Goal: Transaction & Acquisition: Purchase product/service

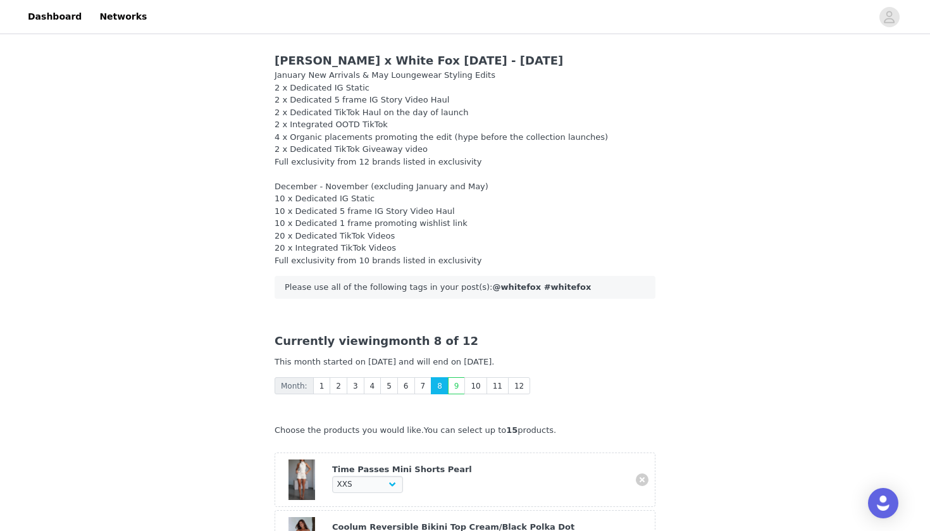
select select "28194697"
select select "26362410"
select select "26362775"
select select "28010856"
select select "27626009"
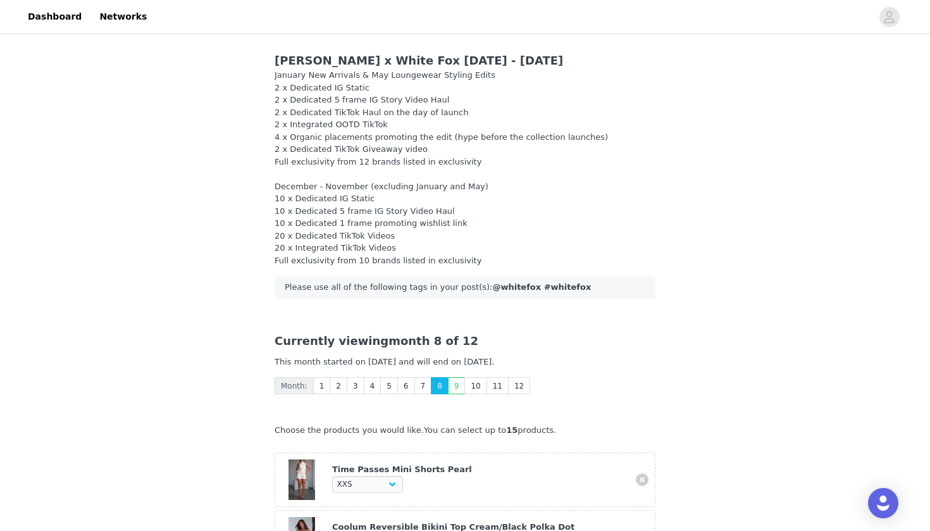
select select "28110259"
select select "27505989"
select select "27948234"
select select "27950472"
select select "28011823"
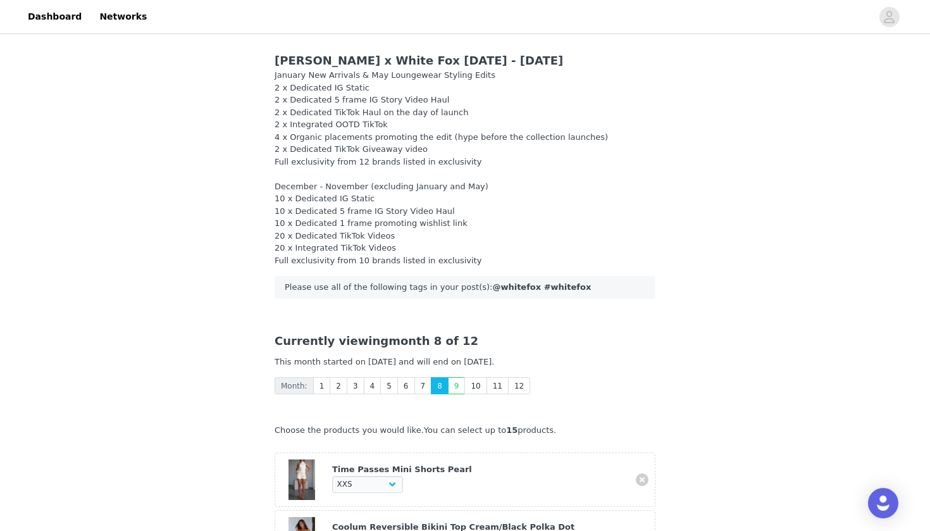
select select "26799461"
select select "20980604"
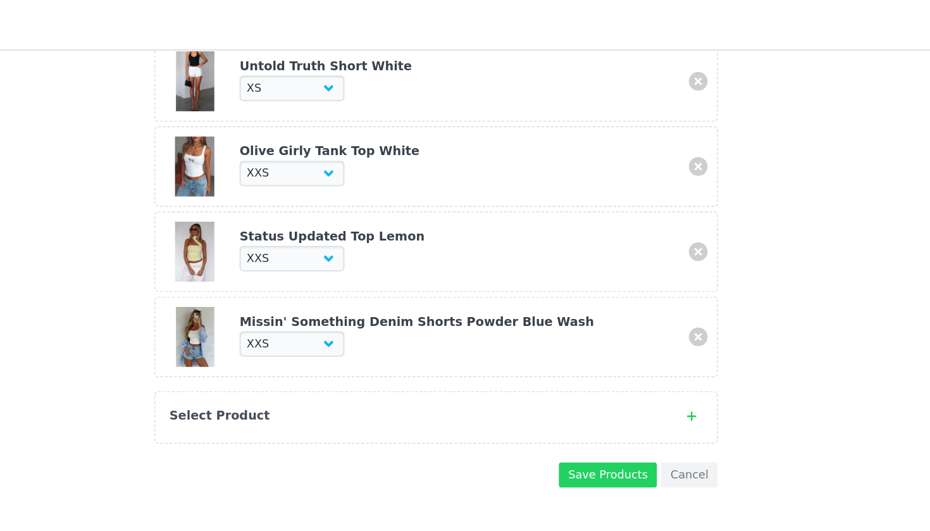
scroll to position [751, 0]
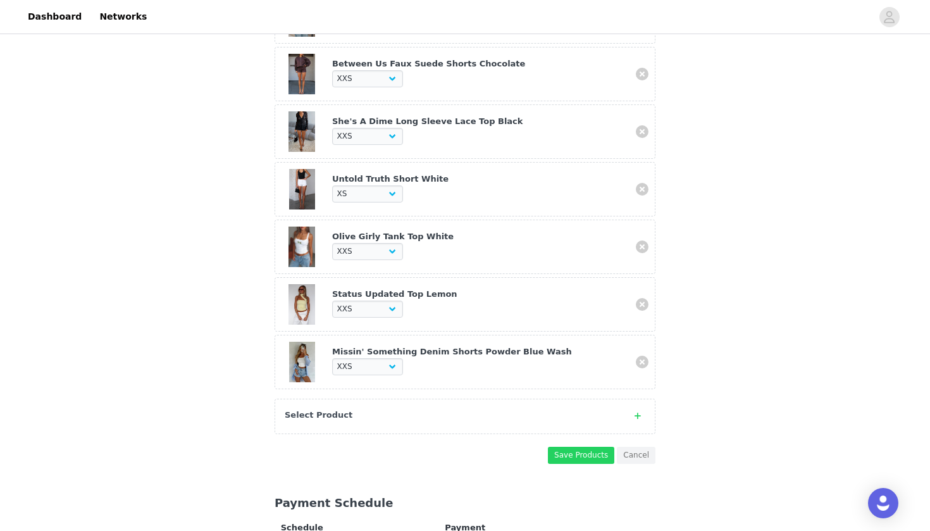
click at [317, 415] on div "Select Product" at bounding box center [465, 416] width 381 height 35
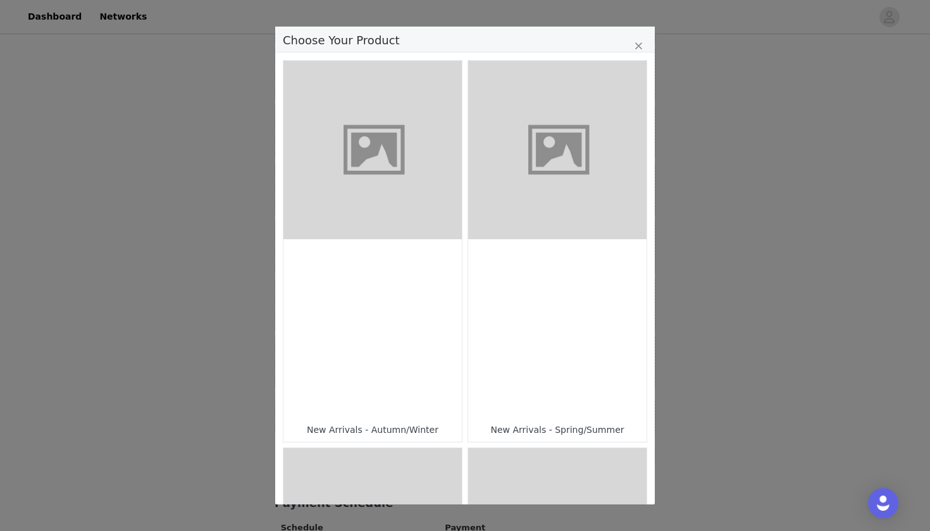
click at [555, 218] on figure "Choose Your Product" at bounding box center [557, 150] width 178 height 178
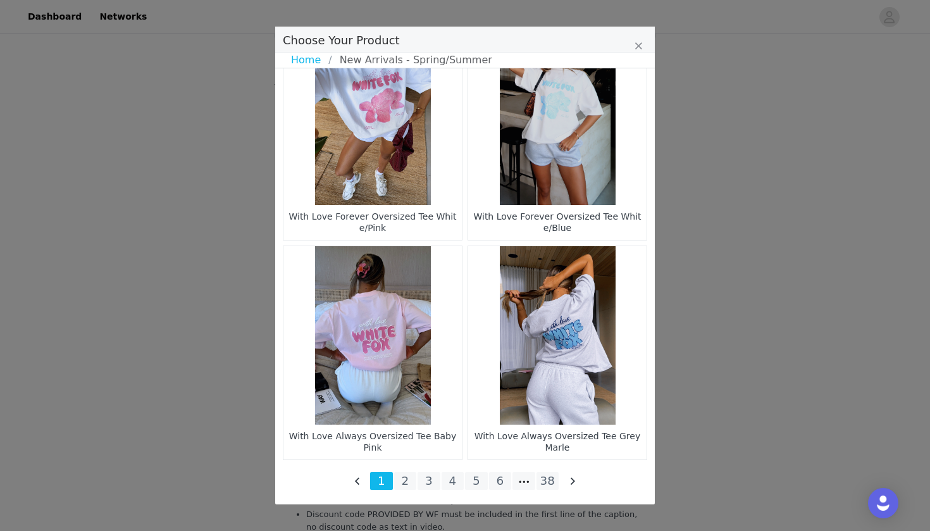
scroll to position [2113, 0]
click at [551, 477] on li "38" at bounding box center [548, 481] width 23 height 18
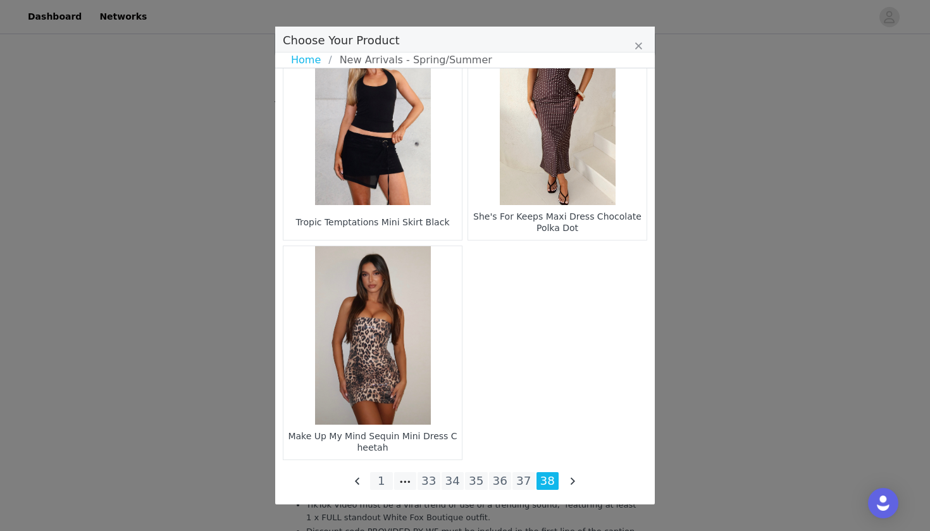
scroll to position [1148, 0]
click at [530, 485] on li "37" at bounding box center [524, 481] width 23 height 18
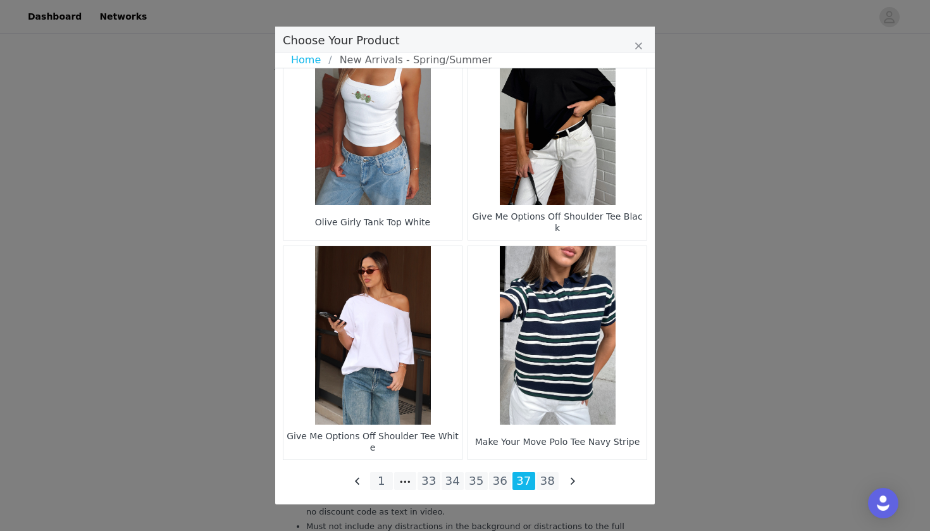
scroll to position [2066, 0]
click at [496, 488] on li "36" at bounding box center [500, 481] width 23 height 18
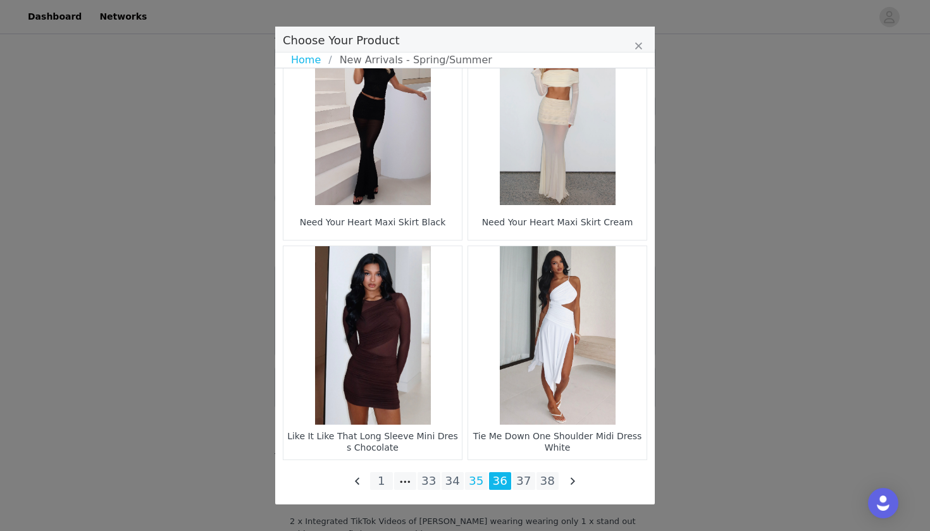
scroll to position [1807, 0]
click at [478, 484] on li "35" at bounding box center [476, 481] width 23 height 18
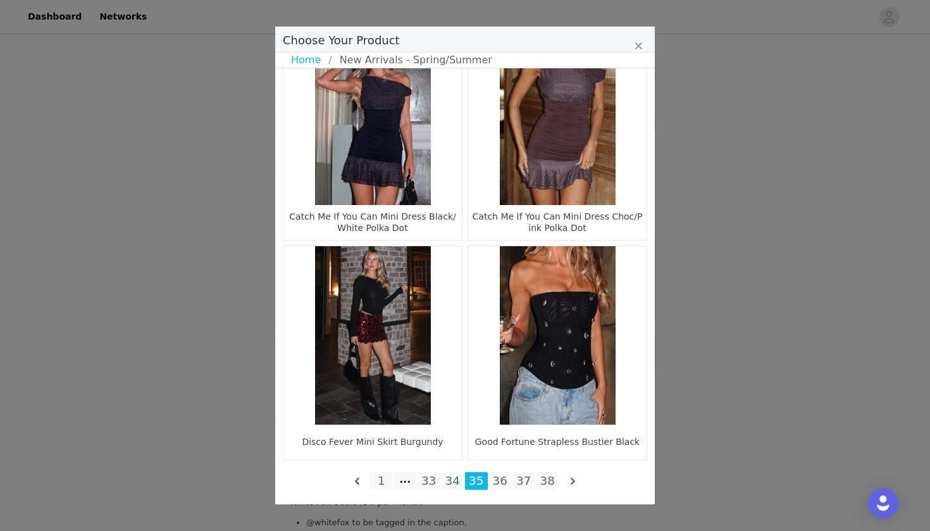
scroll to position [1757, 0]
click at [452, 482] on li "34" at bounding box center [453, 481] width 23 height 18
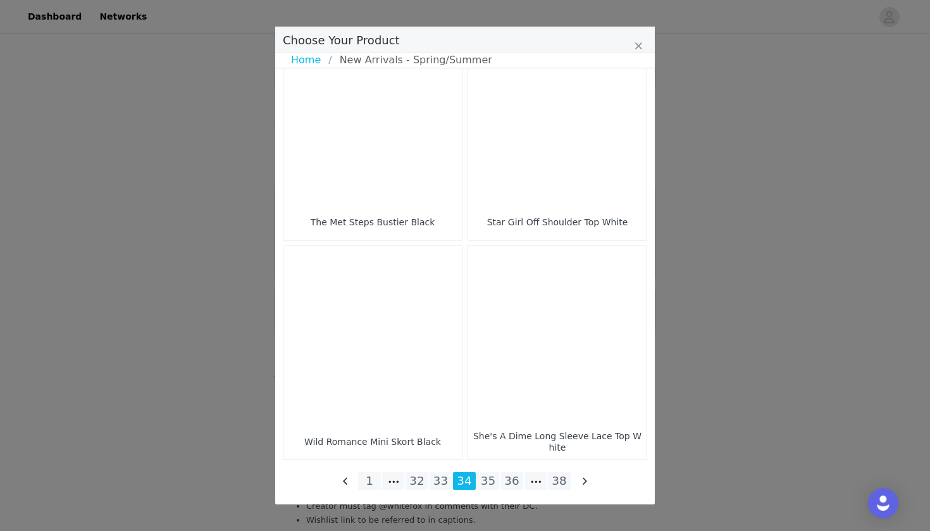
scroll to position [1807, 0]
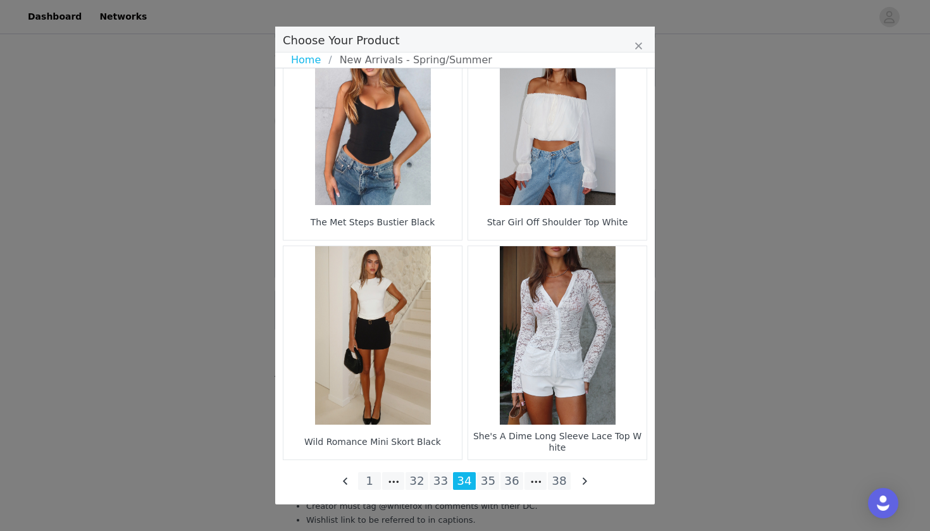
click at [527, 394] on figure "Choose Your Product" at bounding box center [557, 335] width 178 height 178
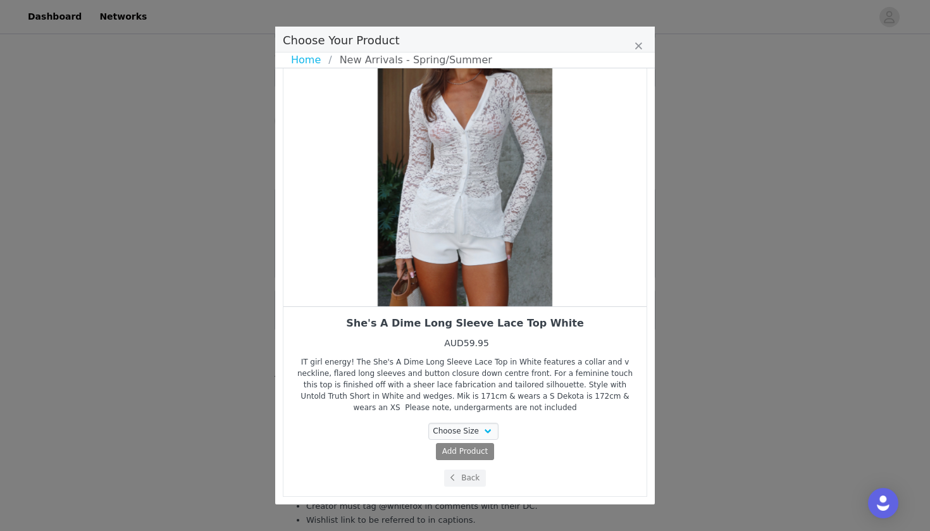
scroll to position [39, 0]
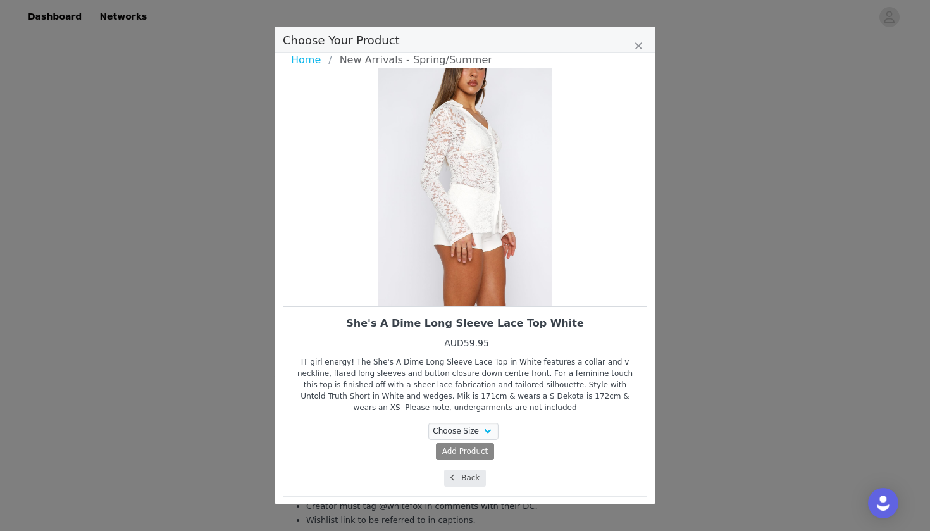
click at [471, 475] on button "Back" at bounding box center [465, 478] width 42 height 17
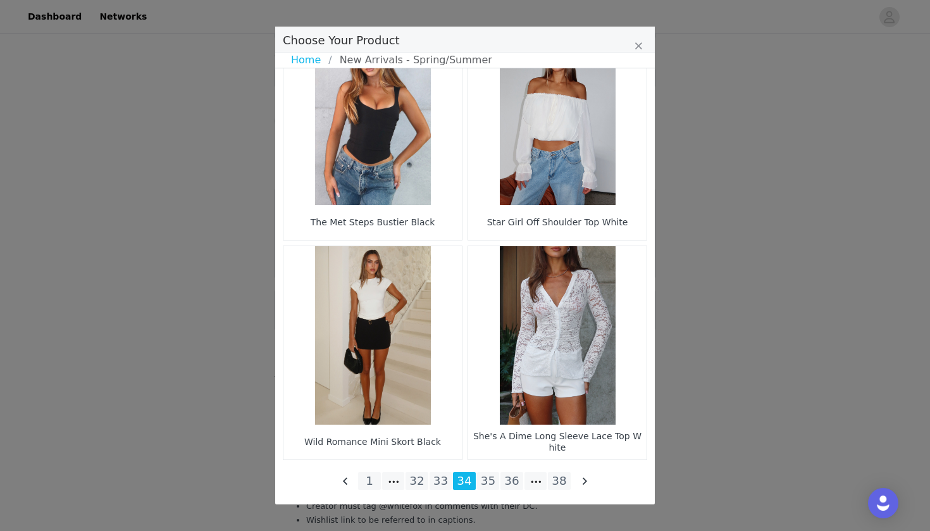
scroll to position [1807, 0]
click at [447, 485] on li "33" at bounding box center [441, 481] width 23 height 18
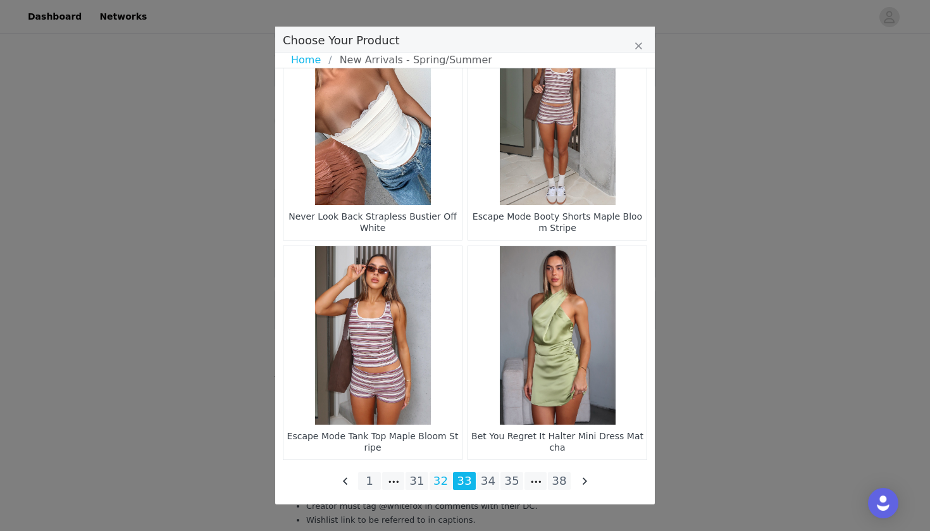
click at [446, 480] on li "32" at bounding box center [441, 481] width 23 height 18
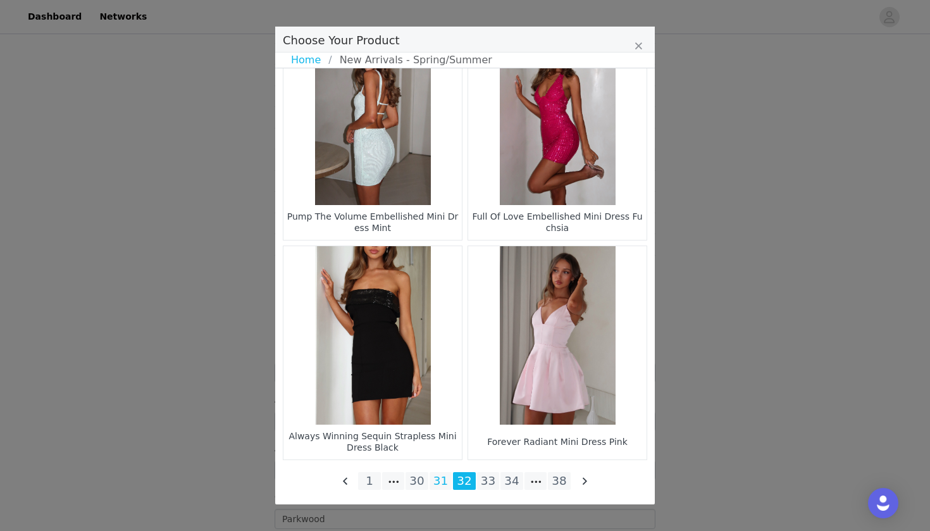
click at [442, 477] on li "31" at bounding box center [441, 481] width 23 height 18
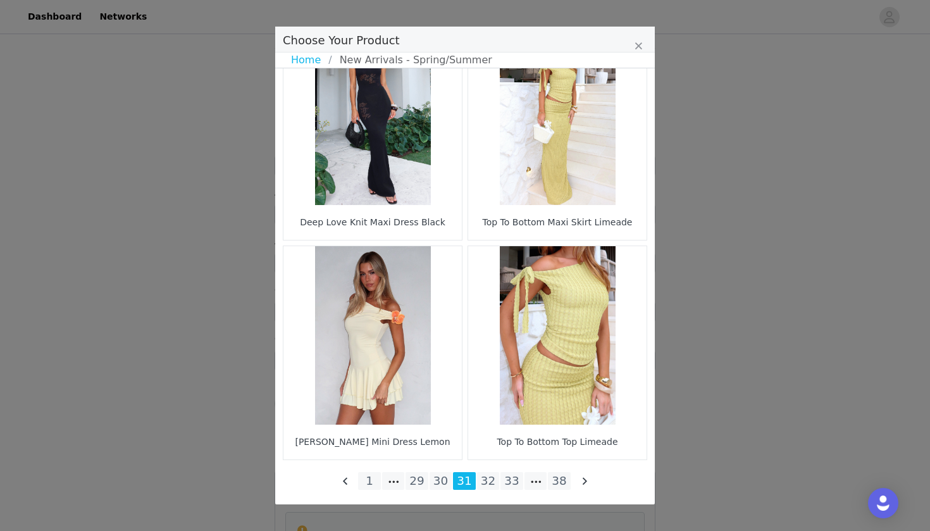
scroll to position [1542, 0]
click at [447, 474] on li "30" at bounding box center [441, 481] width 23 height 18
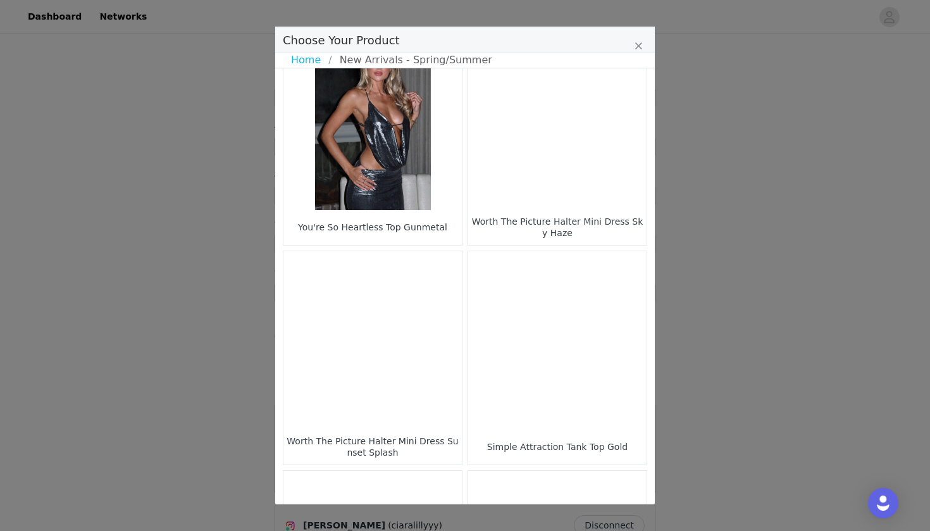
scroll to position [483, 0]
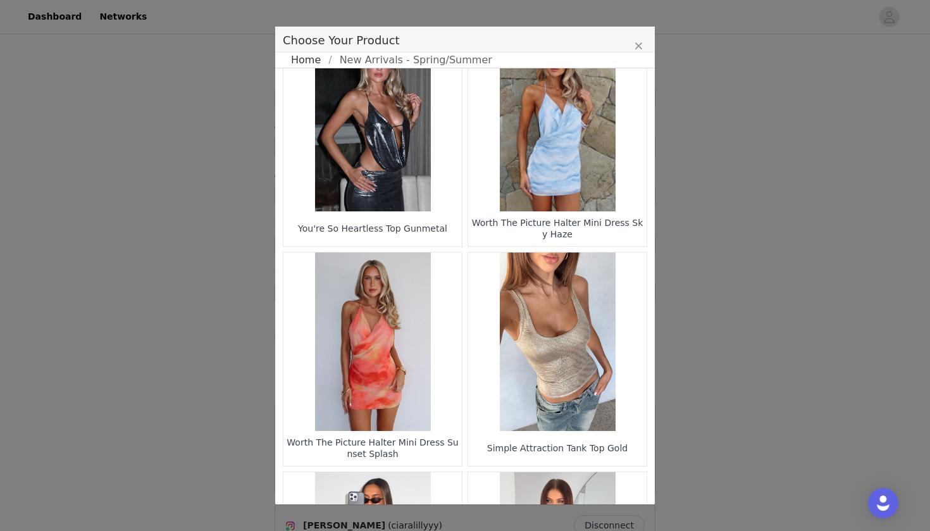
click at [305, 61] on link "Home" at bounding box center [309, 60] width 37 height 15
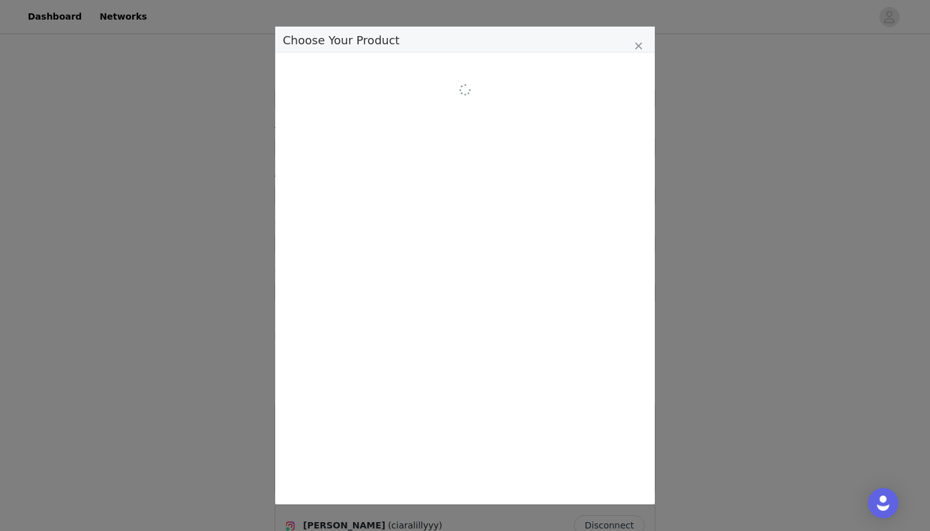
scroll to position [0, 0]
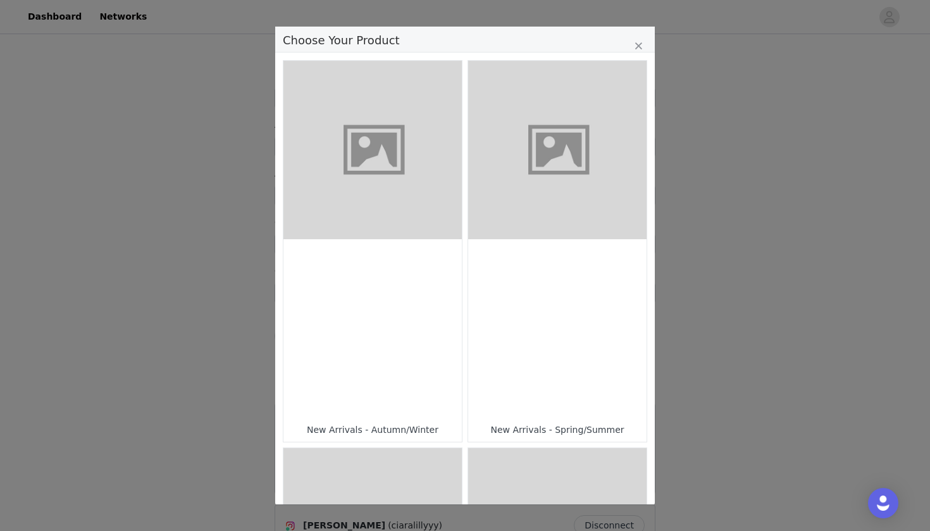
click at [395, 220] on figure "Choose Your Product" at bounding box center [373, 150] width 178 height 178
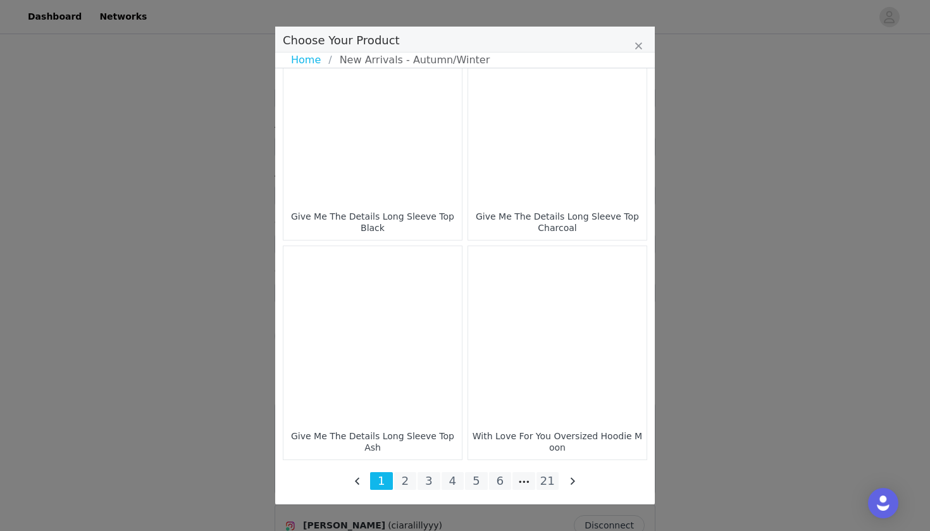
scroll to position [1807, 0]
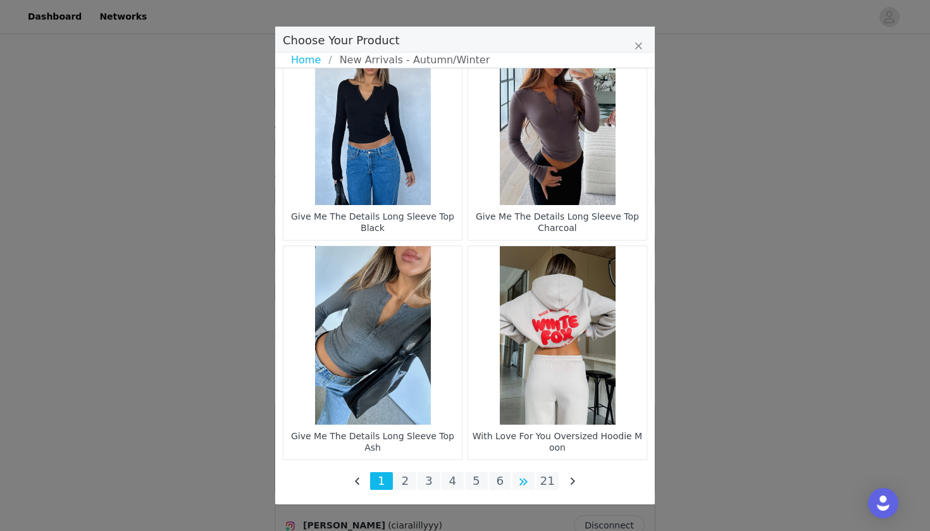
click at [528, 484] on li "Choose Your Product" at bounding box center [524, 481] width 23 height 18
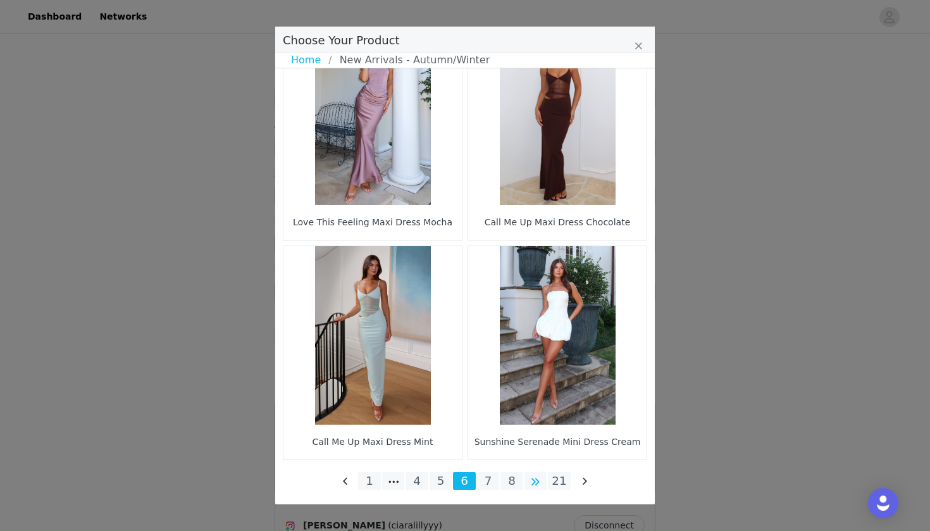
click at [534, 478] on li "Choose Your Product" at bounding box center [536, 481] width 23 height 18
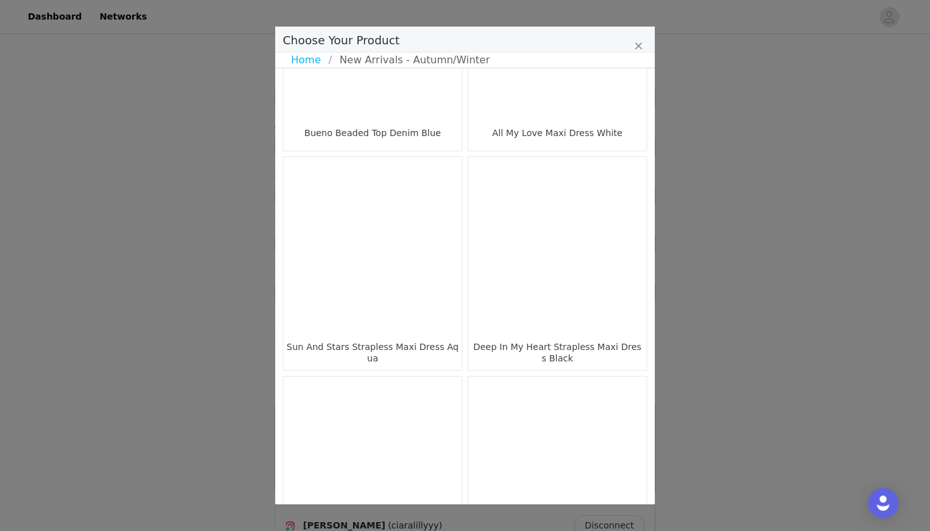
scroll to position [1018, 0]
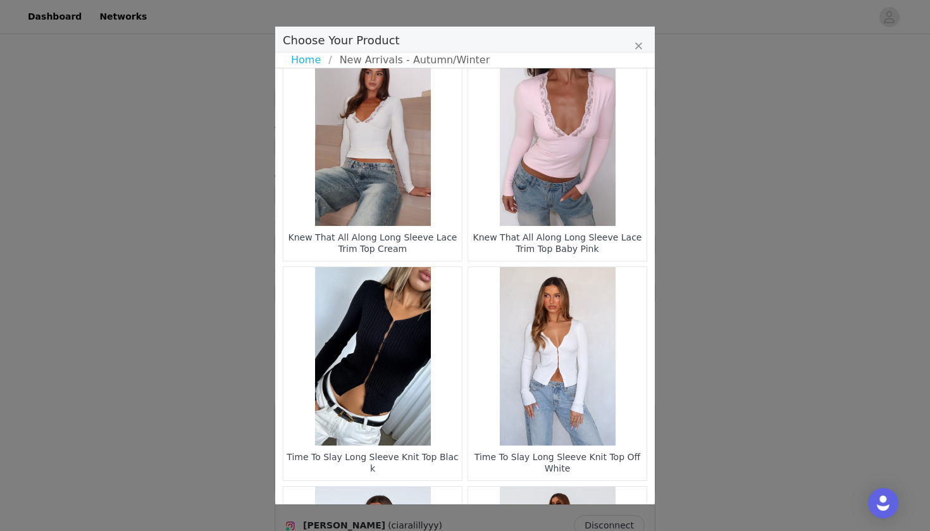
click at [540, 387] on figure "Choose Your Product" at bounding box center [557, 356] width 178 height 178
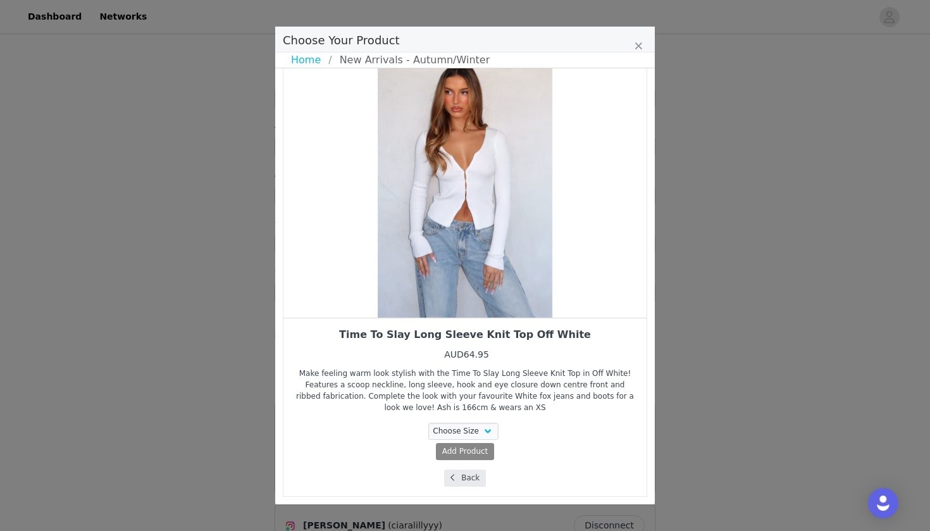
click at [473, 476] on button "Back" at bounding box center [465, 478] width 42 height 17
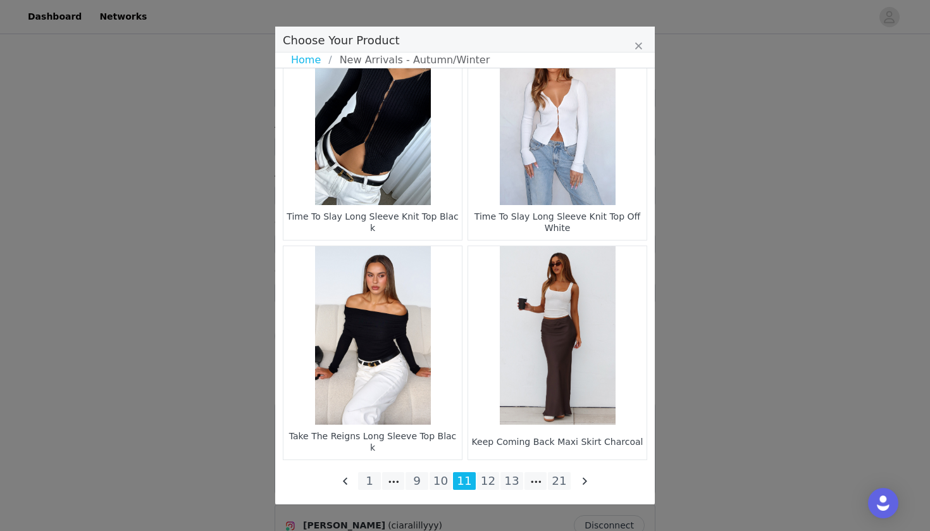
scroll to position [1807, 0]
click at [485, 480] on li "12" at bounding box center [488, 481] width 23 height 18
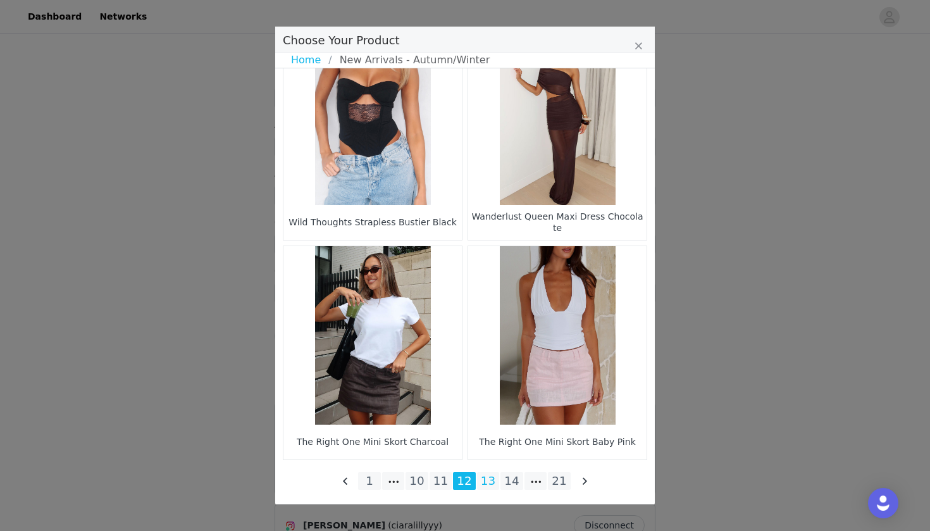
click at [485, 473] on li "13" at bounding box center [488, 481] width 23 height 18
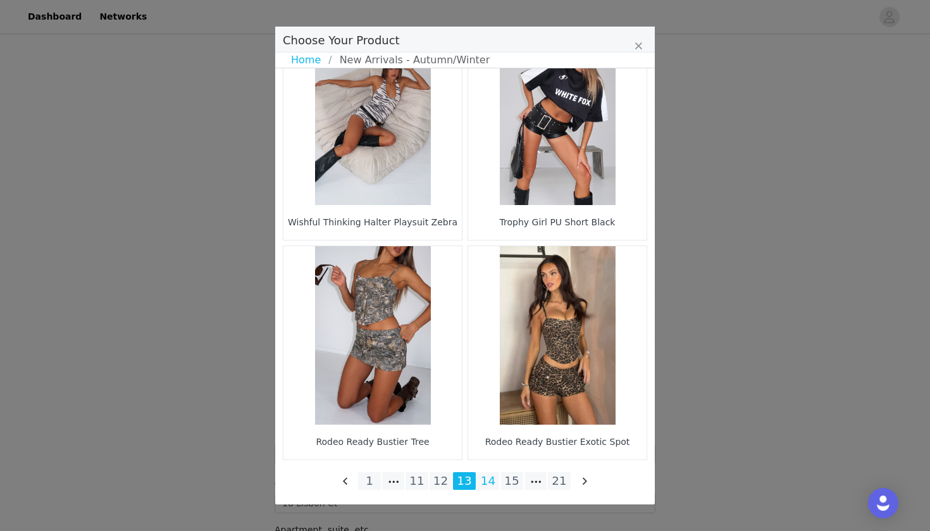
click at [494, 483] on li "14" at bounding box center [488, 481] width 23 height 18
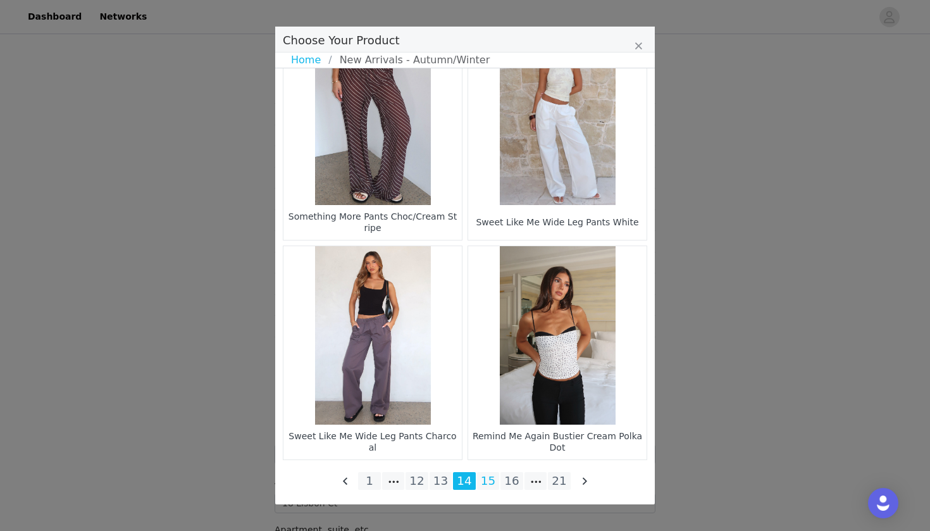
click at [494, 480] on li "15" at bounding box center [488, 481] width 23 height 18
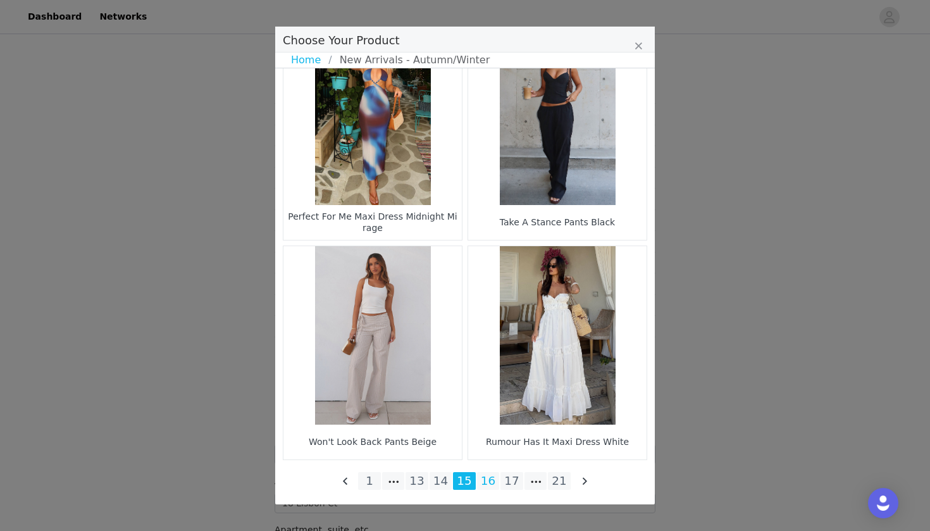
click at [490, 484] on li "16" at bounding box center [488, 481] width 23 height 18
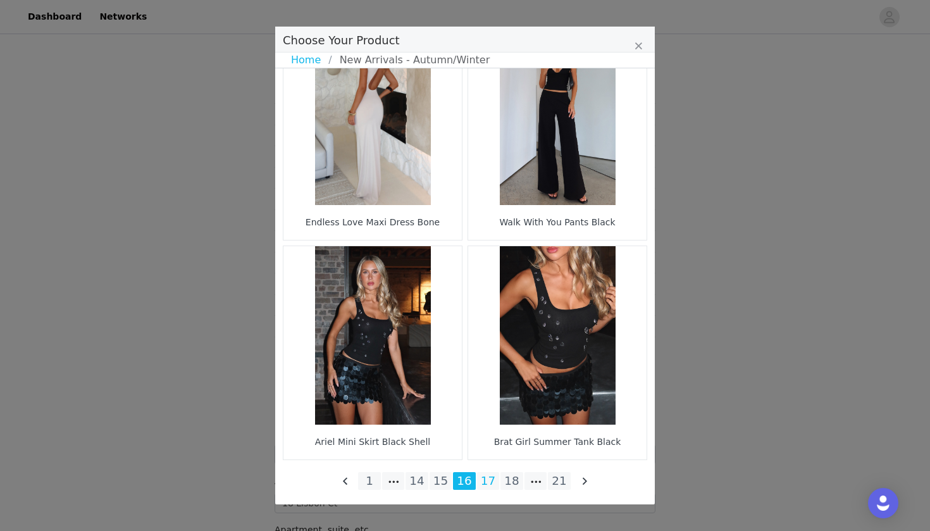
click at [490, 484] on li "17" at bounding box center [488, 481] width 23 height 18
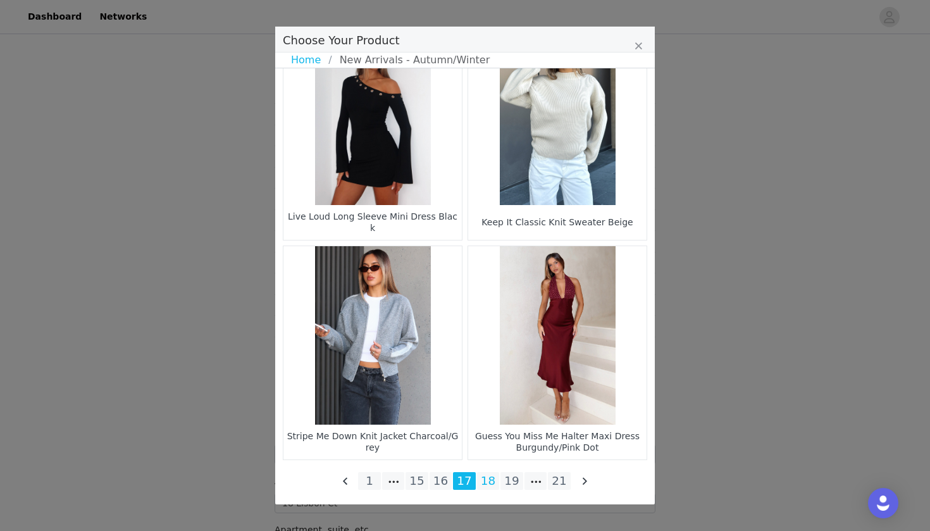
click at [481, 475] on li "18" at bounding box center [488, 481] width 23 height 18
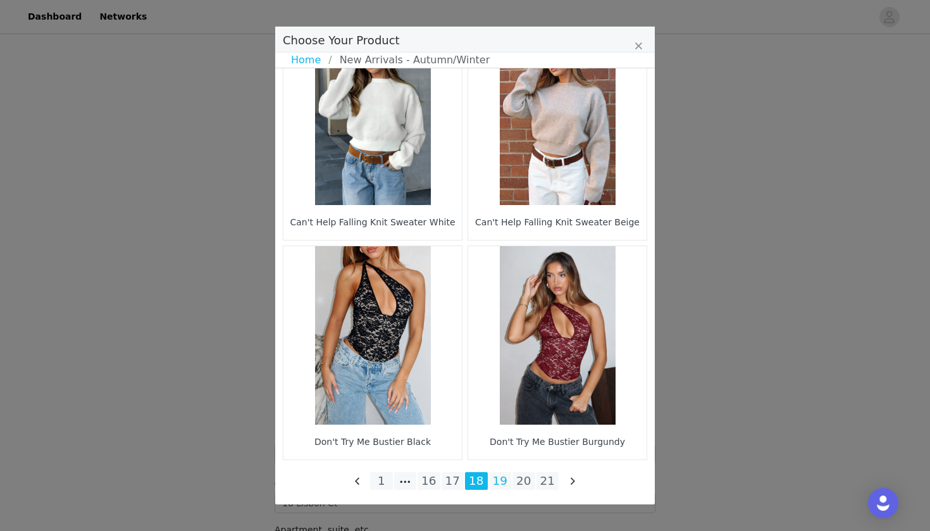
click at [499, 483] on li "19" at bounding box center [500, 481] width 23 height 18
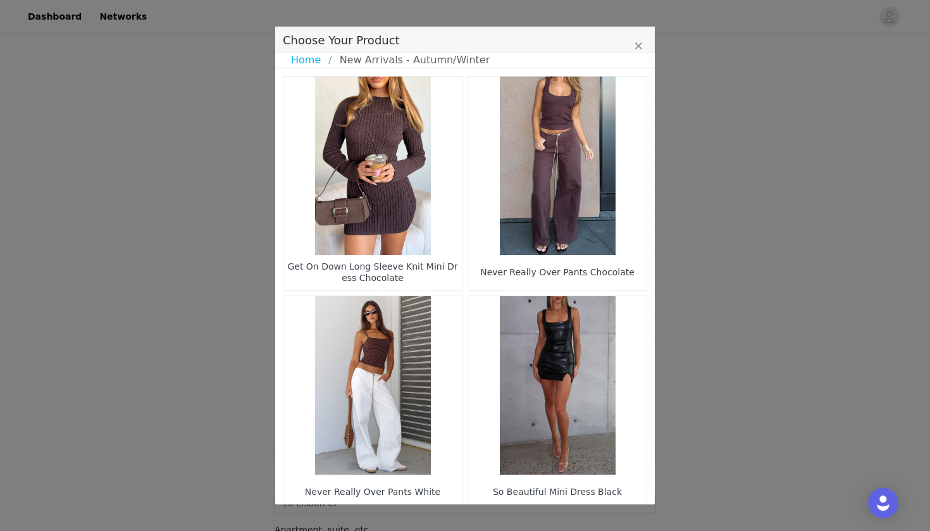
scroll to position [0, 0]
click at [549, 228] on figure "Choose Your Product" at bounding box center [557, 166] width 178 height 178
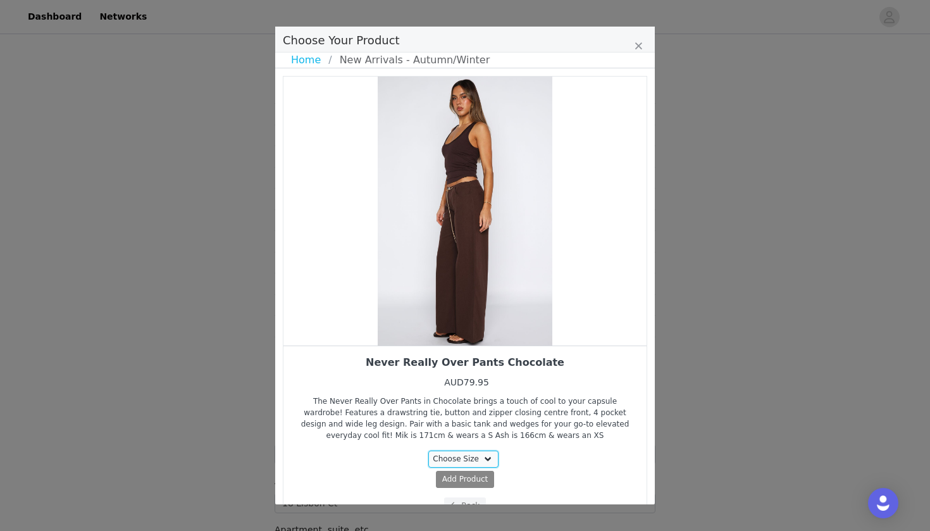
select select "28059983"
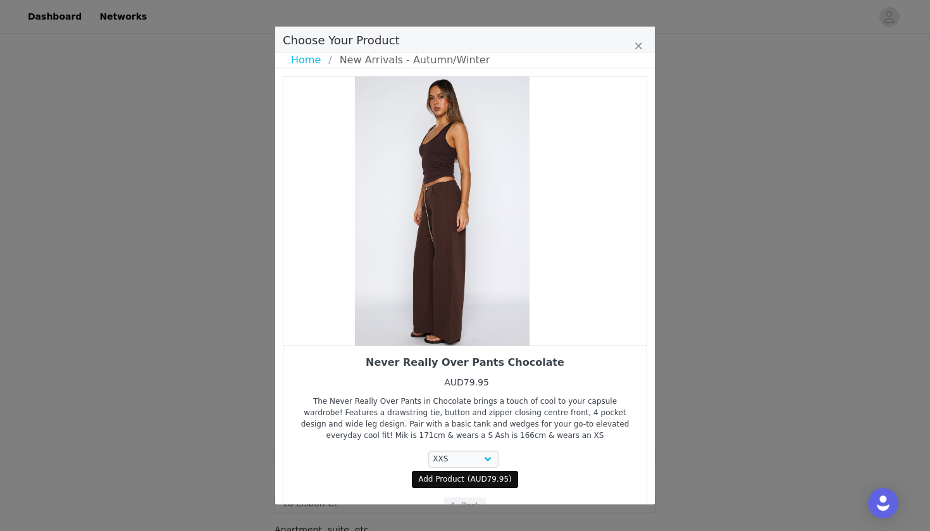
drag, startPoint x: 498, startPoint y: 308, endPoint x: 435, endPoint y: 308, distance: 63.3
click at [440, 308] on div "Choose Your Product" at bounding box center [442, 211] width 363 height 269
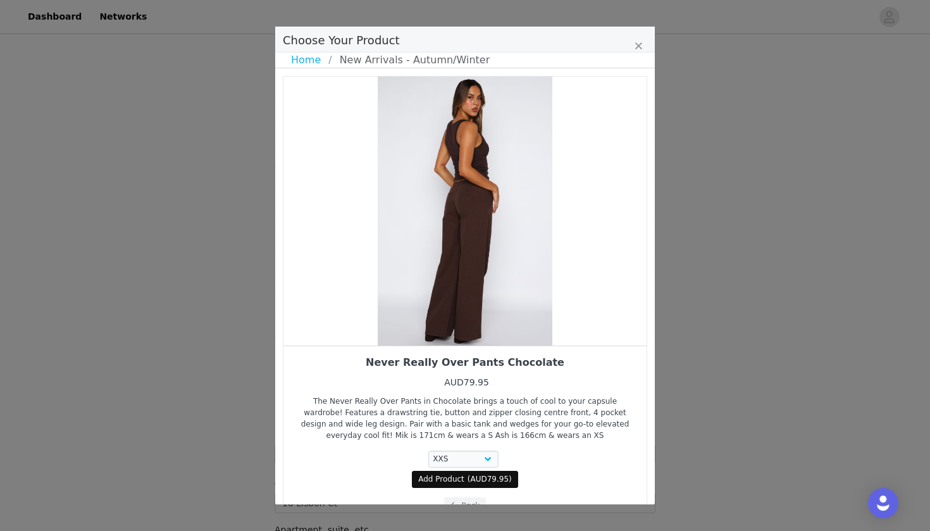
drag, startPoint x: 514, startPoint y: 318, endPoint x: 452, endPoint y: 318, distance: 61.4
click at [503, 318] on div "Choose Your Product" at bounding box center [465, 211] width 363 height 269
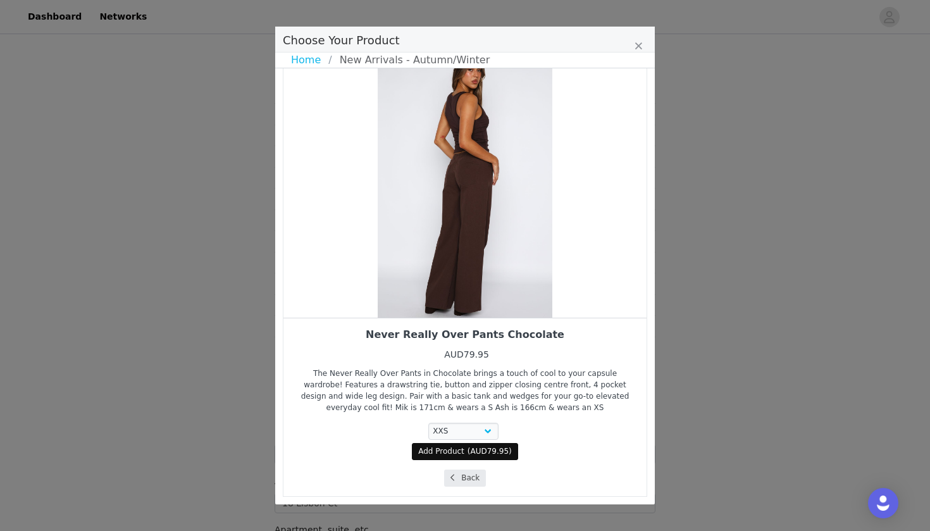
click at [463, 482] on button "Back" at bounding box center [465, 478] width 42 height 17
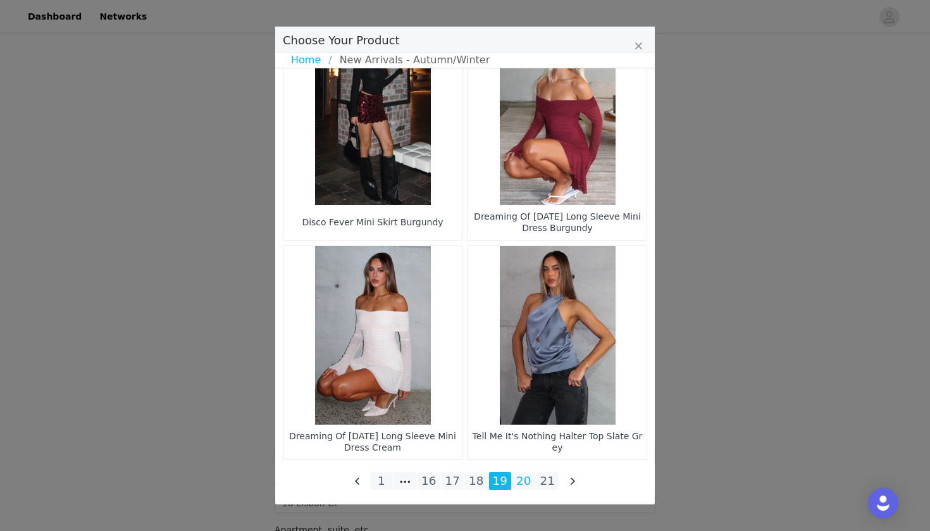
scroll to position [1807, 0]
click at [526, 486] on li "20" at bounding box center [524, 481] width 23 height 18
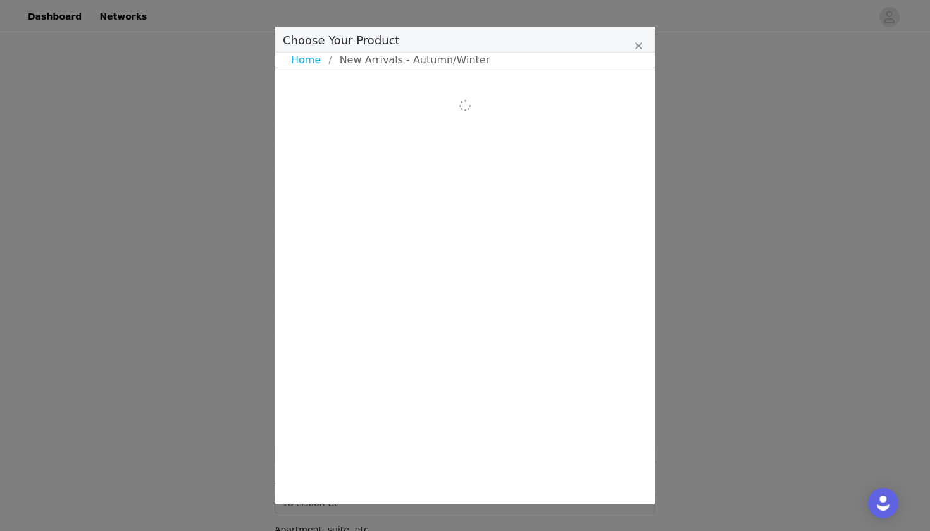
scroll to position [0, 0]
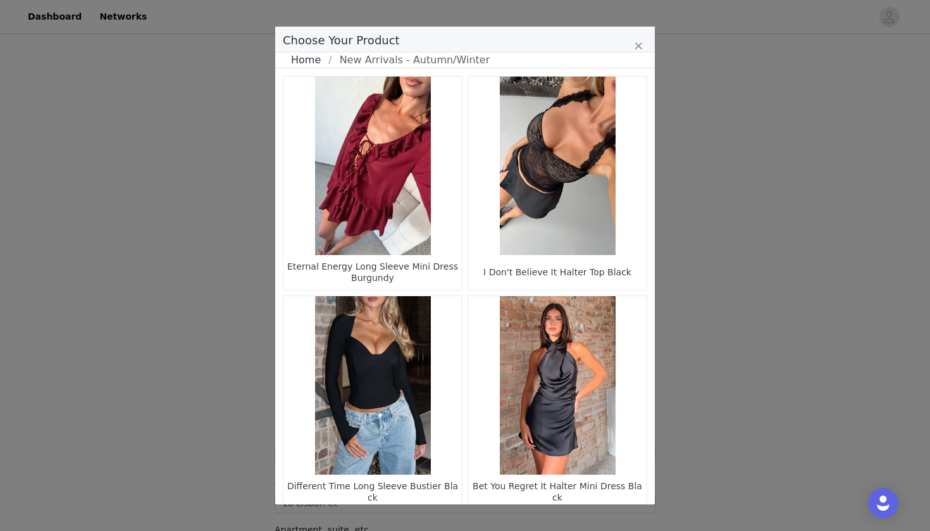
click at [305, 61] on link "Home" at bounding box center [309, 60] width 37 height 15
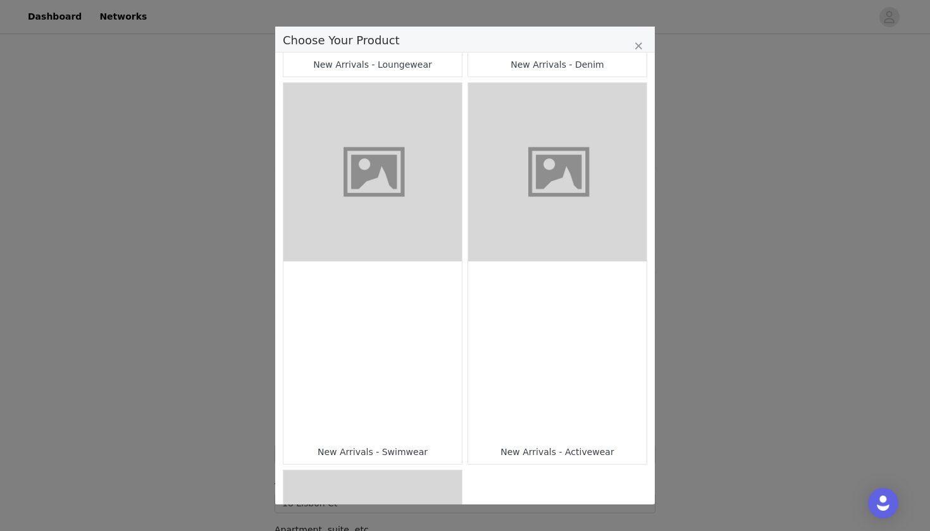
scroll to position [752, 0]
click at [367, 149] on figure "Choose Your Product" at bounding box center [373, 173] width 178 height 178
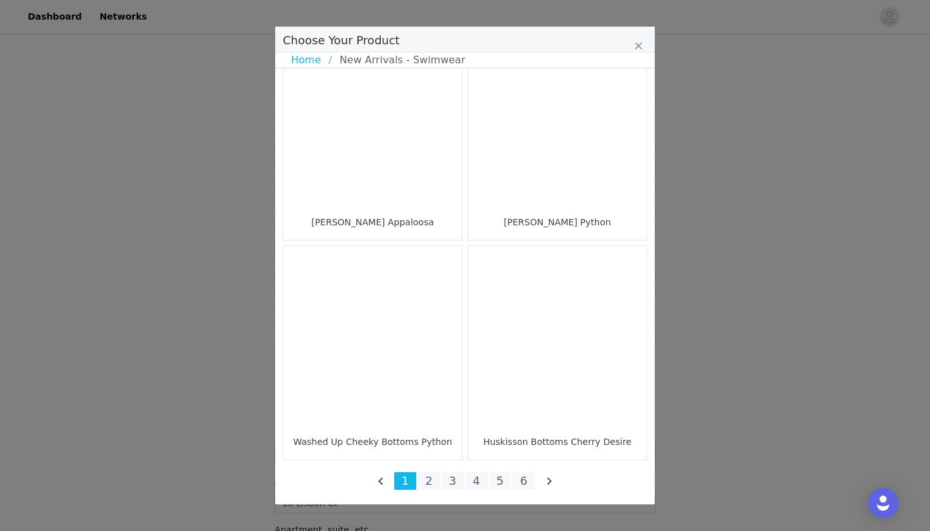
scroll to position [1807, 0]
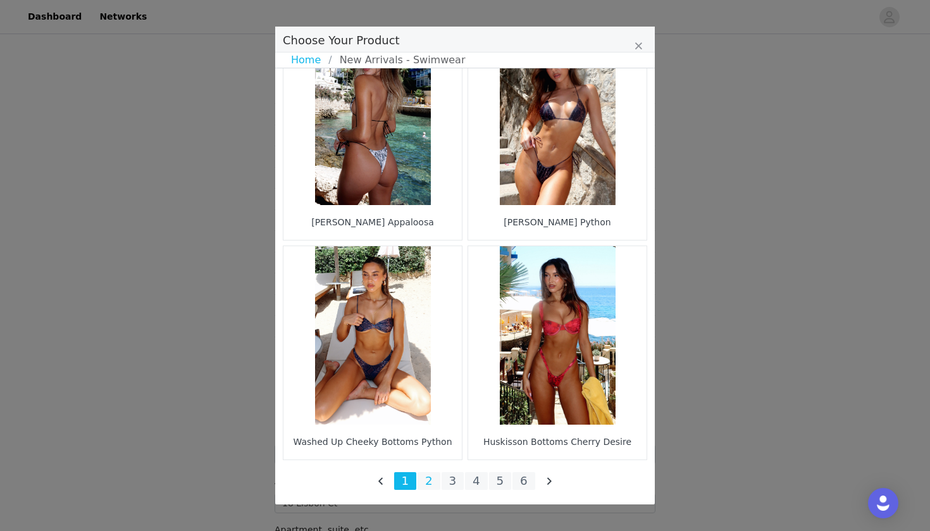
click at [428, 489] on li "2" at bounding box center [429, 481] width 23 height 18
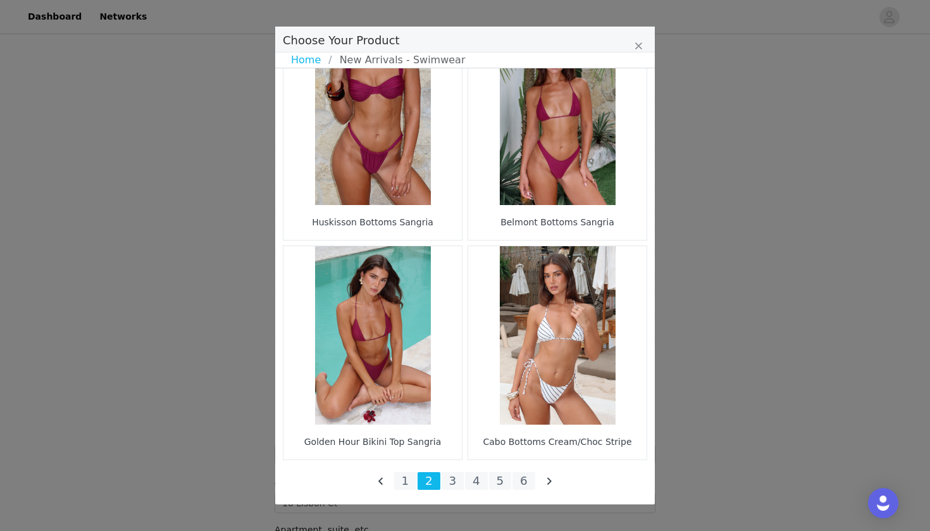
click at [411, 189] on figure "Choose Your Product" at bounding box center [373, 116] width 178 height 178
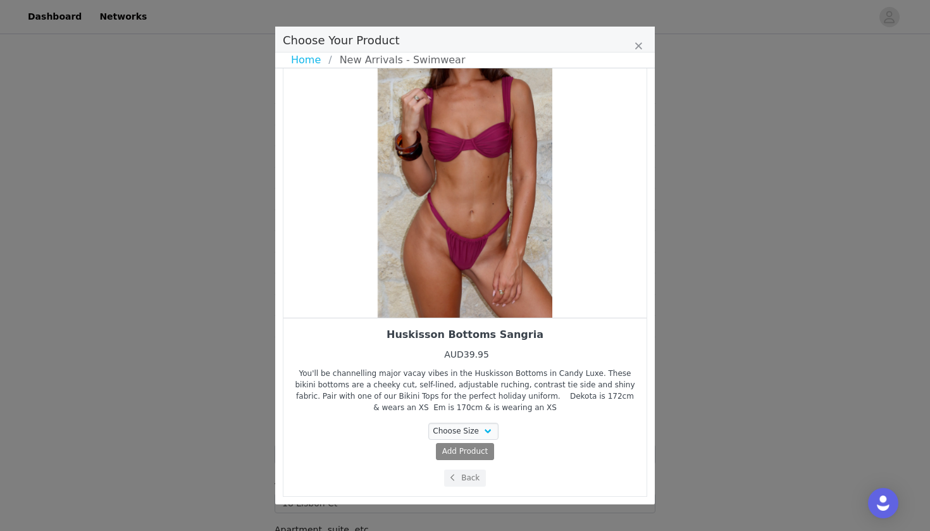
scroll to position [28, 0]
select select "26799388"
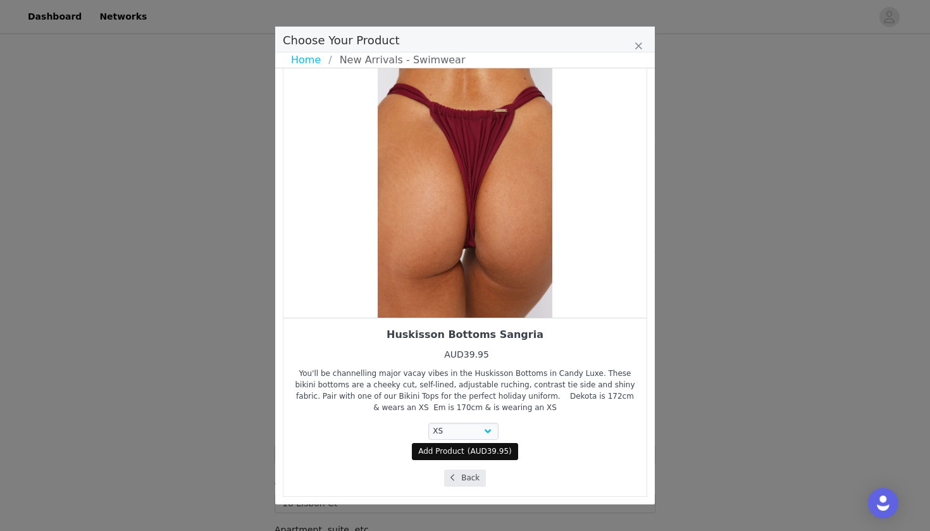
click at [458, 480] on span "Choose Your Product" at bounding box center [452, 477] width 11 height 11
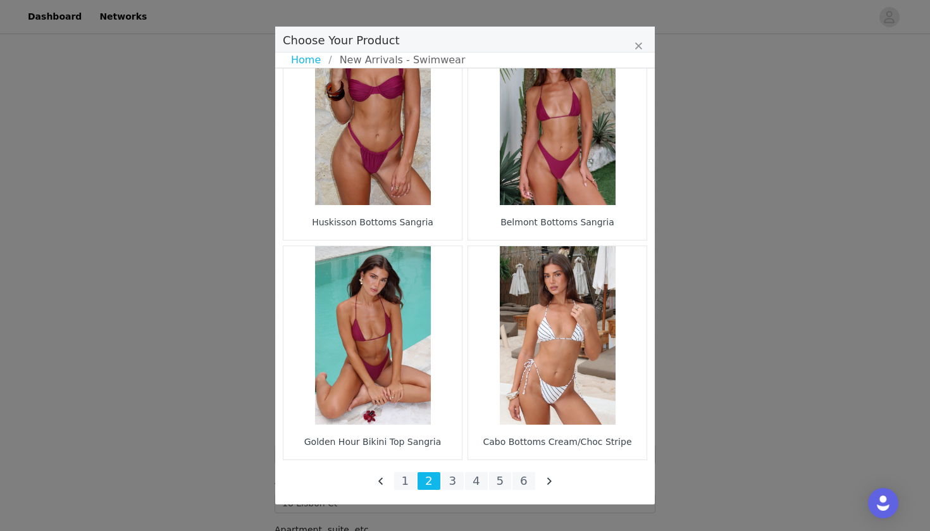
scroll to position [1807, 0]
click at [458, 480] on li "3" at bounding box center [453, 481] width 23 height 18
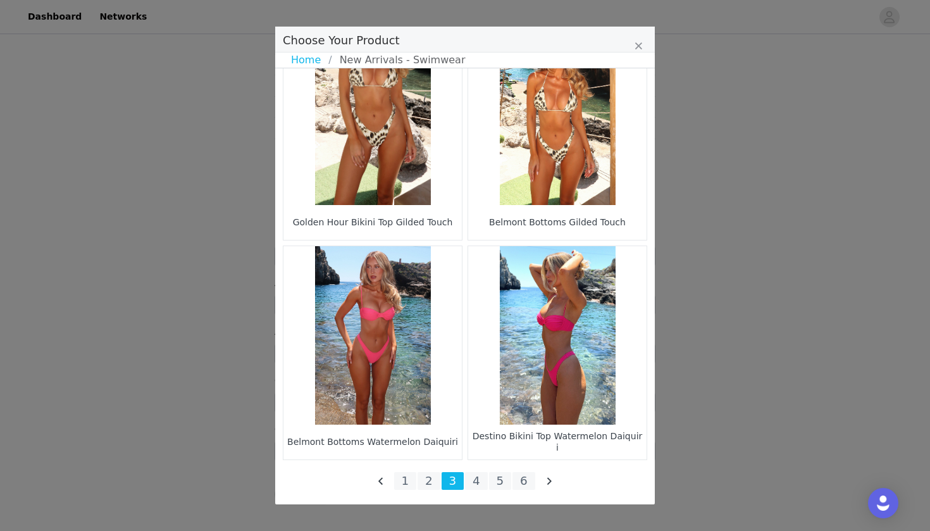
scroll to position [1404, 0]
click at [480, 476] on li "4" at bounding box center [476, 481] width 23 height 18
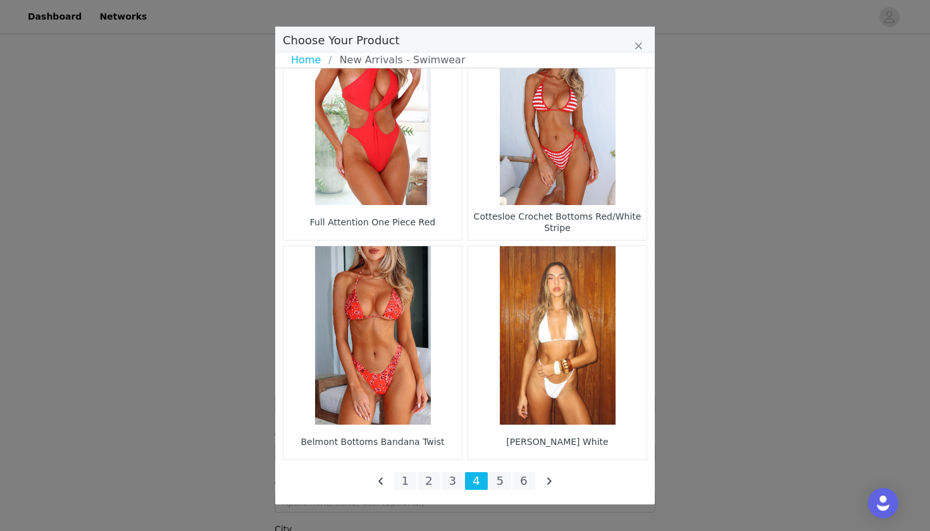
scroll to position [1807, 0]
click at [502, 478] on li "5" at bounding box center [500, 481] width 23 height 18
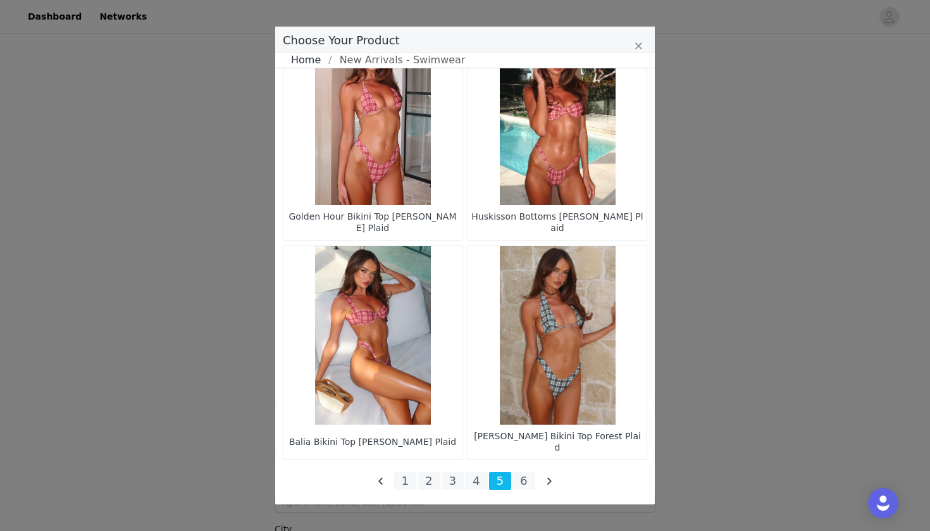
click at [301, 57] on link "Home" at bounding box center [309, 60] width 37 height 15
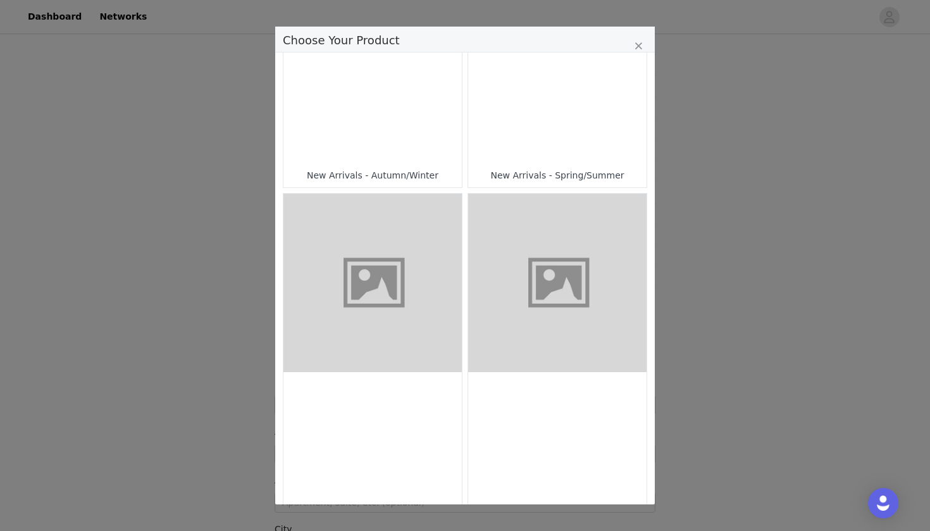
scroll to position [286, 0]
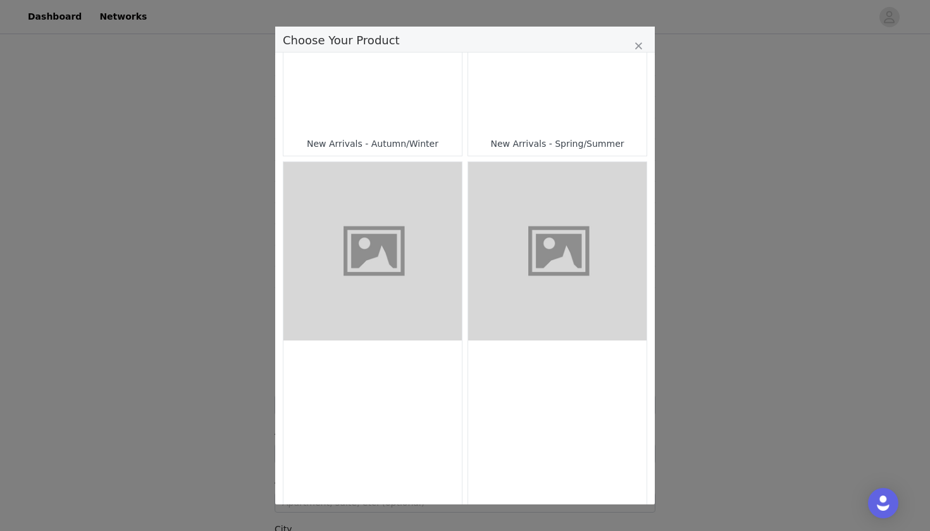
click at [416, 255] on figure "Choose Your Product" at bounding box center [373, 251] width 178 height 178
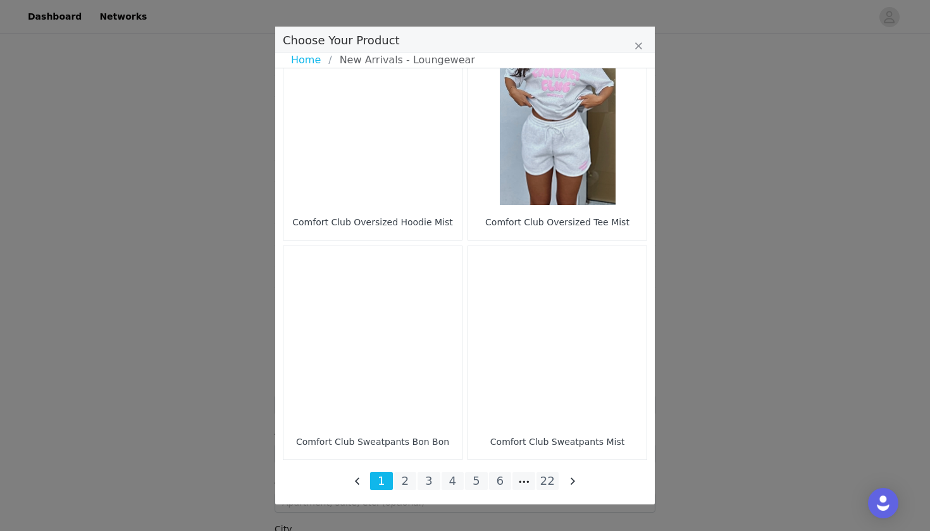
scroll to position [1807, 0]
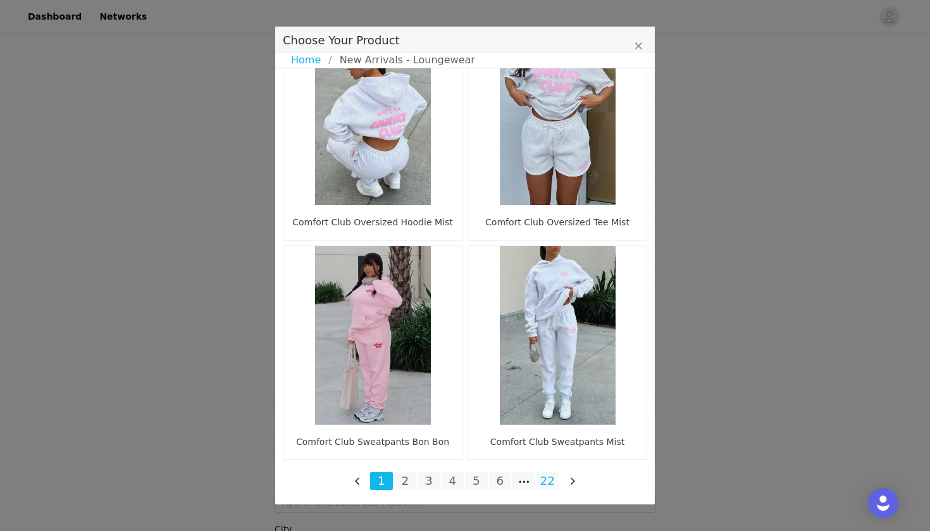
click at [547, 482] on li "22" at bounding box center [548, 481] width 23 height 18
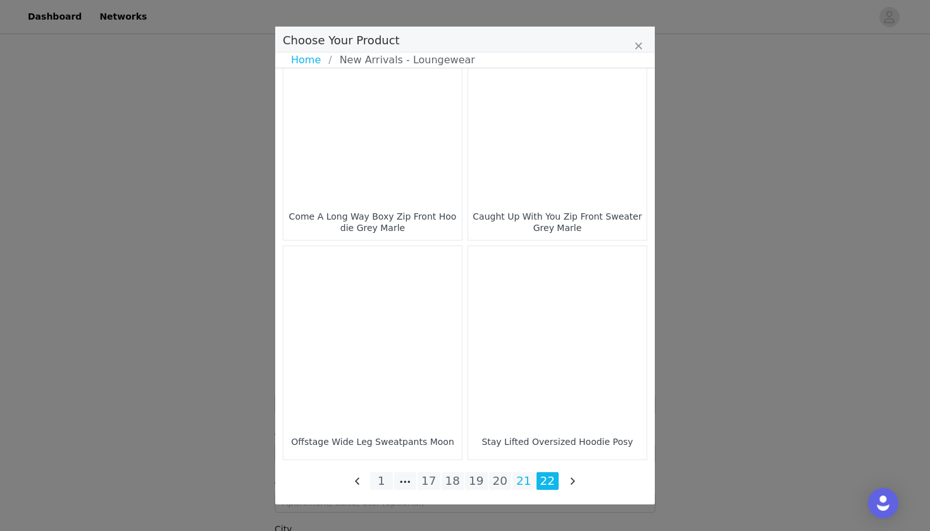
scroll to position [1368, 0]
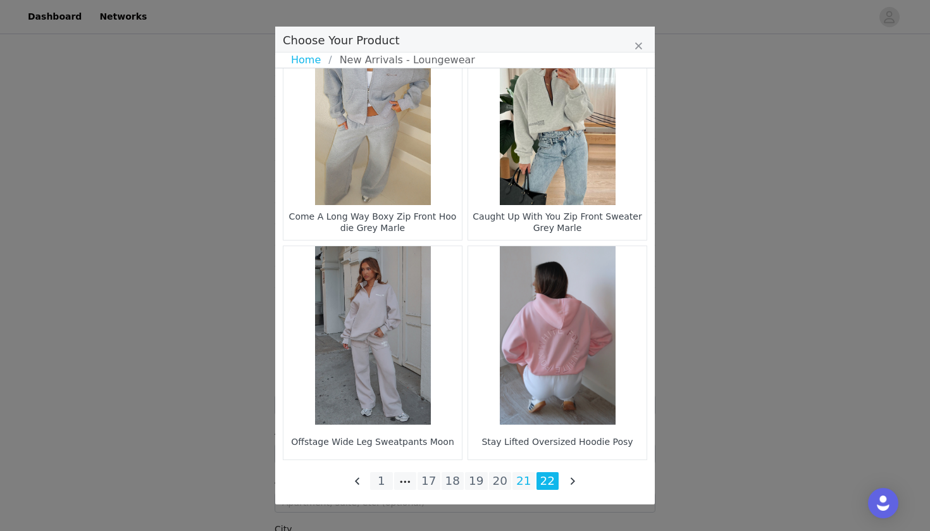
click at [517, 480] on li "21" at bounding box center [524, 481] width 23 height 18
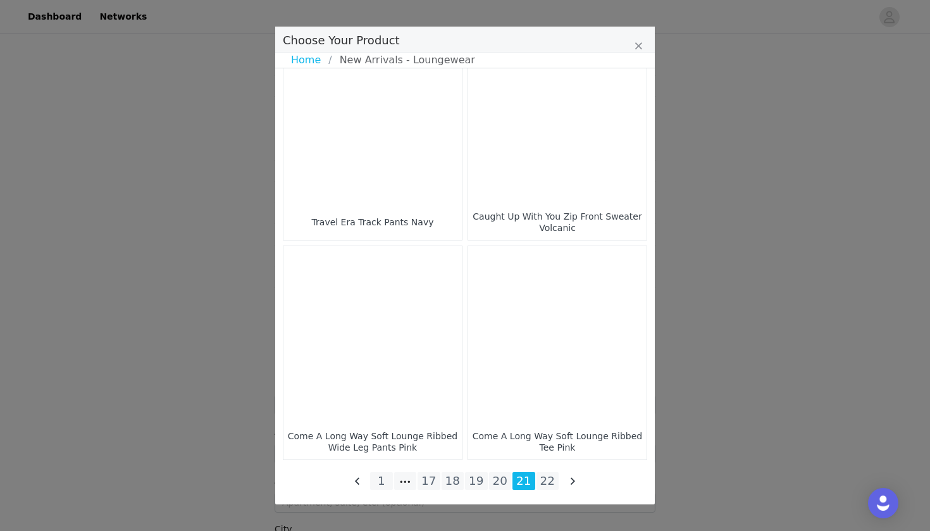
scroll to position [1807, 0]
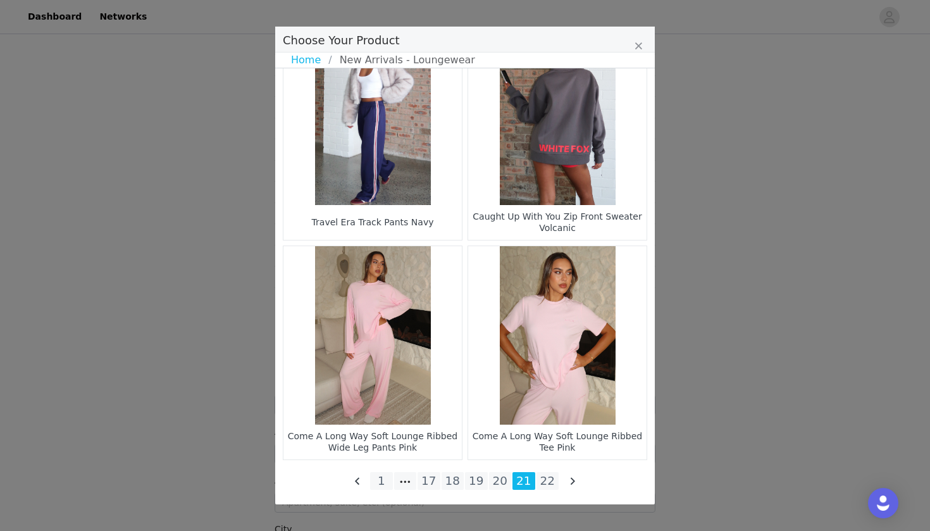
click at [511, 482] on ul "1 17 18 19 20 21 22" at bounding box center [465, 481] width 190 height 18
click at [504, 482] on li "20" at bounding box center [500, 481] width 23 height 18
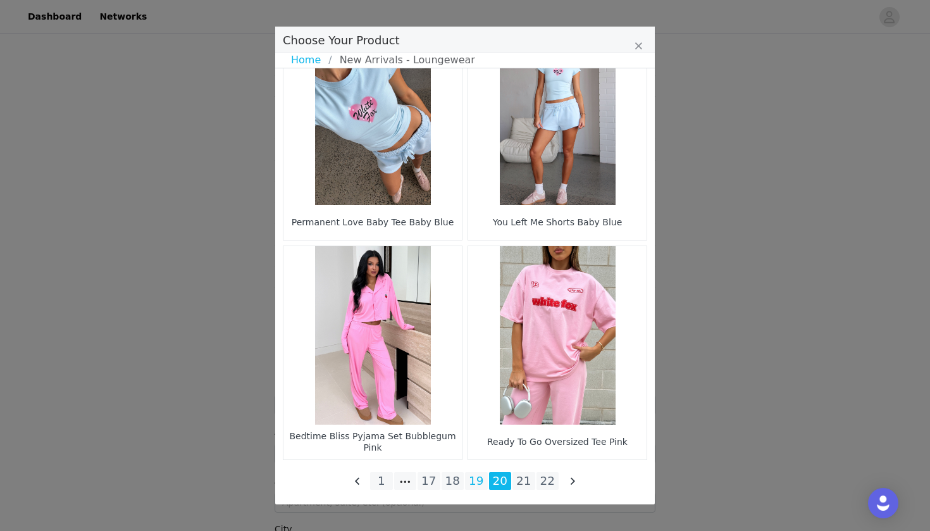
click at [482, 477] on li "19" at bounding box center [476, 481] width 23 height 18
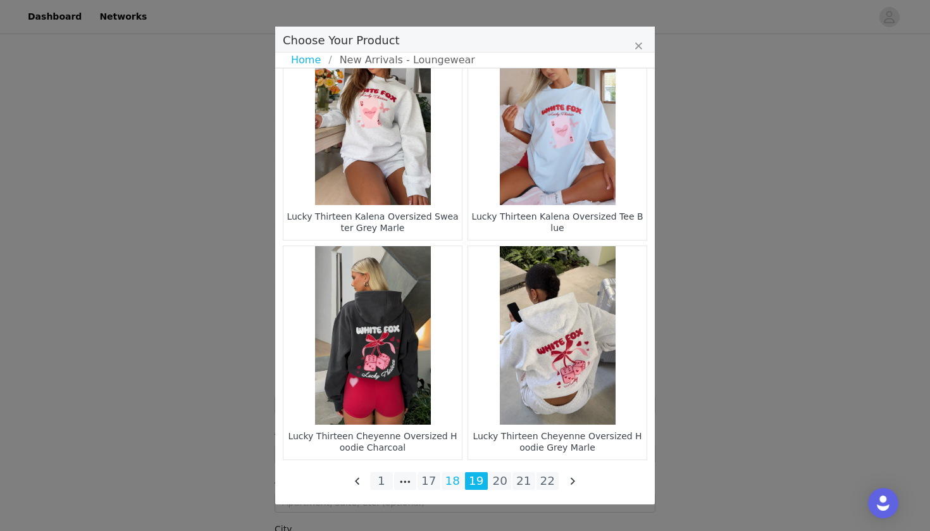
click at [454, 479] on li "18" at bounding box center [453, 481] width 23 height 18
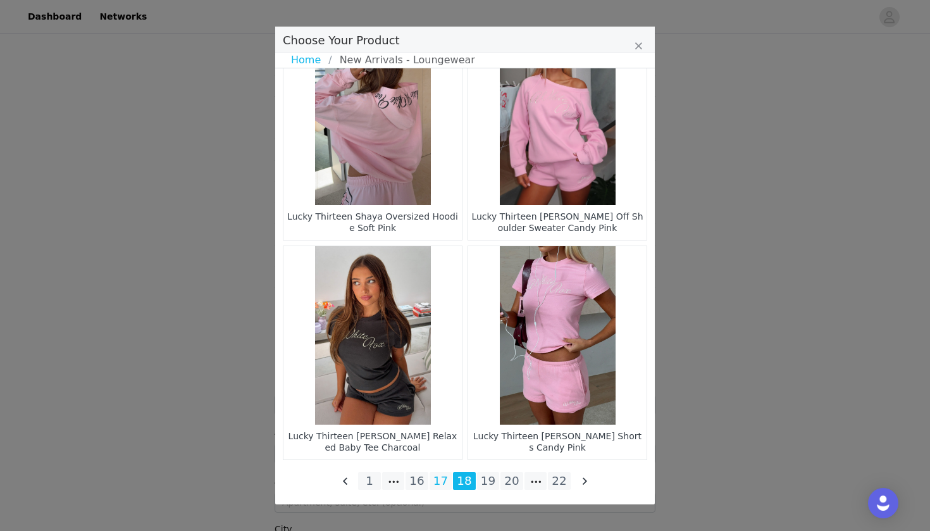
click at [439, 489] on li "17" at bounding box center [441, 481] width 23 height 18
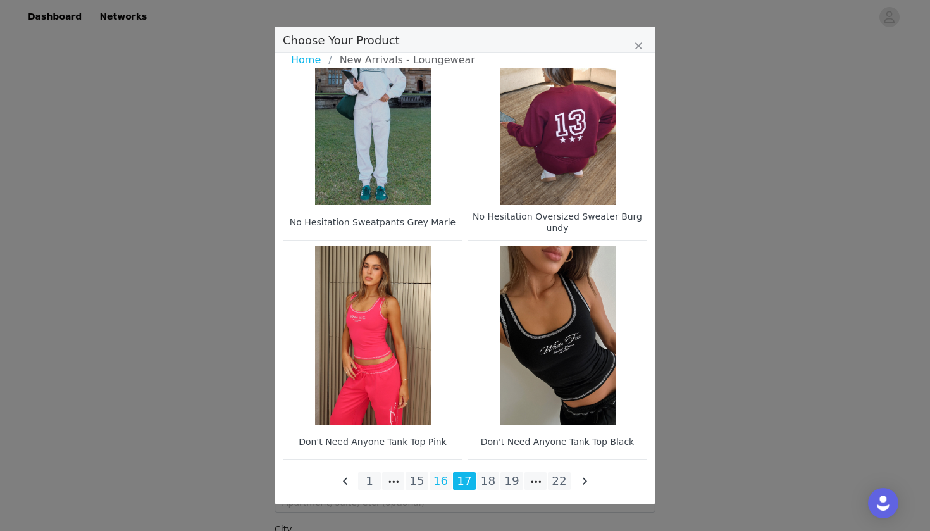
click at [446, 485] on li "16" at bounding box center [441, 481] width 23 height 18
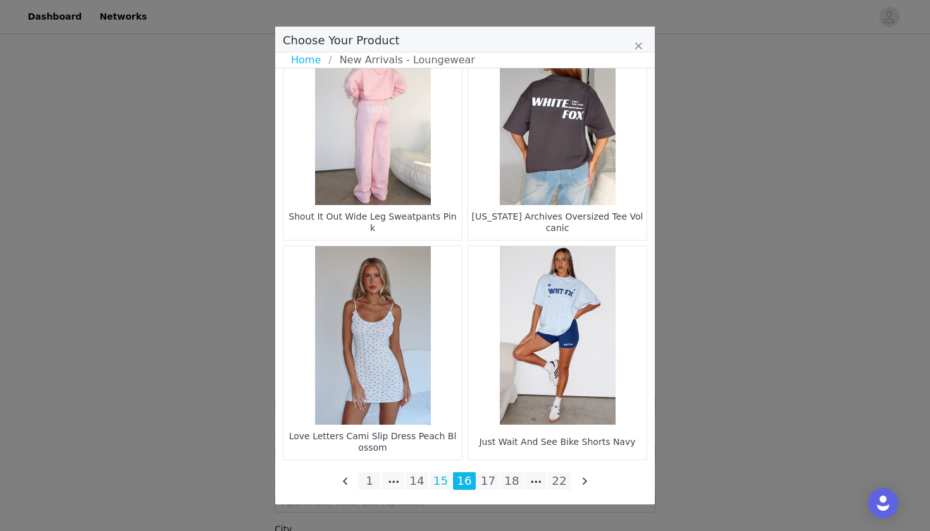
click at [446, 477] on li "15" at bounding box center [441, 481] width 23 height 18
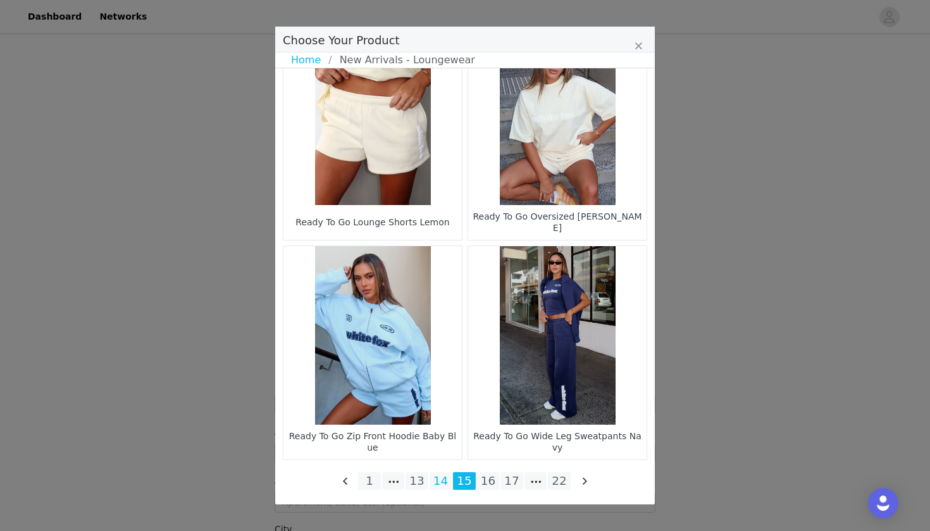
click at [443, 486] on li "14" at bounding box center [441, 481] width 23 height 18
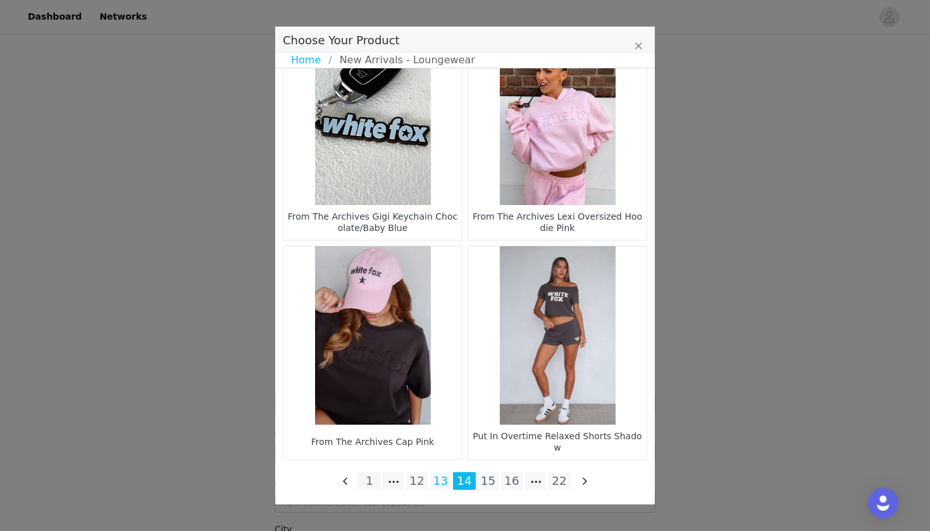
click at [440, 480] on li "13" at bounding box center [441, 481] width 23 height 18
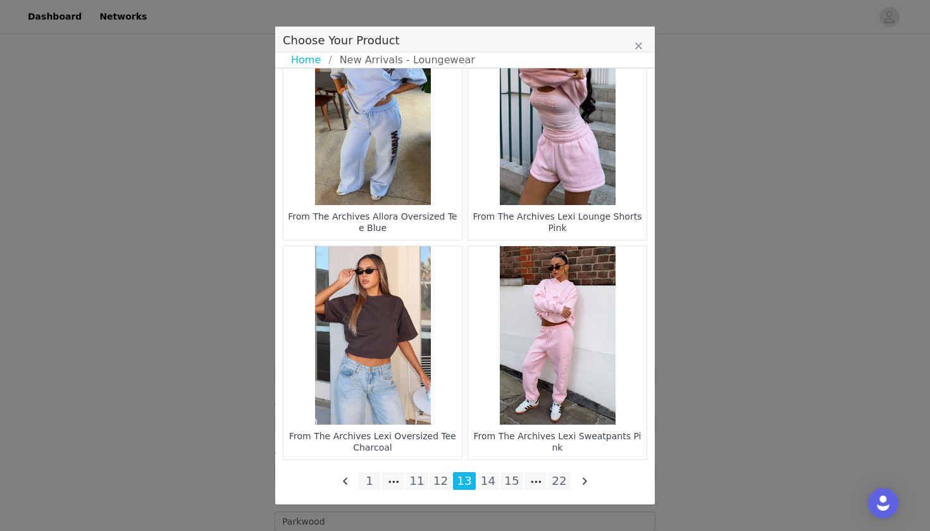
scroll to position [1276, 0]
click at [437, 480] on li "12" at bounding box center [441, 481] width 23 height 18
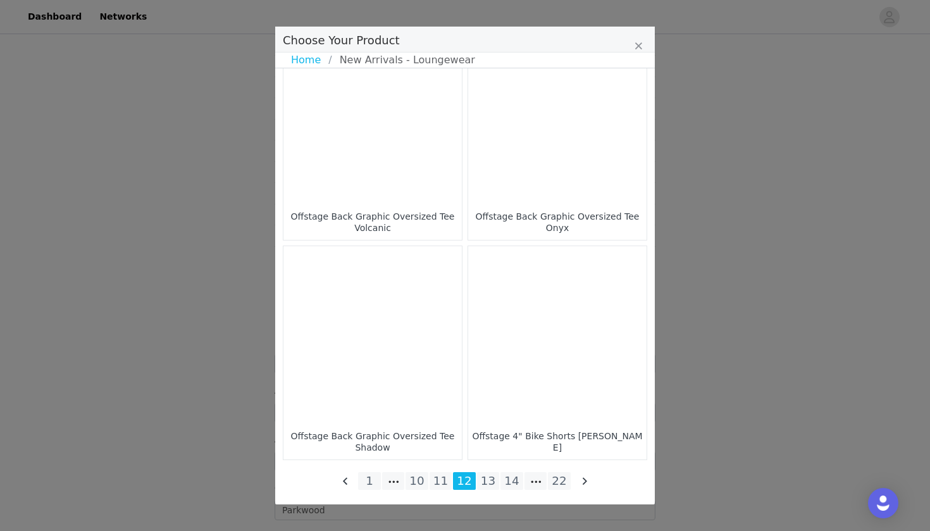
scroll to position [1807, 0]
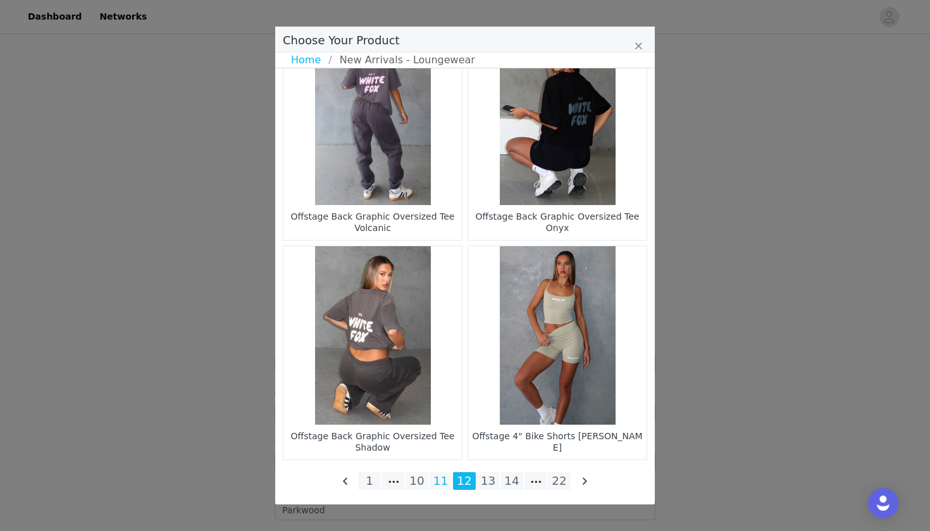
click at [450, 487] on li "11" at bounding box center [441, 481] width 23 height 18
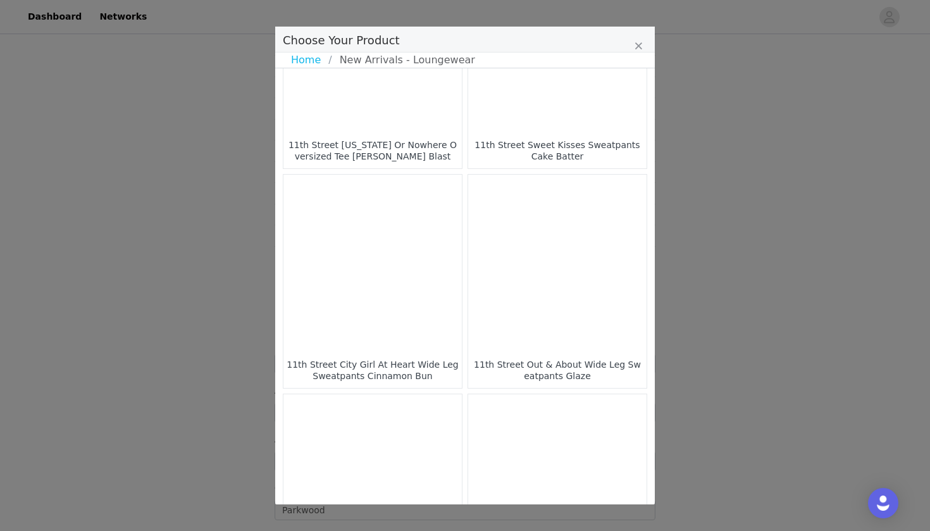
scroll to position [551, 0]
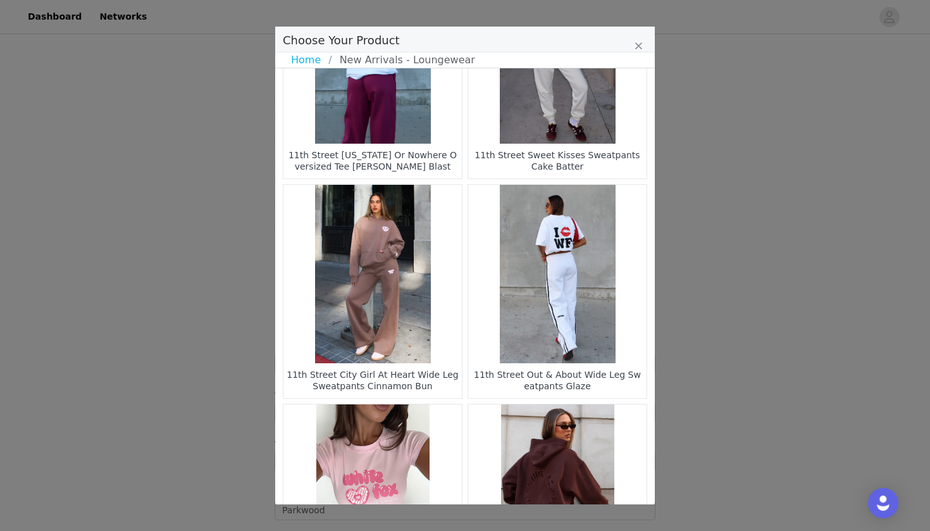
click at [575, 279] on figure "Choose Your Product" at bounding box center [557, 274] width 178 height 178
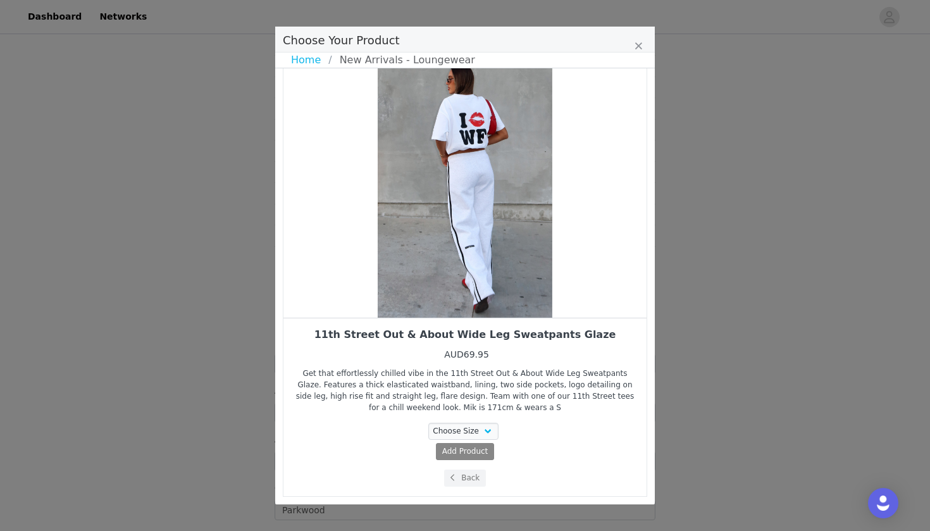
scroll to position [28, 0]
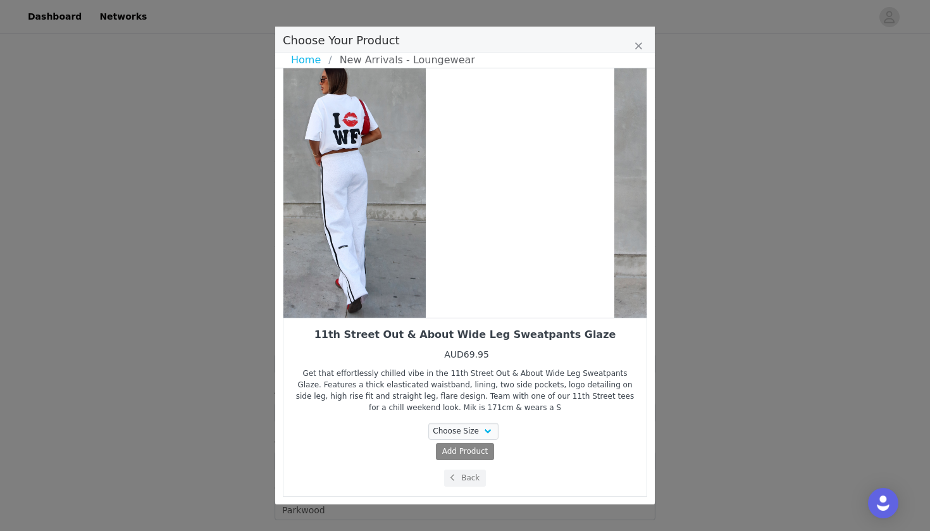
drag, startPoint x: 562, startPoint y: 286, endPoint x: 416, endPoint y: 268, distance: 147.3
click at [416, 268] on div "Choose Your Product" at bounding box center [338, 183] width 363 height 269
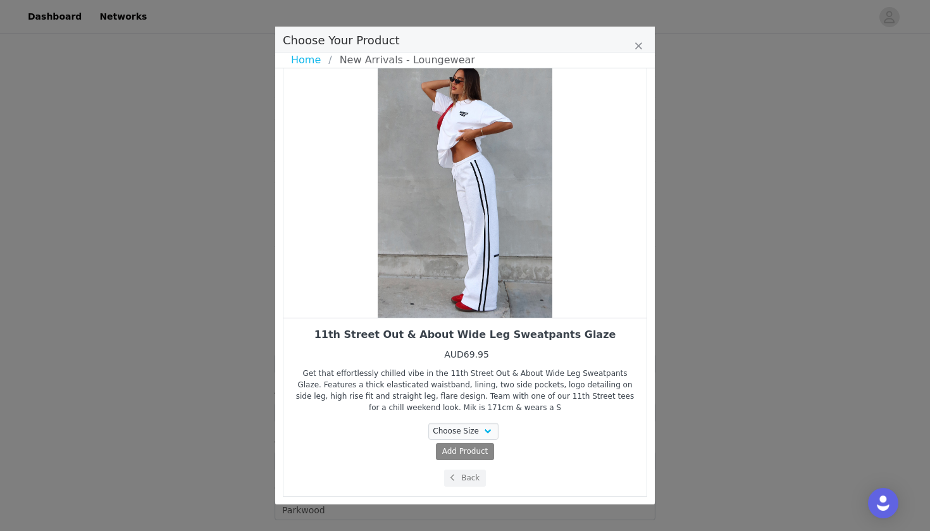
drag, startPoint x: 490, startPoint y: 280, endPoint x: 356, endPoint y: 279, distance: 133.5
click at [356, 279] on div "Choose Your Product" at bounding box center [465, 183] width 363 height 269
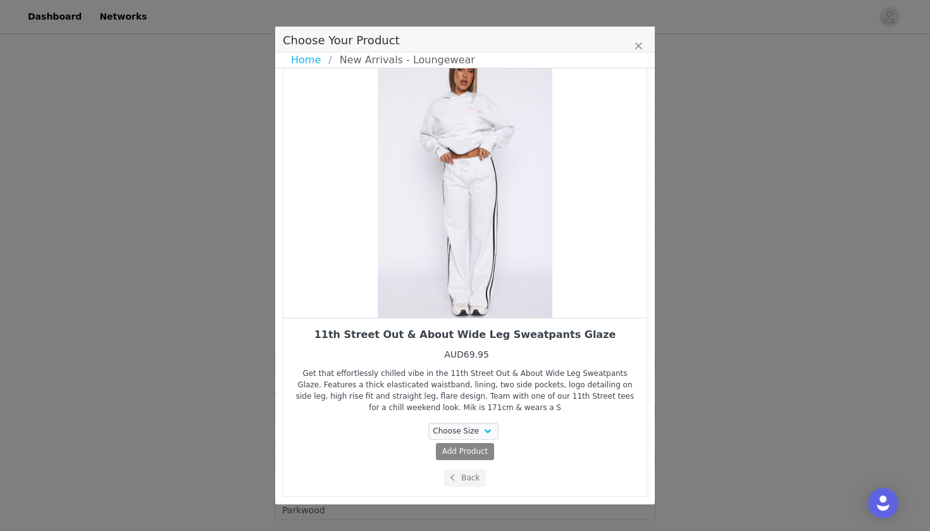
drag, startPoint x: 502, startPoint y: 296, endPoint x: 414, endPoint y: 284, distance: 88.7
click at [414, 284] on div "Choose Your Product" at bounding box center [465, 183] width 363 height 269
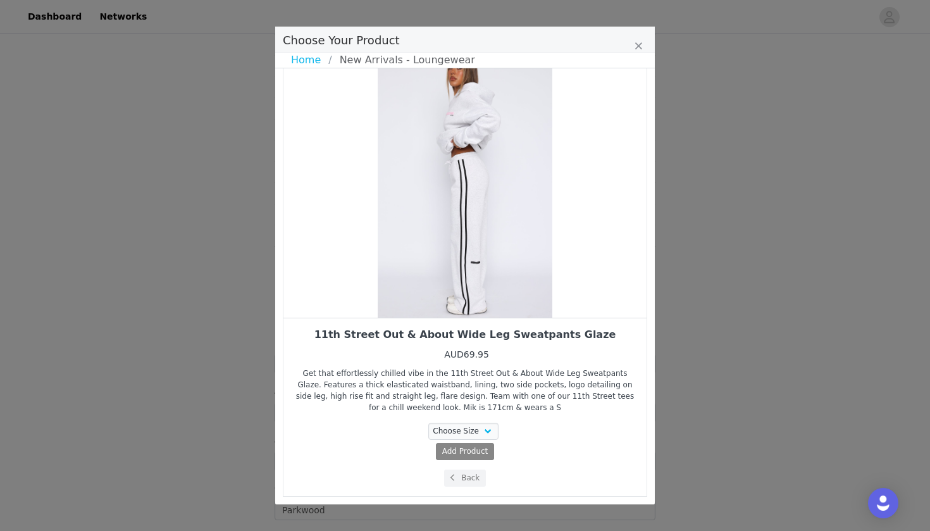
drag, startPoint x: 507, startPoint y: 300, endPoint x: 390, endPoint y: 299, distance: 117.1
click at [390, 299] on div "Choose Your Product" at bounding box center [465, 183] width 363 height 269
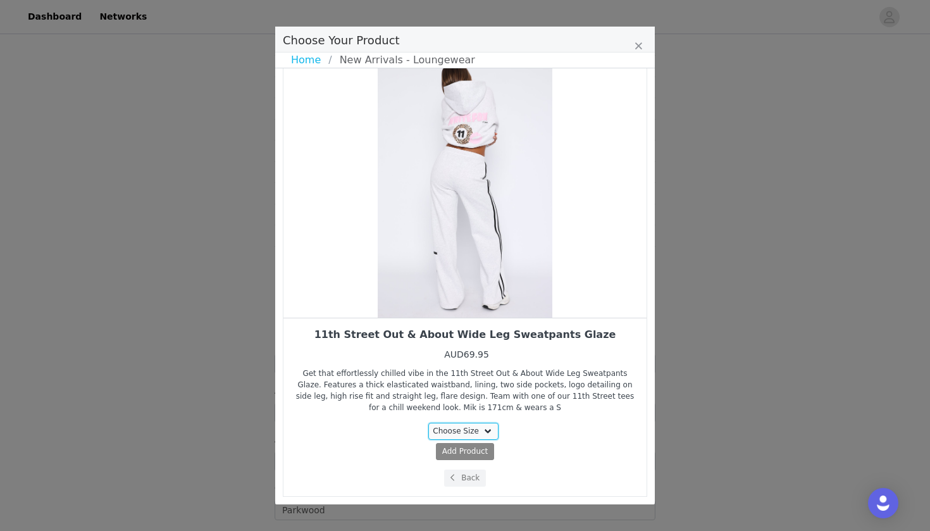
select select "26326717"
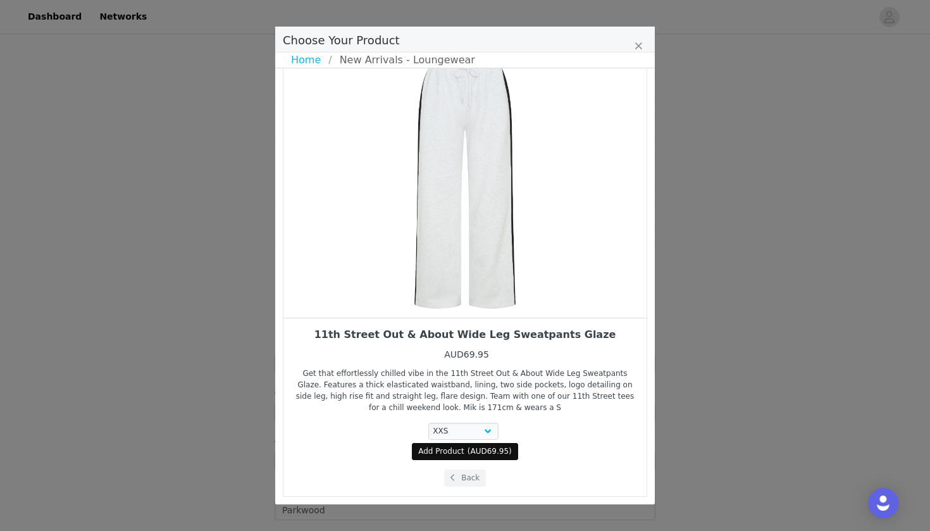
drag, startPoint x: 501, startPoint y: 303, endPoint x: 439, endPoint y: 296, distance: 61.8
click at [466, 301] on div "Choose Your Product" at bounding box center [465, 183] width 363 height 269
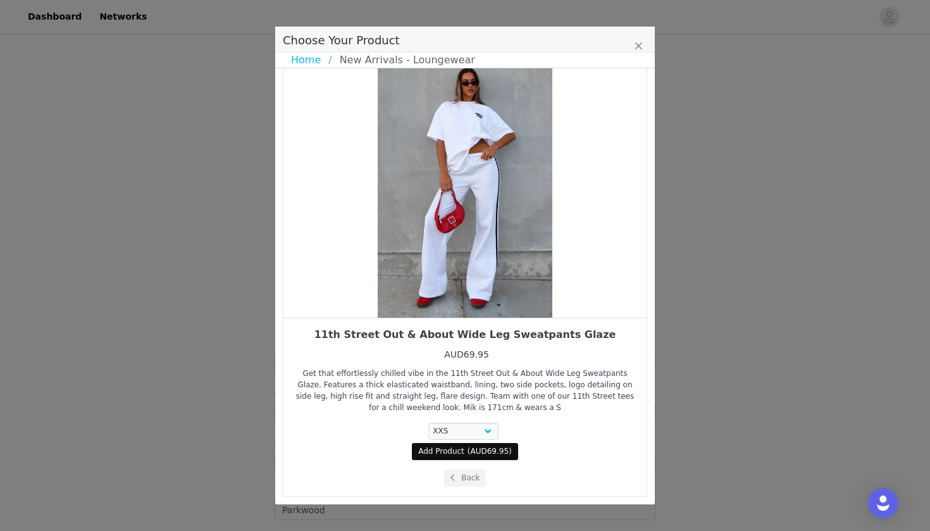
click at [475, 452] on span "AUD69.95" at bounding box center [490, 451] width 39 height 9
select select "26326717"
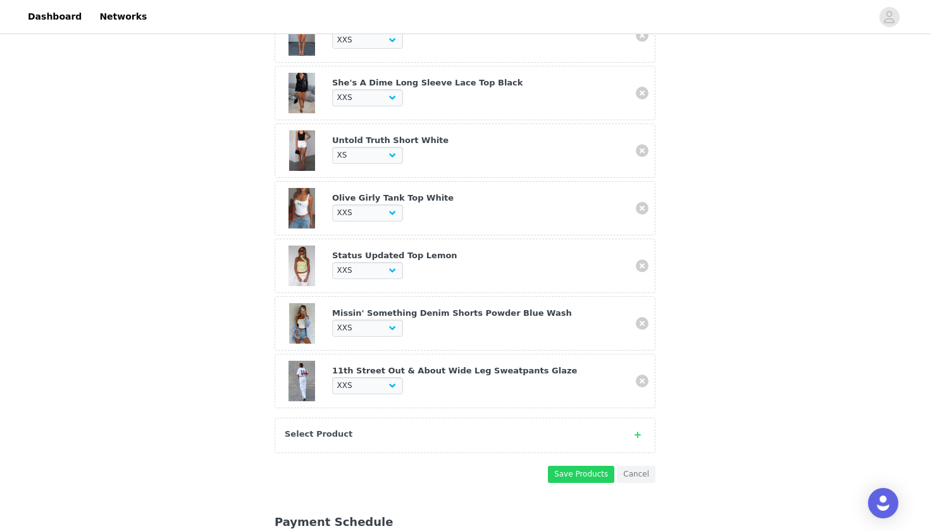
scroll to position [811, 0]
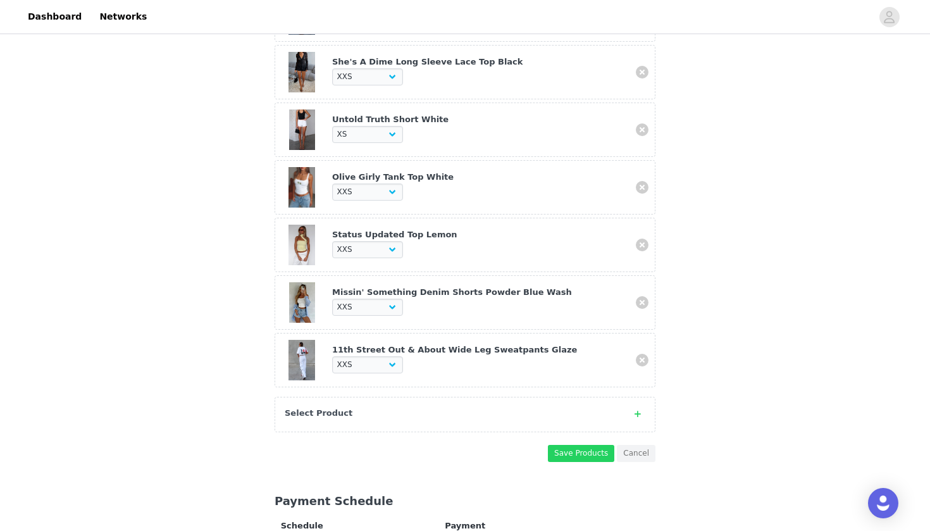
click at [341, 408] on strong "Select Product" at bounding box center [319, 412] width 68 height 9
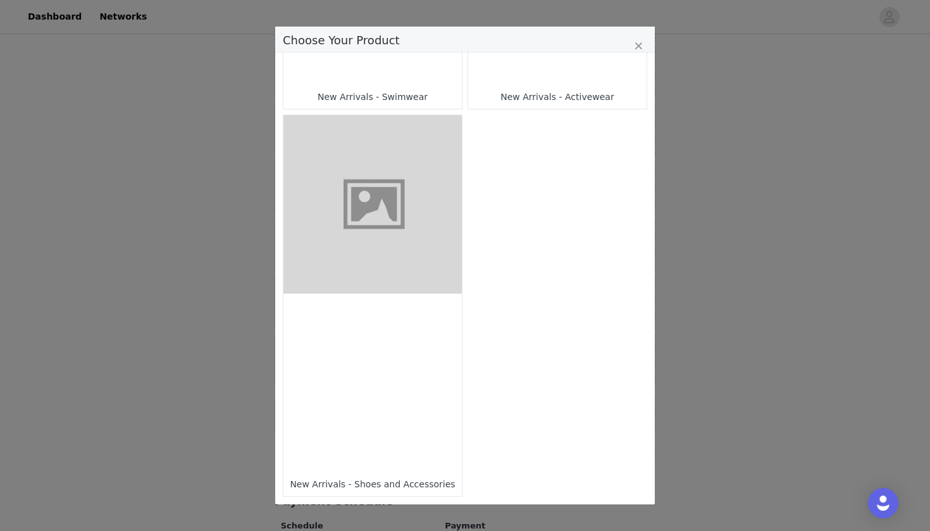
scroll to position [1108, 0]
click at [427, 357] on div "Choose Your Product" at bounding box center [373, 383] width 178 height 178
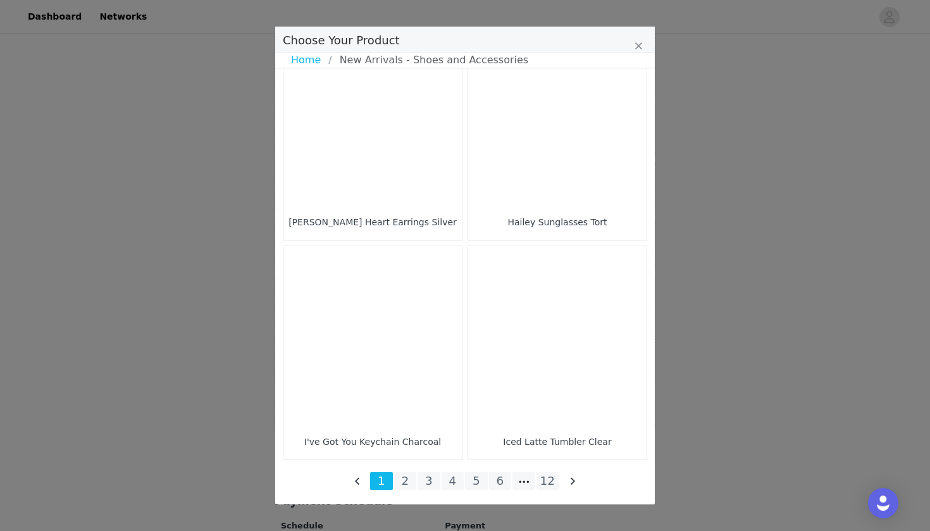
scroll to position [1807, 0]
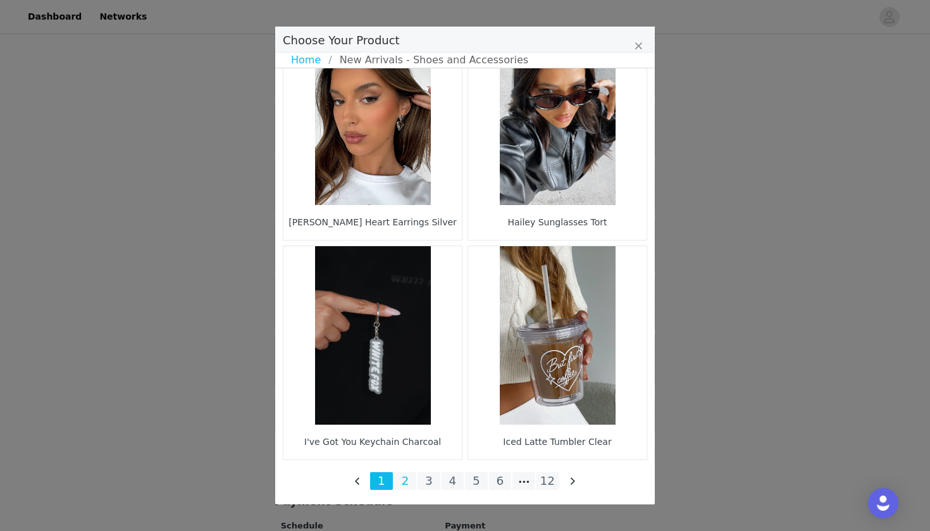
click at [404, 479] on li "2" at bounding box center [405, 481] width 23 height 18
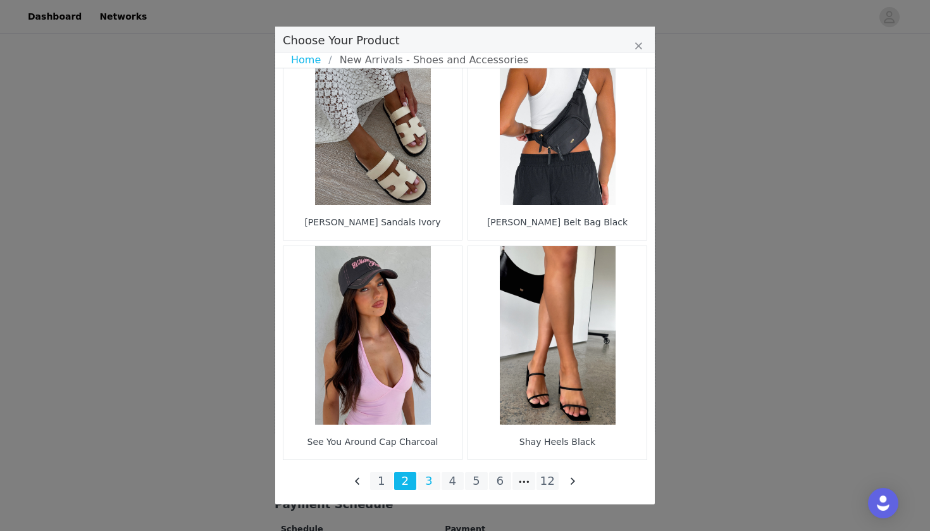
click at [427, 484] on li "3" at bounding box center [429, 481] width 23 height 18
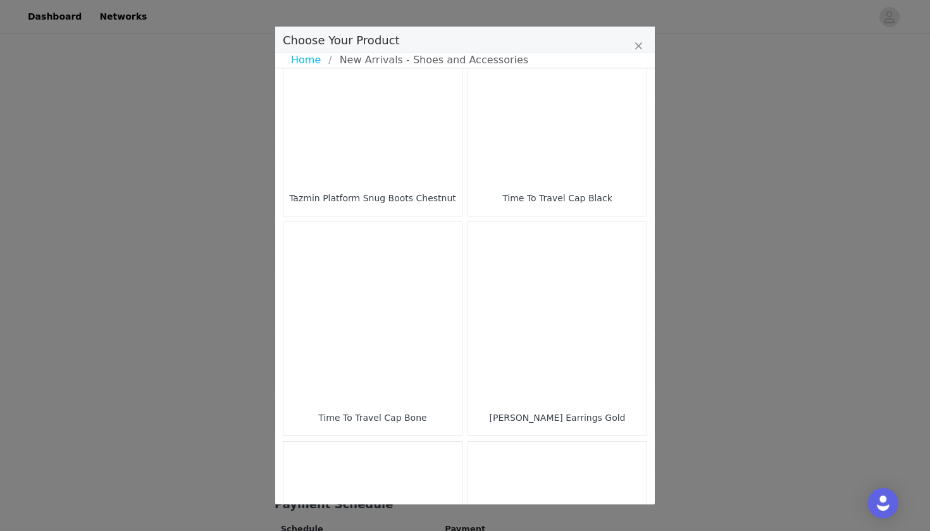
scroll to position [427, 0]
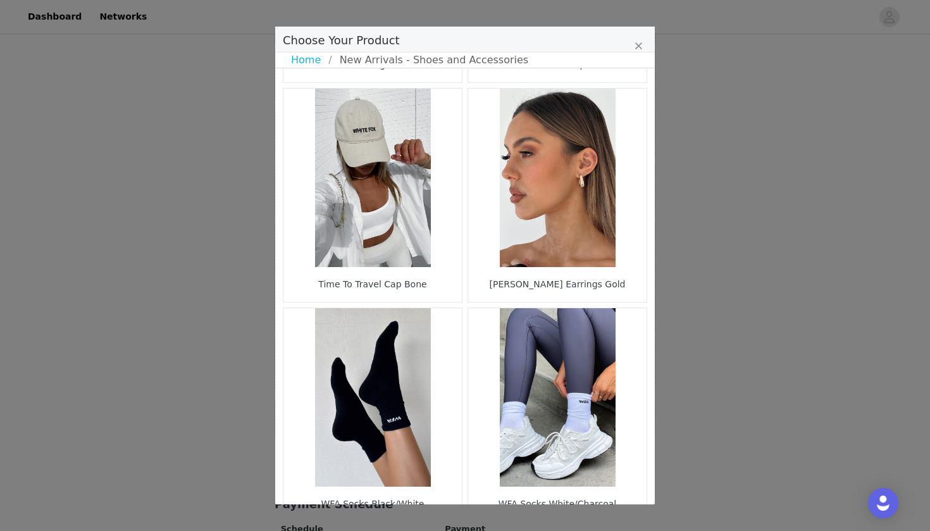
click at [361, 225] on figure "Choose Your Product" at bounding box center [373, 178] width 178 height 178
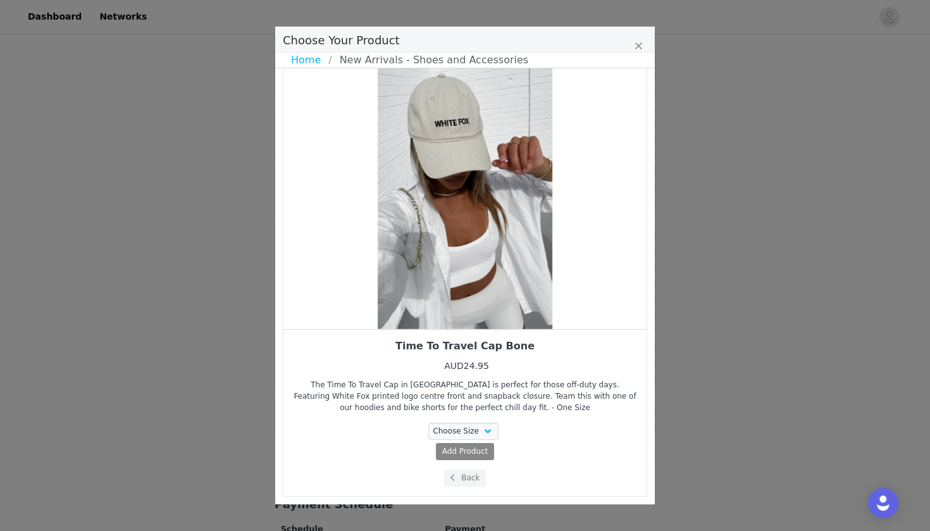
scroll to position [16, 0]
select select "14985318"
drag, startPoint x: 449, startPoint y: 313, endPoint x: 338, endPoint y: 308, distance: 110.9
click at [339, 308] on div "Choose Your Product" at bounding box center [465, 194] width 363 height 269
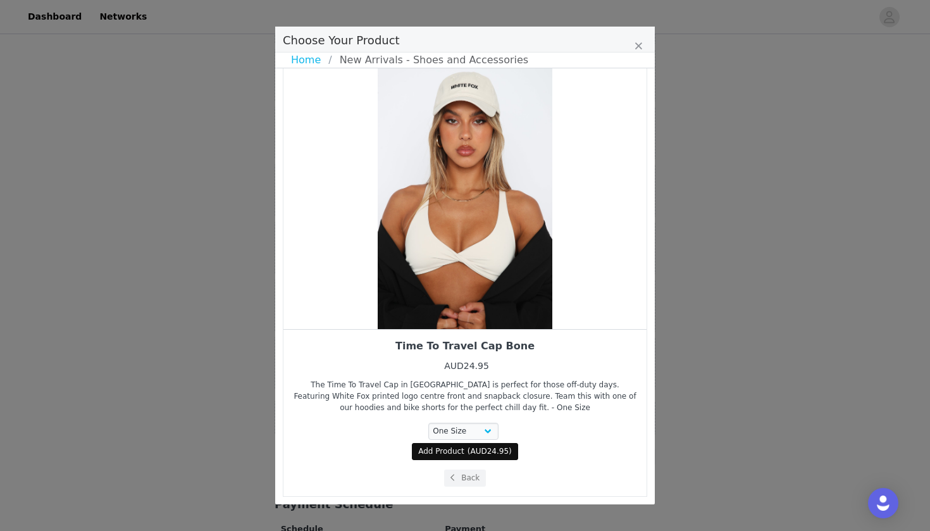
drag, startPoint x: 416, startPoint y: 289, endPoint x: 347, endPoint y: 289, distance: 69.0
click at [347, 289] on div "Choose Your Product" at bounding box center [465, 194] width 363 height 269
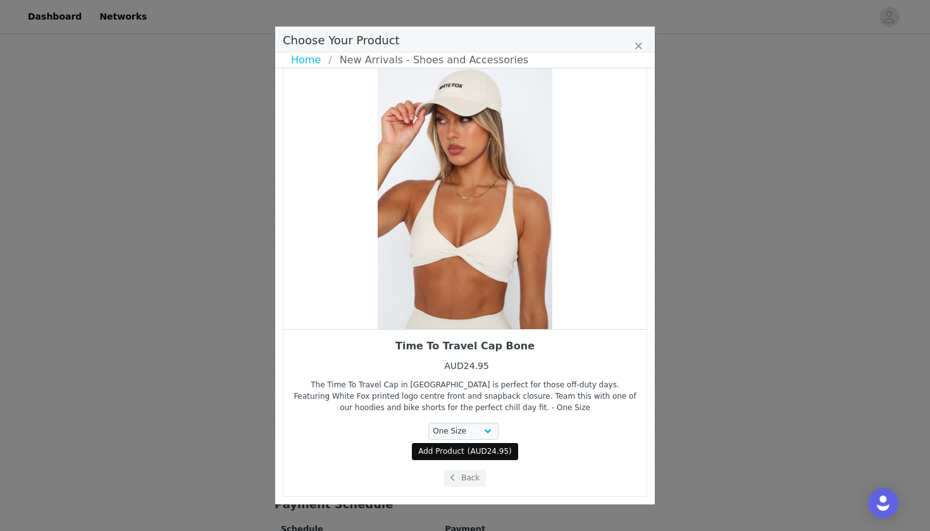
drag, startPoint x: 459, startPoint y: 254, endPoint x: 401, endPoint y: 254, distance: 57.6
click at [401, 254] on div "Choose Your Product" at bounding box center [465, 194] width 363 height 269
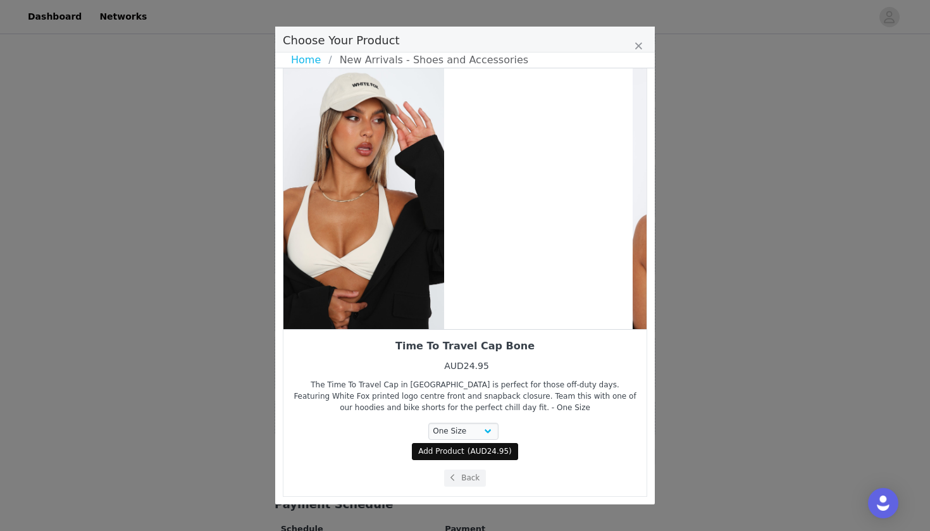
drag, startPoint x: 568, startPoint y: 230, endPoint x: 448, endPoint y: 230, distance: 119.6
click at [448, 230] on div "Choose Your Product" at bounding box center [356, 194] width 363 height 269
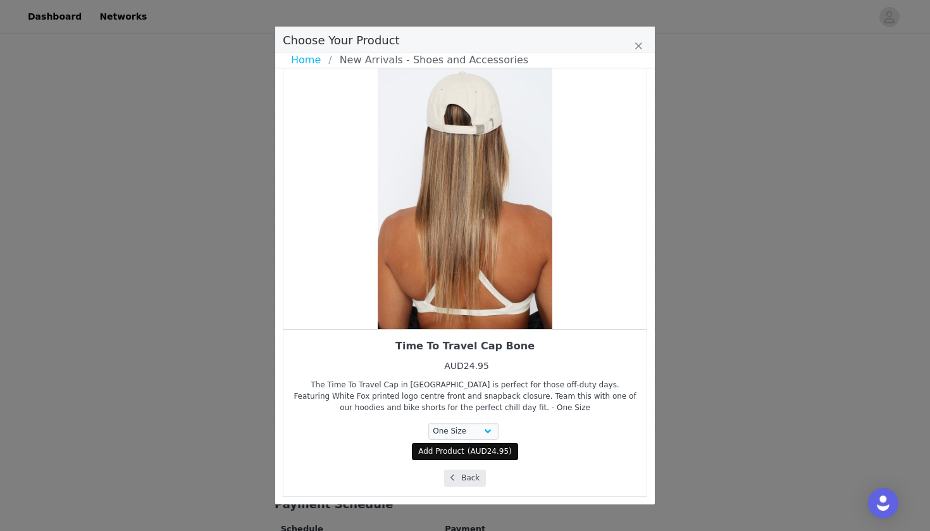
click at [465, 475] on button "Back" at bounding box center [465, 478] width 42 height 17
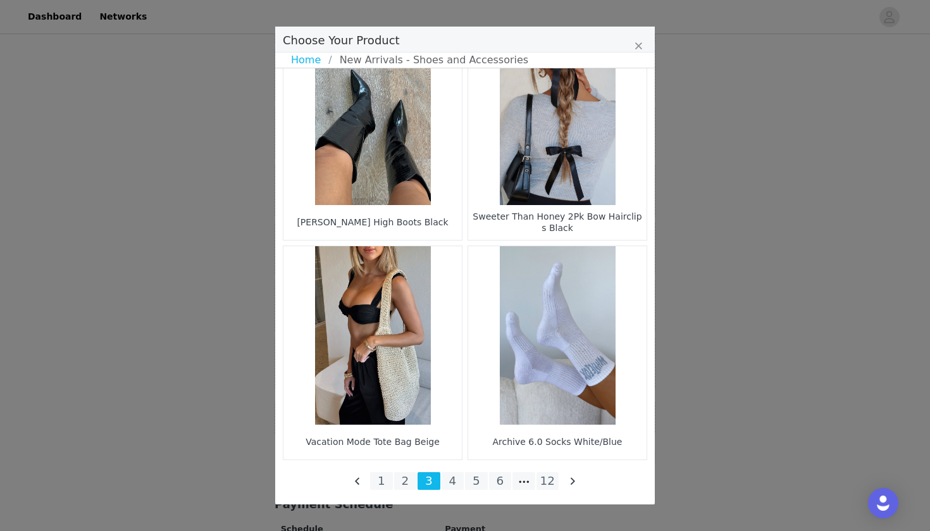
scroll to position [1807, 0]
click at [456, 481] on li "4" at bounding box center [453, 481] width 23 height 18
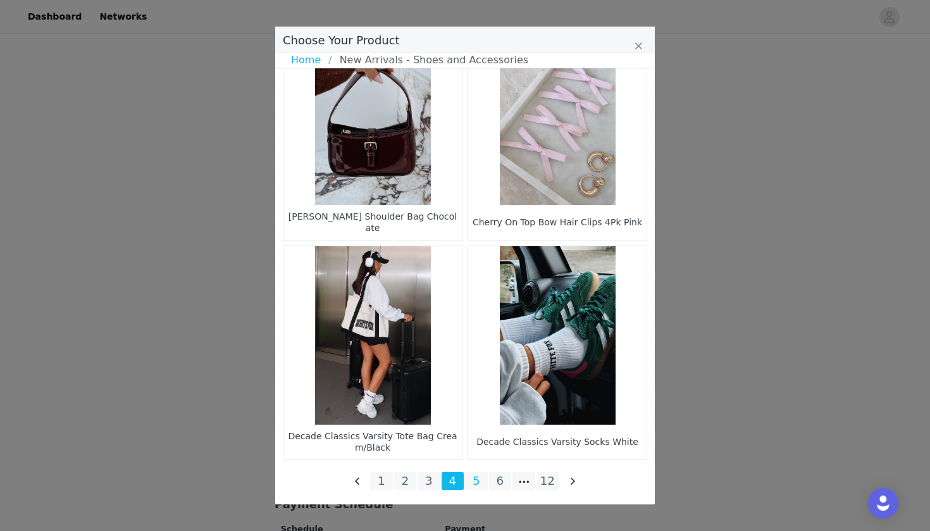
click at [477, 485] on li "5" at bounding box center [476, 481] width 23 height 18
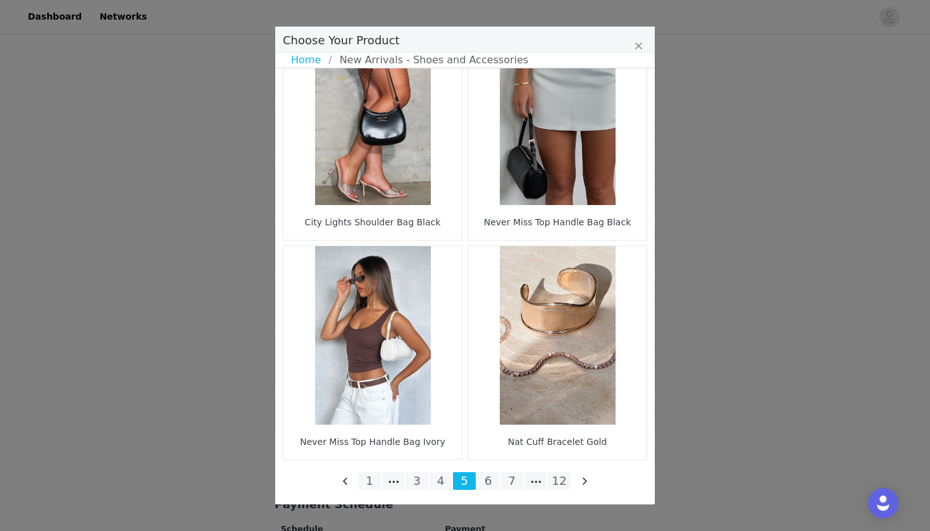
click at [489, 485] on li "6" at bounding box center [488, 481] width 23 height 18
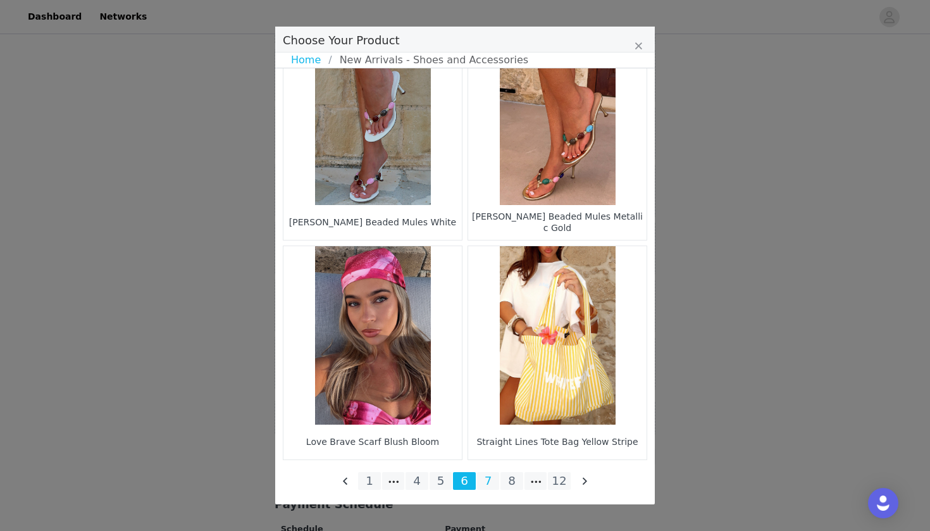
click at [484, 479] on li "7" at bounding box center [488, 481] width 23 height 18
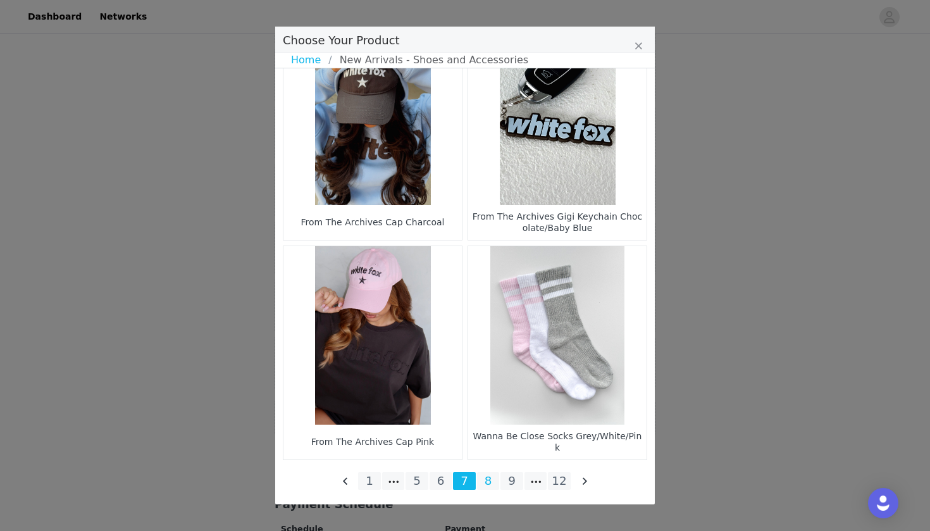
click at [485, 480] on li "8" at bounding box center [488, 481] width 23 height 18
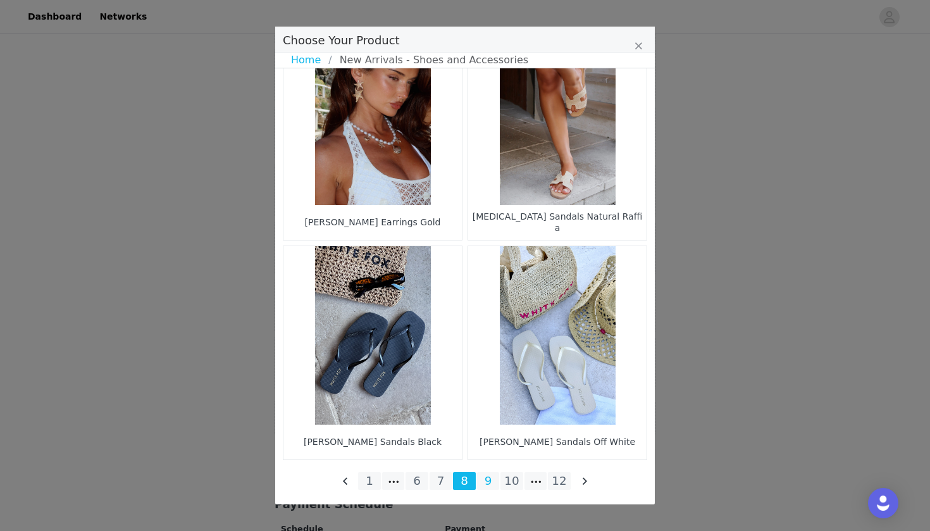
click at [495, 480] on li "9" at bounding box center [488, 481] width 23 height 18
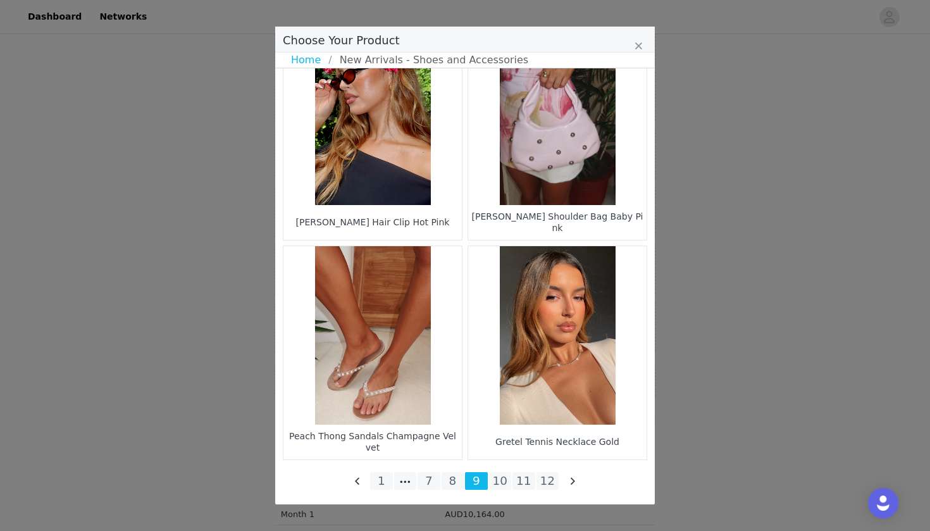
scroll to position [887, 0]
click at [504, 481] on li "10" at bounding box center [500, 481] width 23 height 18
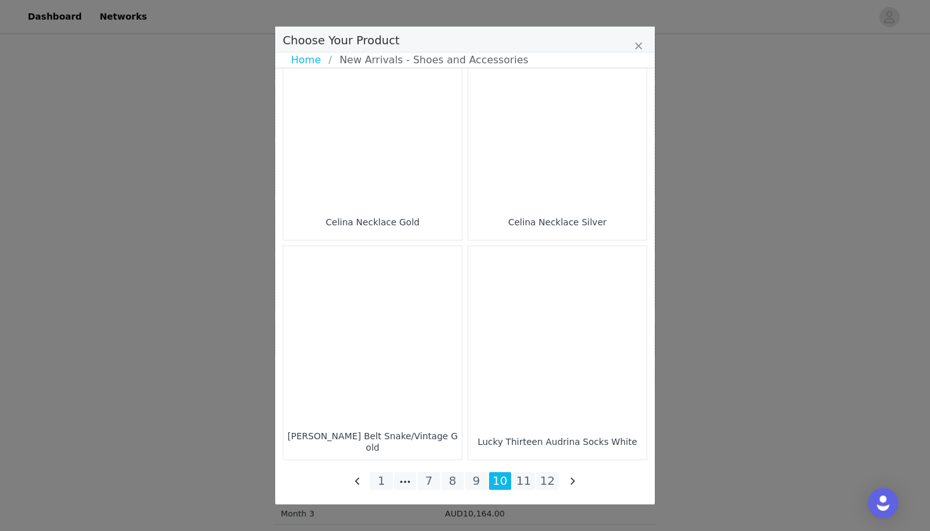
scroll to position [1807, 0]
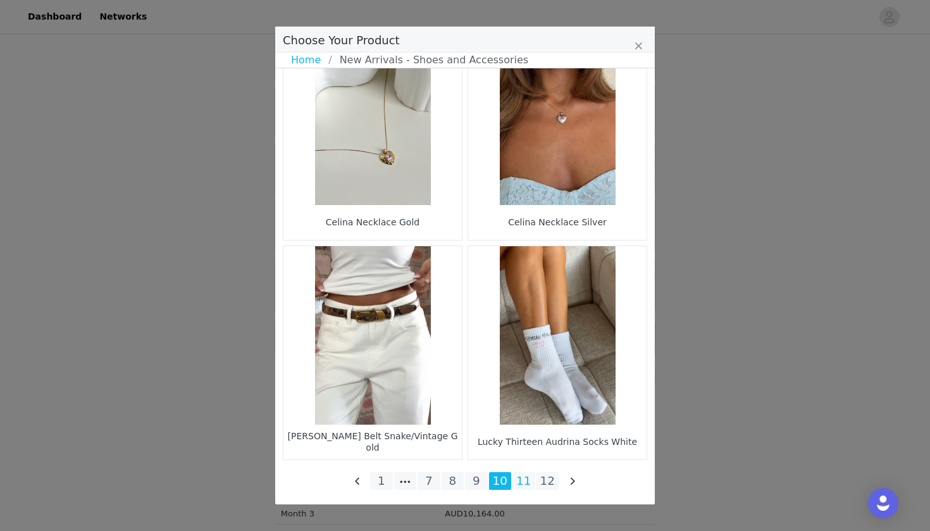
click at [518, 482] on li "11" at bounding box center [524, 481] width 23 height 18
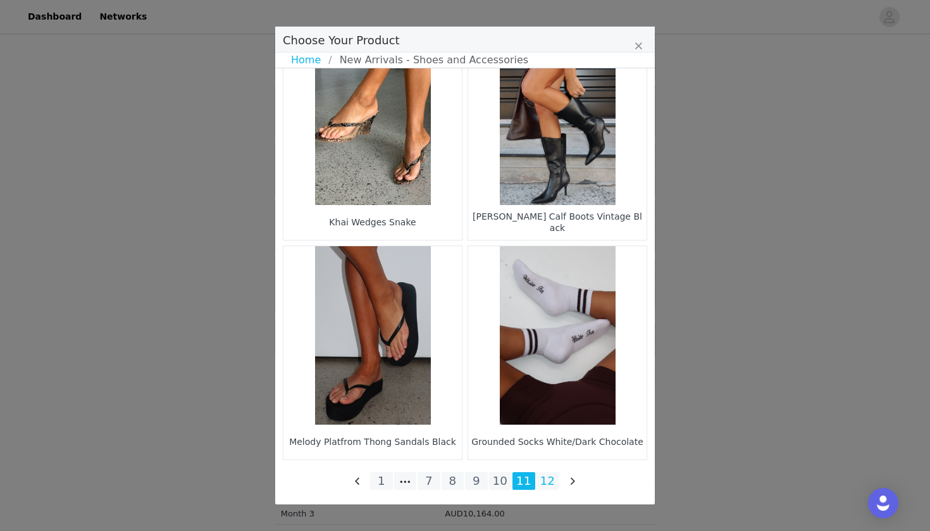
click at [544, 481] on li "12" at bounding box center [548, 481] width 23 height 18
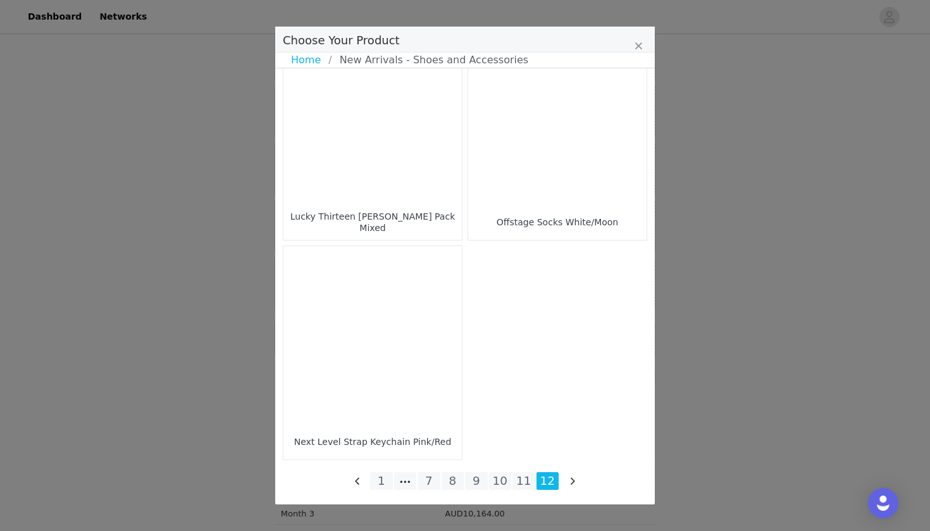
scroll to position [928, 0]
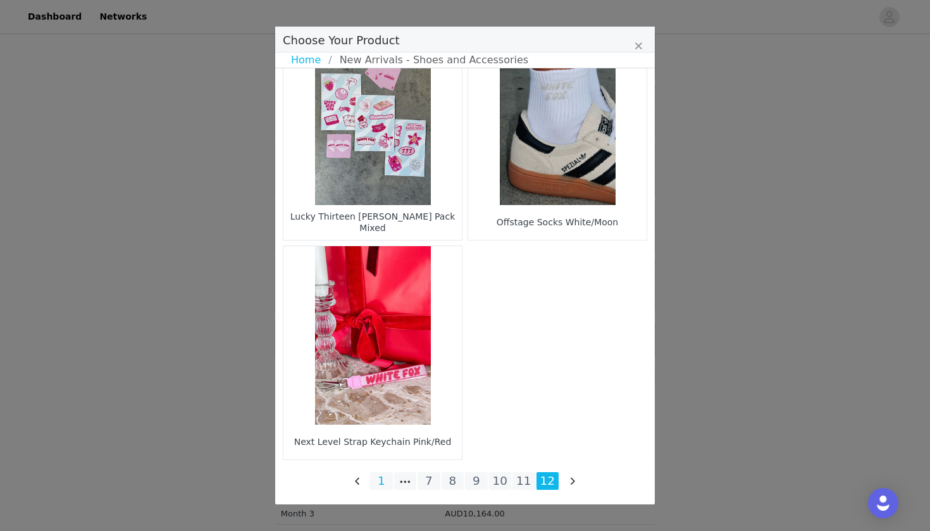
click at [387, 487] on li "1" at bounding box center [381, 481] width 23 height 18
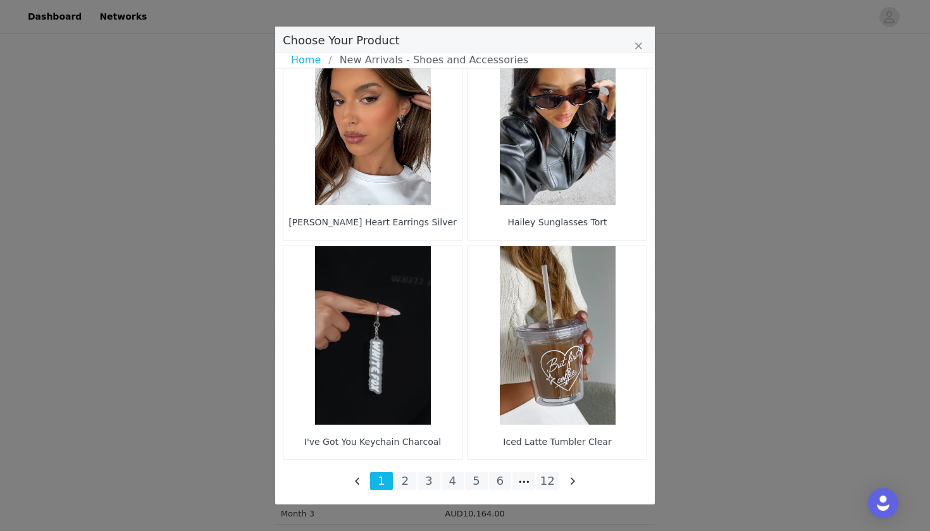
scroll to position [1807, 0]
click at [406, 488] on li "2" at bounding box center [405, 481] width 23 height 18
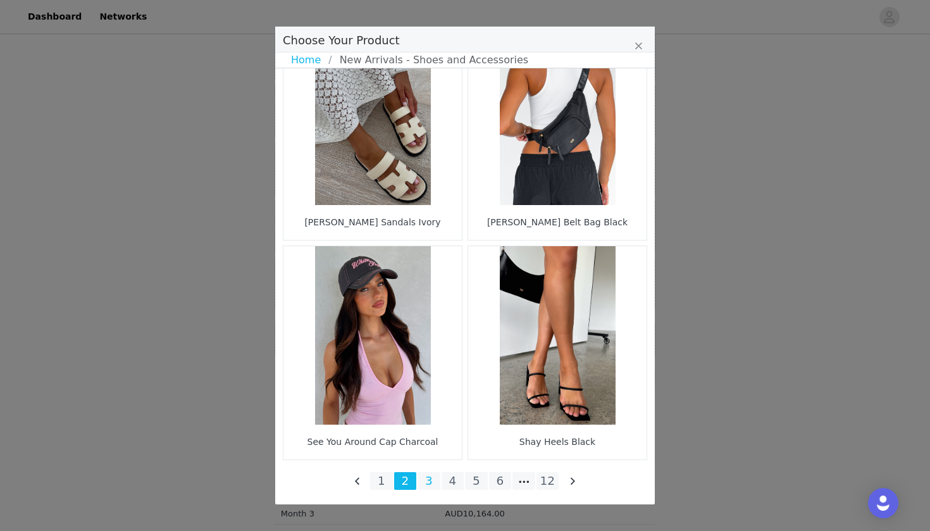
click at [425, 483] on li "3" at bounding box center [429, 481] width 23 height 18
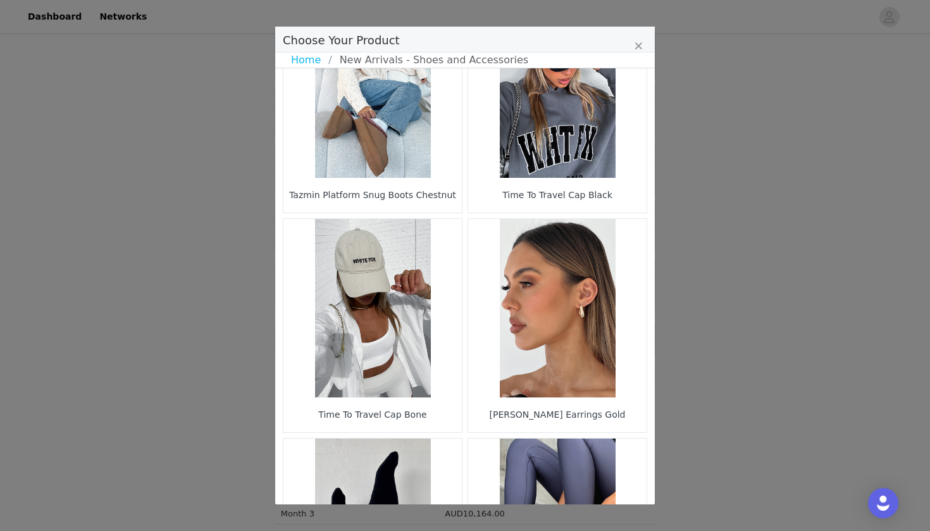
scroll to position [366, 0]
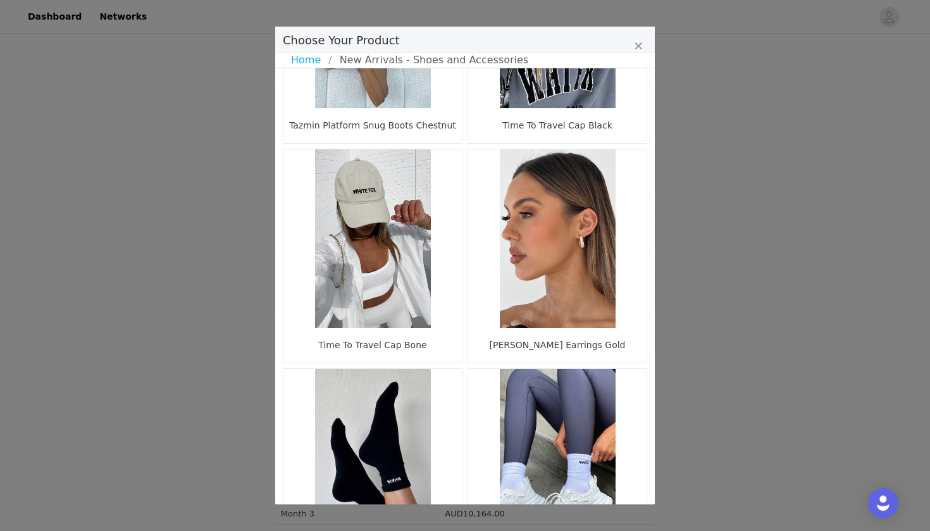
click at [411, 216] on figure "Choose Your Product" at bounding box center [373, 238] width 178 height 178
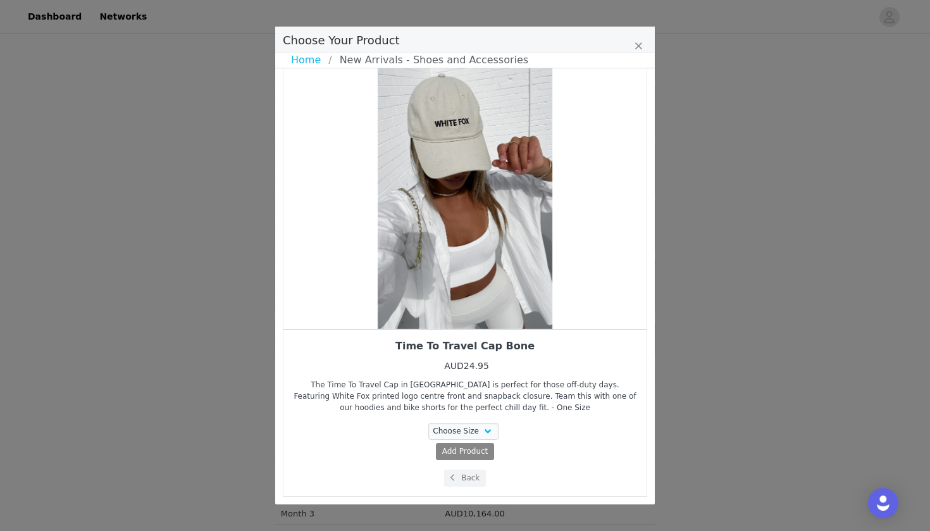
scroll to position [16, 0]
click at [454, 434] on select "Choose Size One Size" at bounding box center [463, 431] width 71 height 17
select select "14985318"
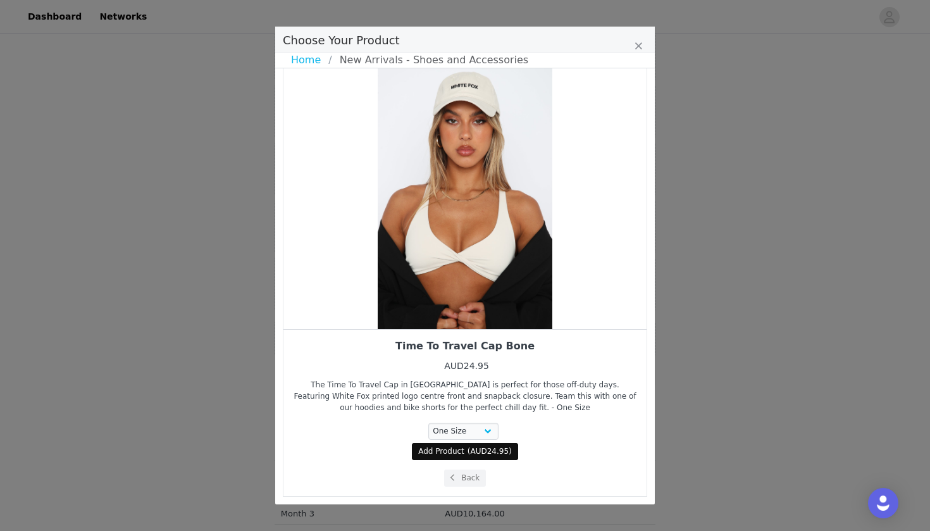
drag, startPoint x: 478, startPoint y: 288, endPoint x: 342, endPoint y: 287, distance: 136.1
click at [344, 287] on div "Choose Your Product" at bounding box center [465, 194] width 363 height 269
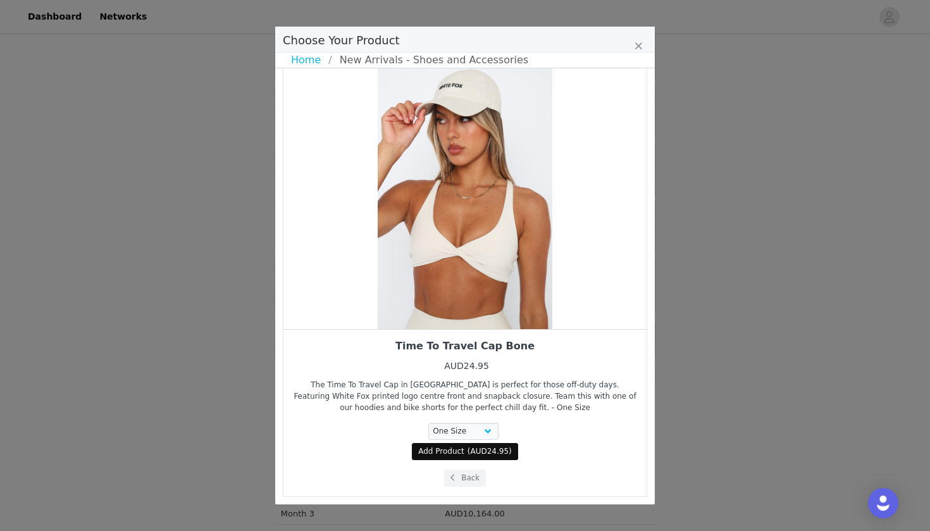
click at [460, 454] on span "Add Product" at bounding box center [441, 451] width 46 height 11
select select "14985318"
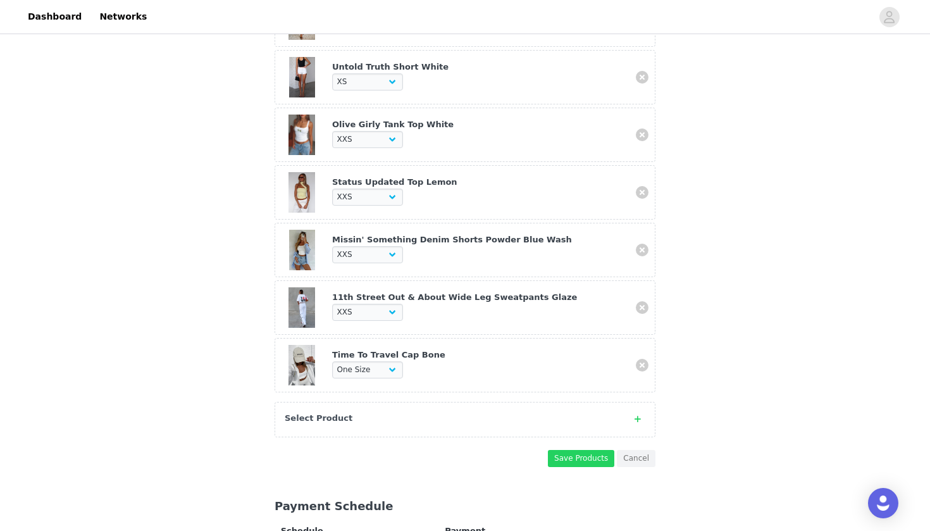
scroll to position [867, 0]
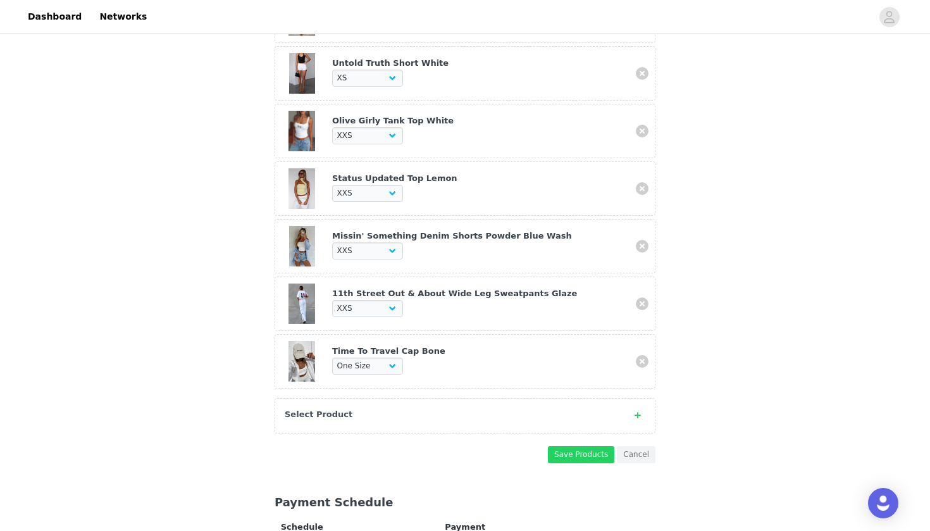
click at [325, 409] on strong "Select Product" at bounding box center [319, 413] width 68 height 9
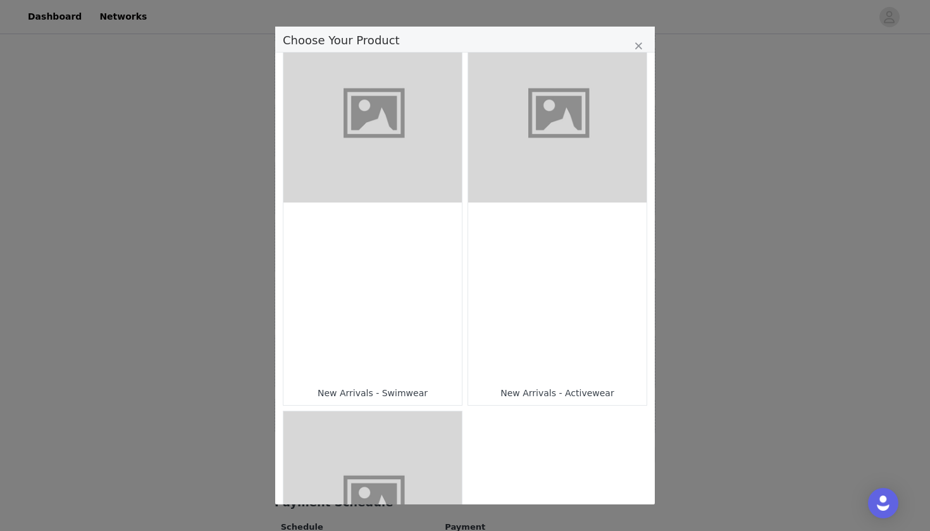
scroll to position [812, 0]
click at [512, 285] on div "Choose Your Product" at bounding box center [557, 291] width 178 height 178
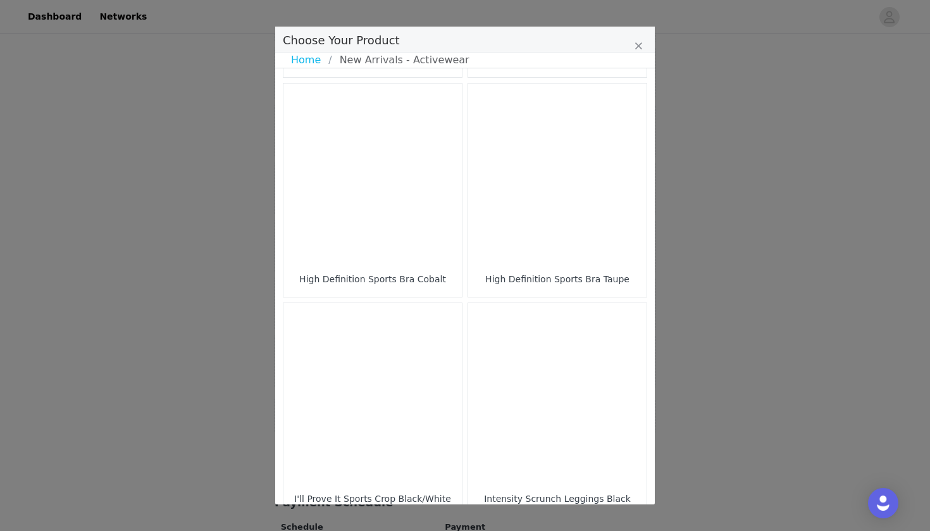
scroll to position [700, 0]
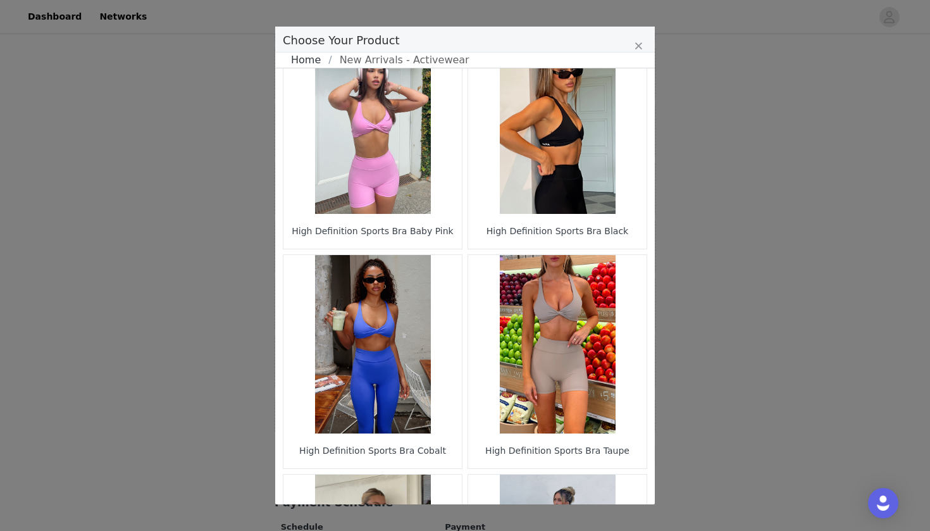
click at [309, 60] on link "Home" at bounding box center [309, 60] width 37 height 15
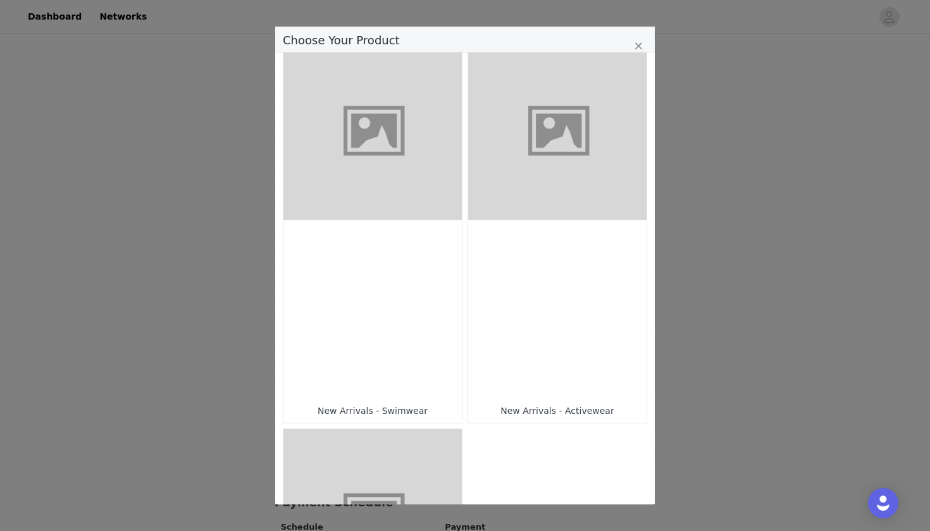
scroll to position [799, 0]
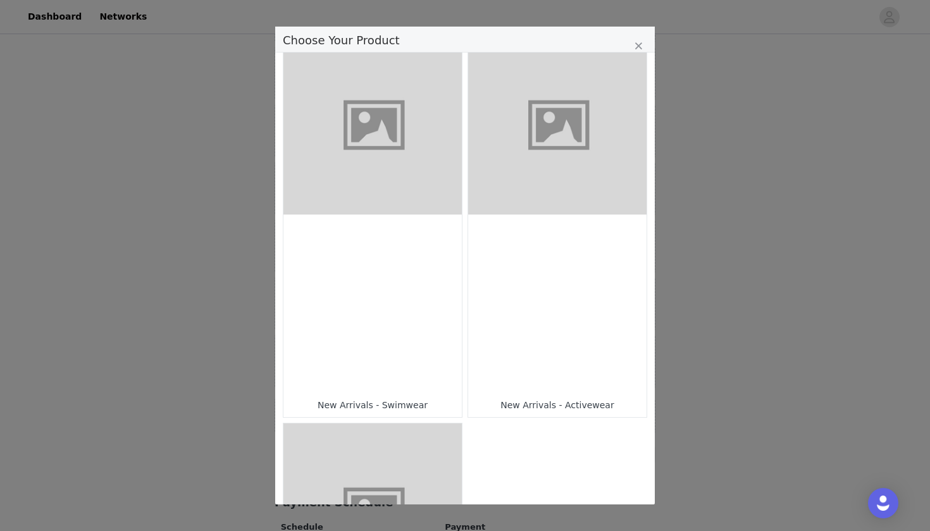
click at [398, 170] on figure "Choose Your Product" at bounding box center [373, 125] width 178 height 178
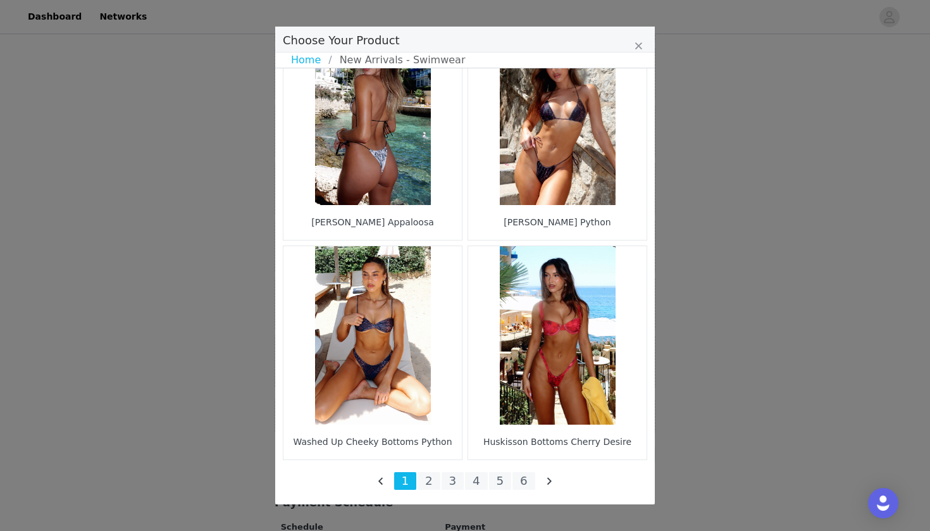
scroll to position [1807, 0]
click at [430, 480] on li "2" at bounding box center [429, 481] width 23 height 18
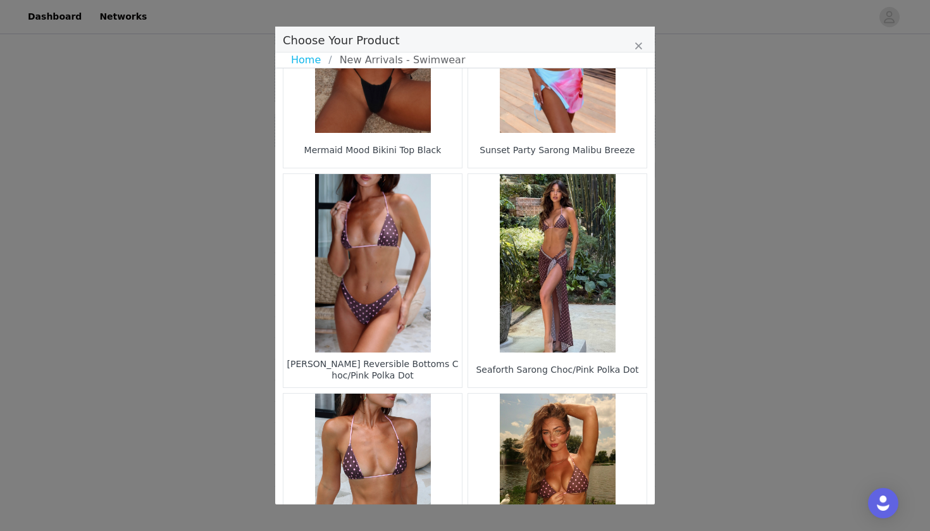
scroll to position [790, 0]
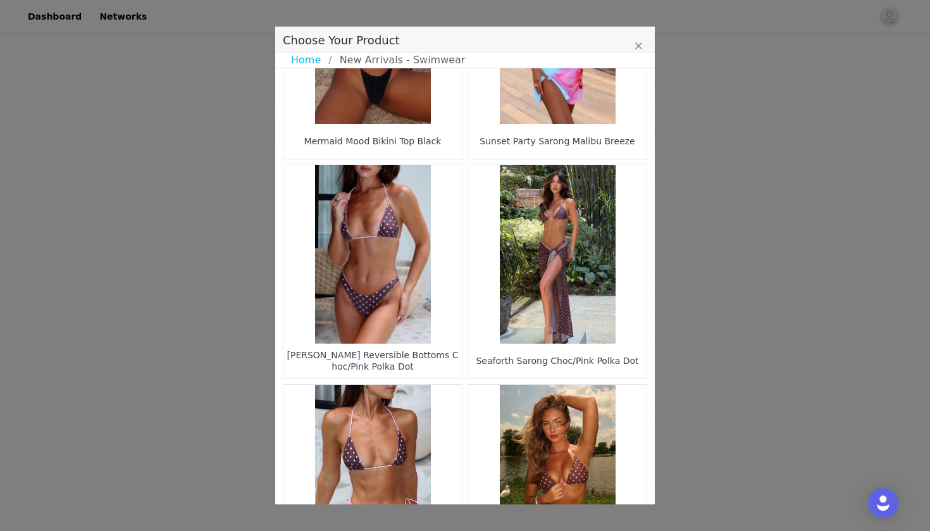
click at [405, 320] on figure "Choose Your Product" at bounding box center [373, 254] width 178 height 178
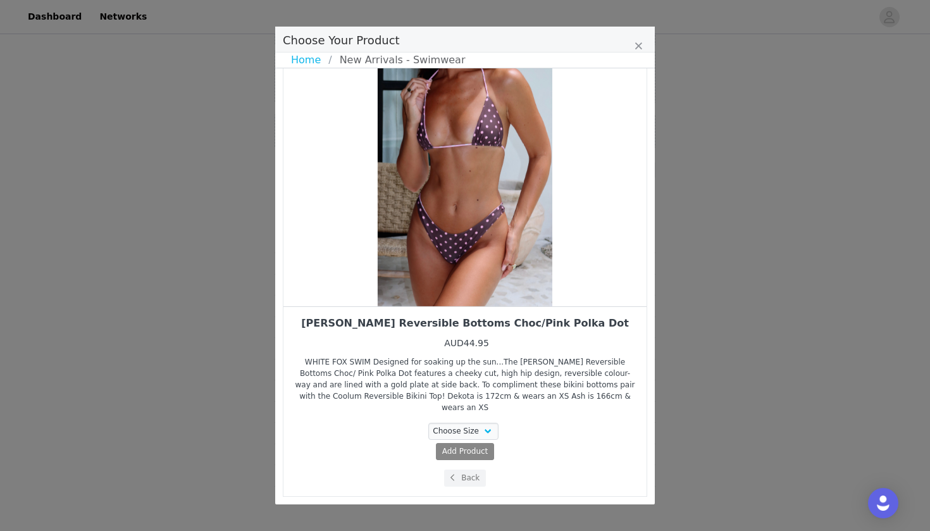
scroll to position [28, 0]
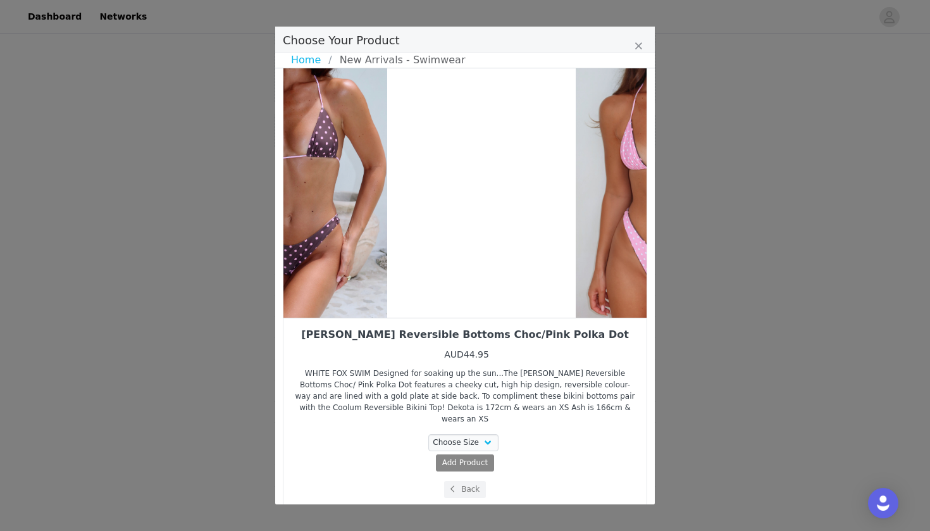
drag, startPoint x: 531, startPoint y: 297, endPoint x: 366, endPoint y: 313, distance: 166.0
click at [366, 313] on div "Choose Your Product" at bounding box center [299, 183] width 363 height 269
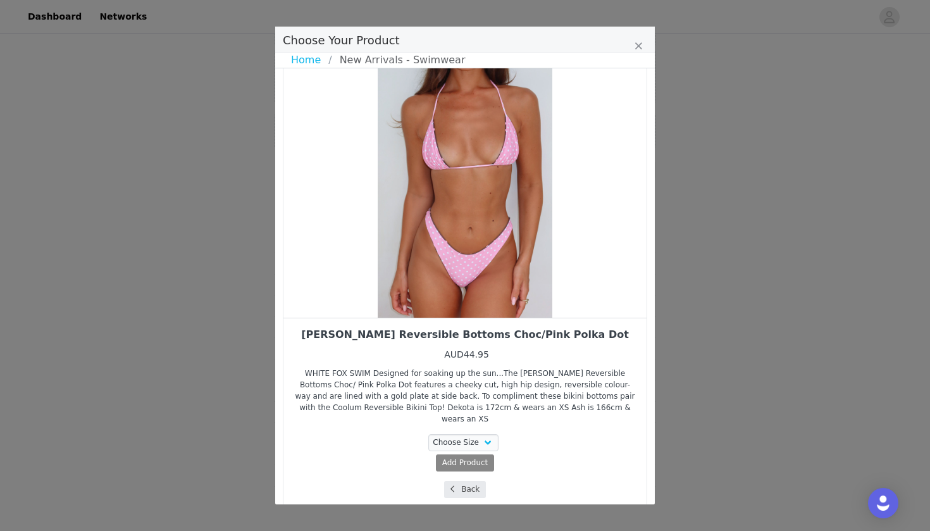
click at [454, 485] on icon "Choose Your Product" at bounding box center [453, 489] width 4 height 8
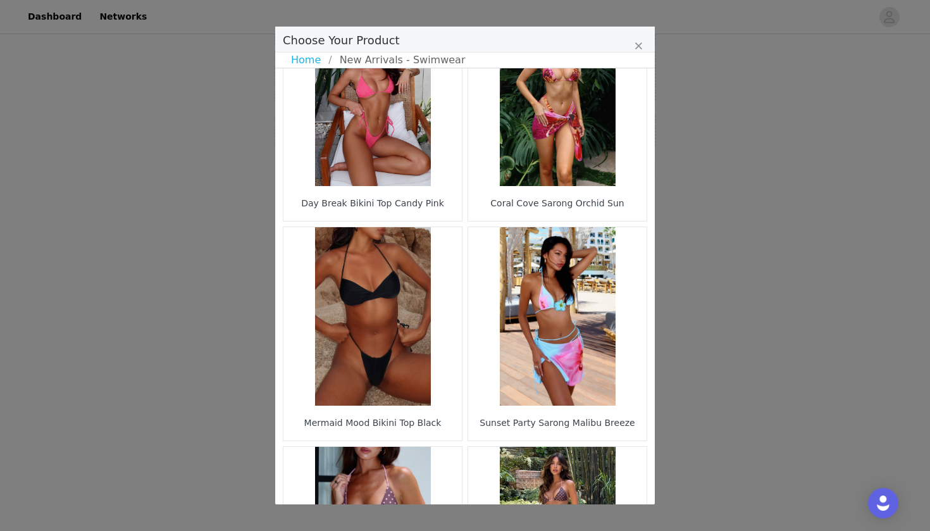
scroll to position [568, 0]
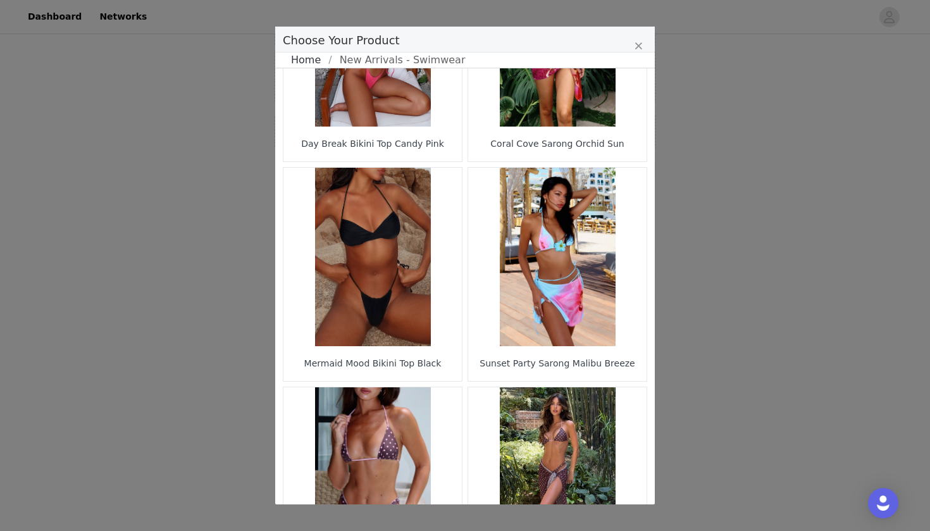
click at [309, 64] on link "Home" at bounding box center [309, 60] width 37 height 15
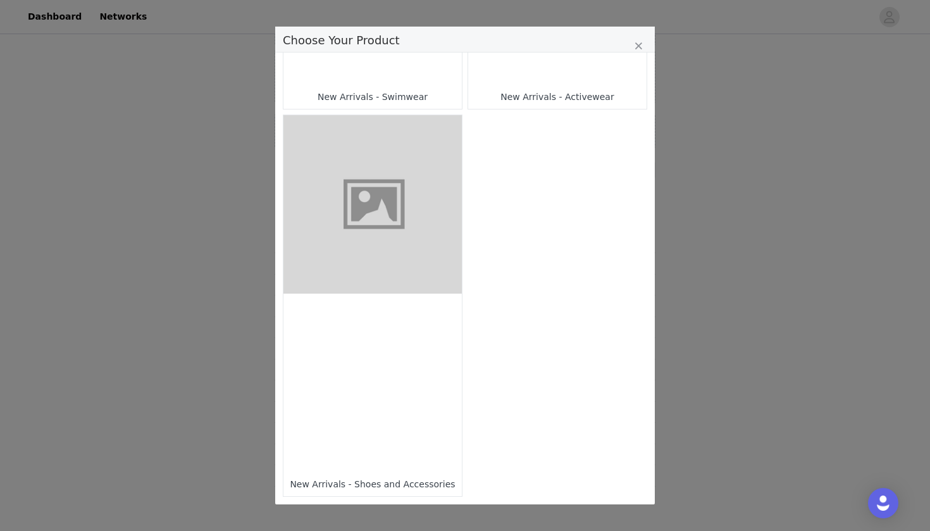
scroll to position [1152, 0]
click at [434, 236] on figure "Choose Your Product" at bounding box center [373, 204] width 178 height 178
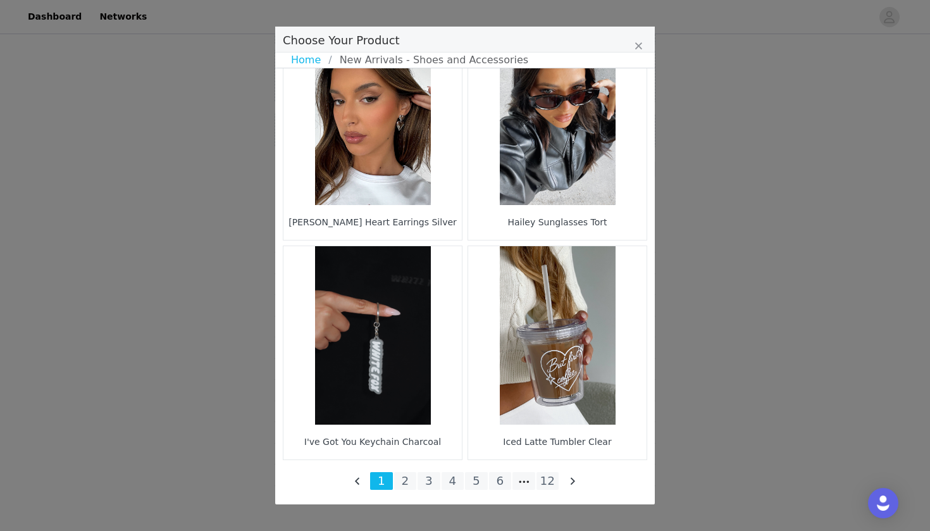
scroll to position [1807, 0]
click at [406, 484] on li "2" at bounding box center [405, 481] width 23 height 18
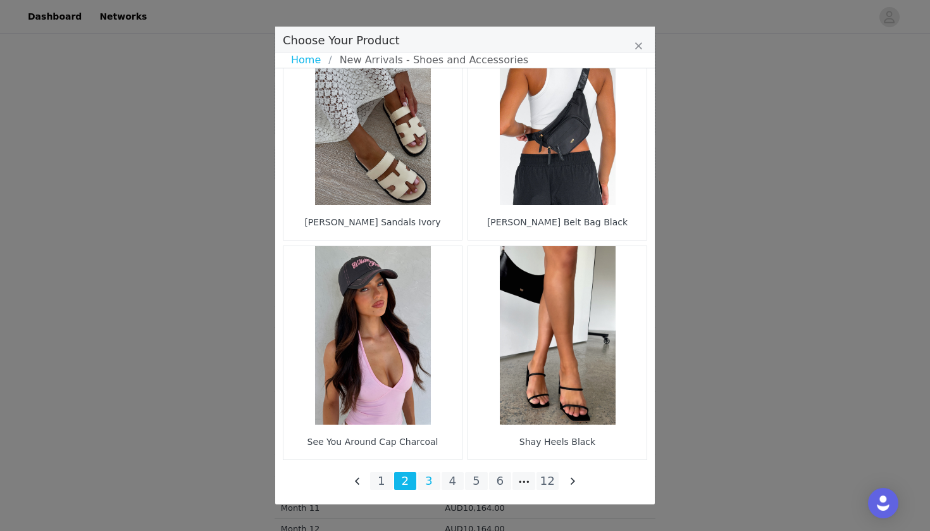
click at [422, 481] on li "3" at bounding box center [429, 481] width 23 height 18
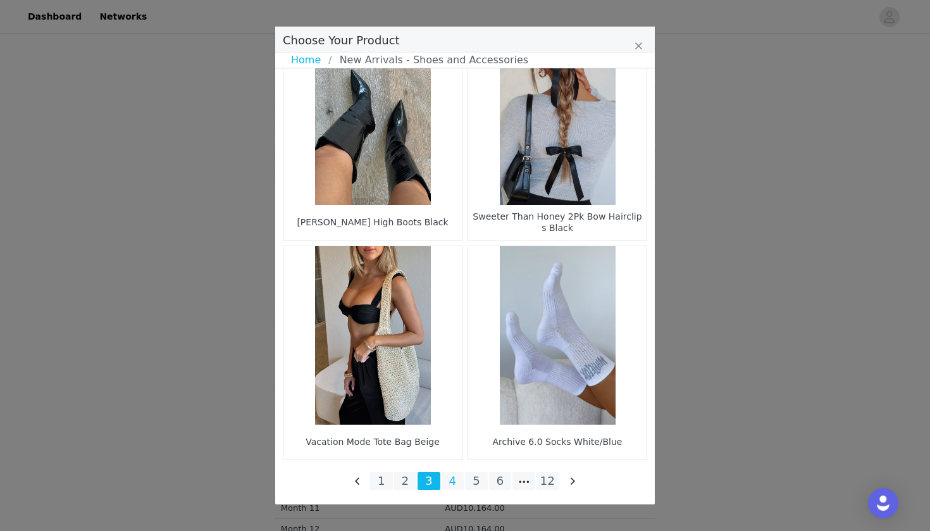
click at [452, 481] on li "4" at bounding box center [453, 481] width 23 height 18
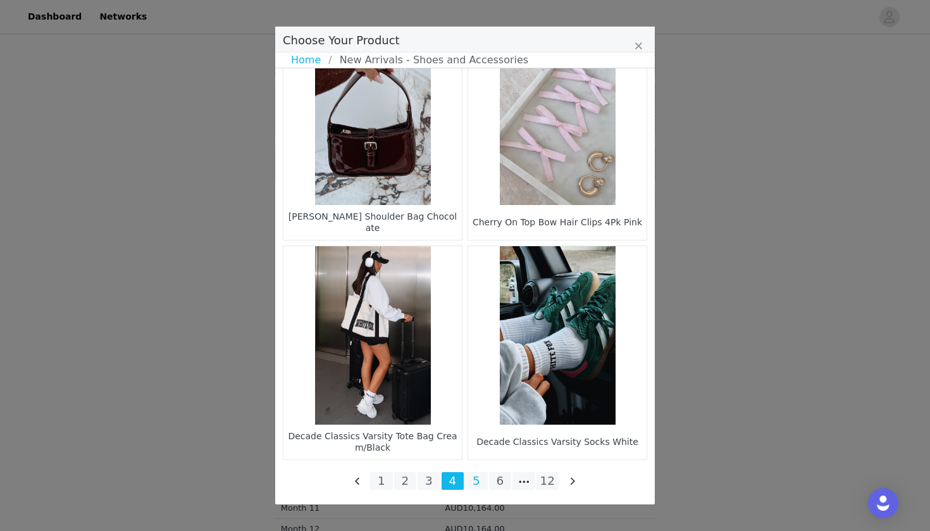
click at [480, 487] on li "5" at bounding box center [476, 481] width 23 height 18
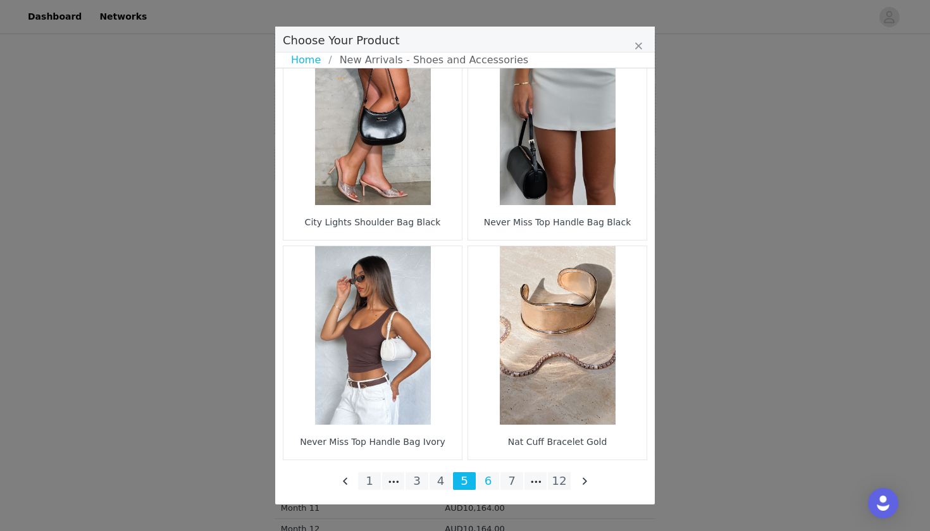
click at [487, 477] on li "6" at bounding box center [488, 481] width 23 height 18
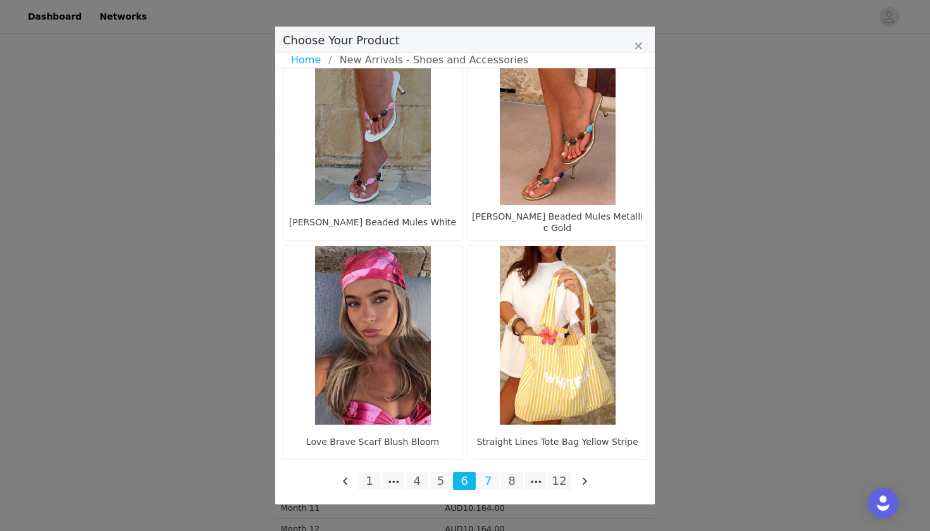
click at [492, 477] on li "7" at bounding box center [488, 481] width 23 height 18
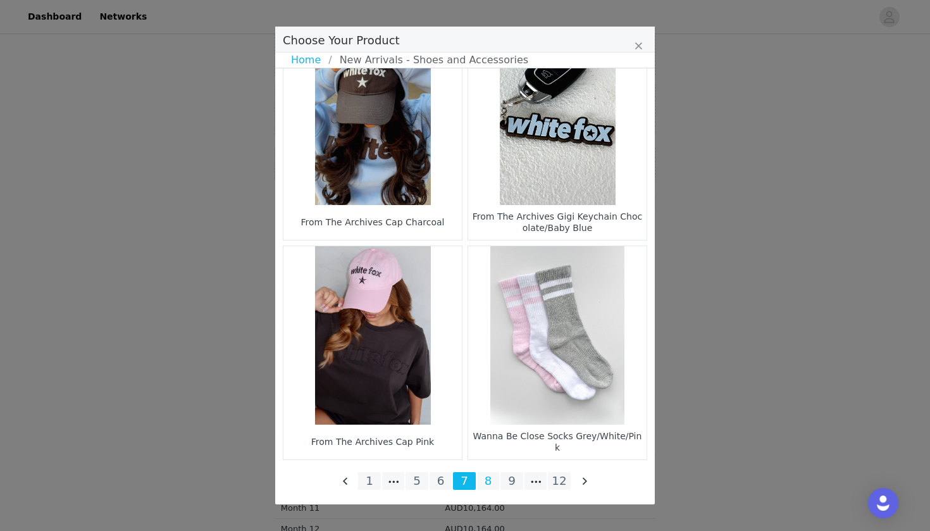
click at [488, 487] on li "8" at bounding box center [488, 481] width 23 height 18
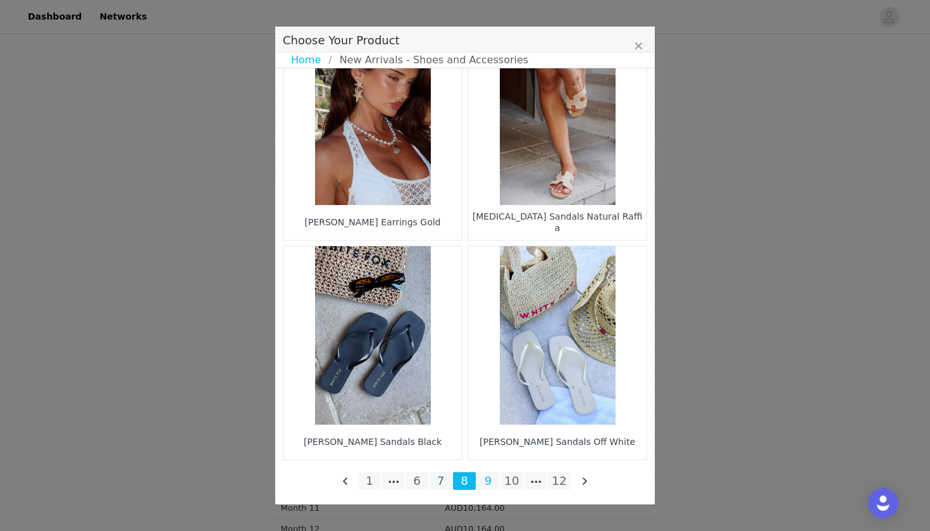
click at [488, 477] on li "9" at bounding box center [488, 481] width 23 height 18
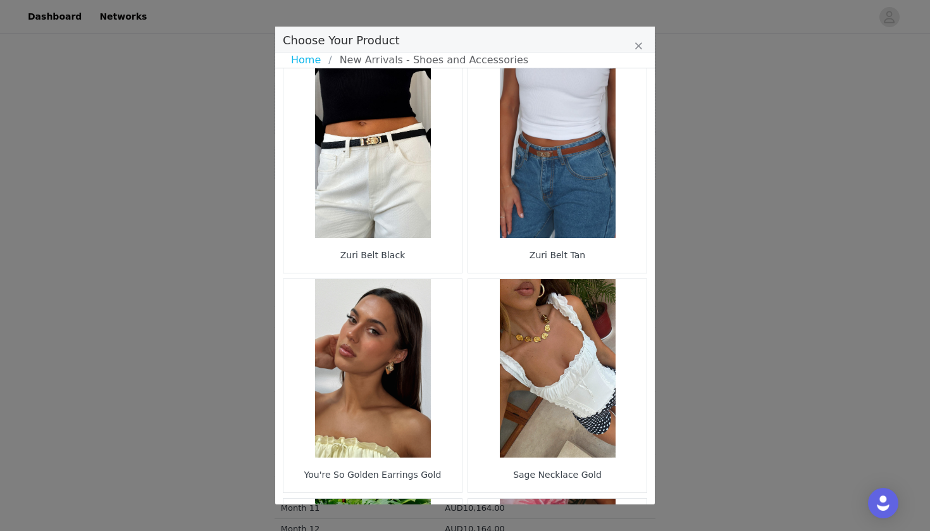
scroll to position [1339, 0]
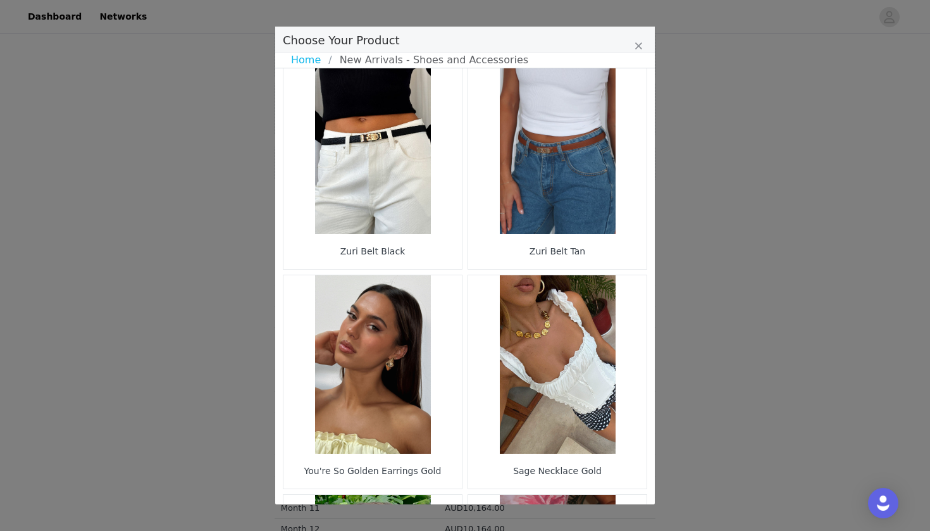
click at [418, 168] on figure "Choose Your Product" at bounding box center [373, 145] width 178 height 178
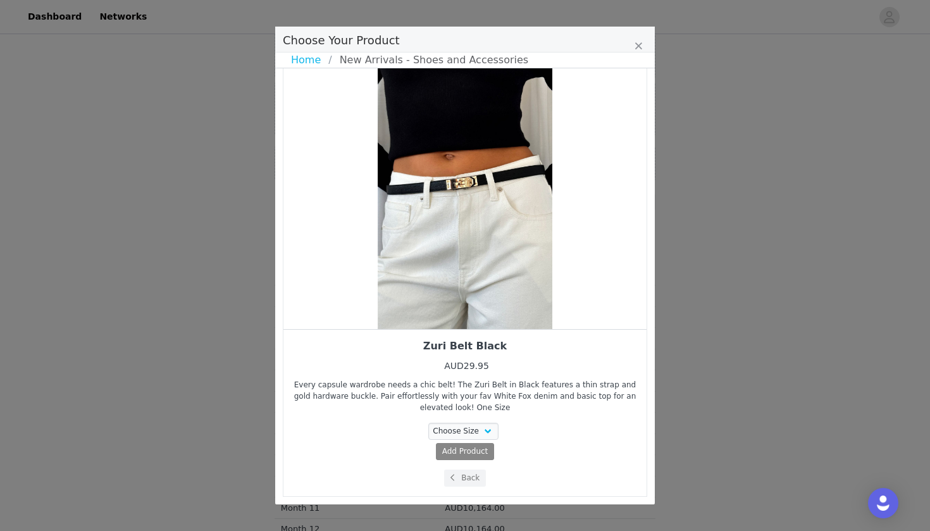
scroll to position [16, 0]
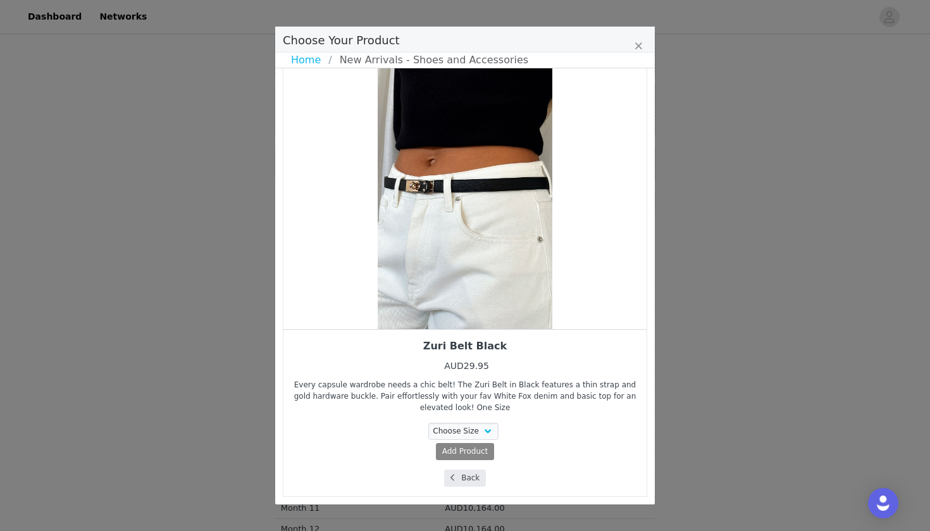
click at [474, 473] on button "Back" at bounding box center [465, 478] width 42 height 17
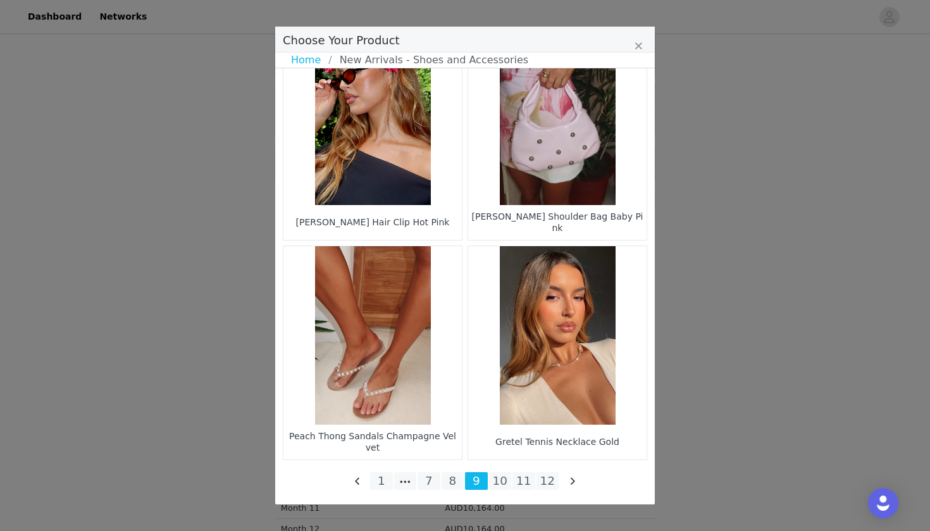
scroll to position [1807, 0]
click at [495, 472] on li "10" at bounding box center [500, 481] width 23 height 18
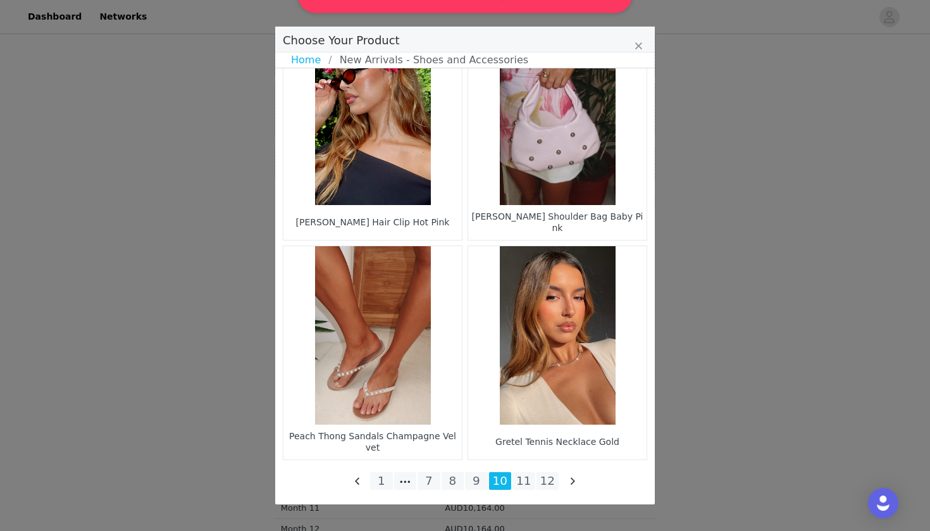
scroll to position [0, 0]
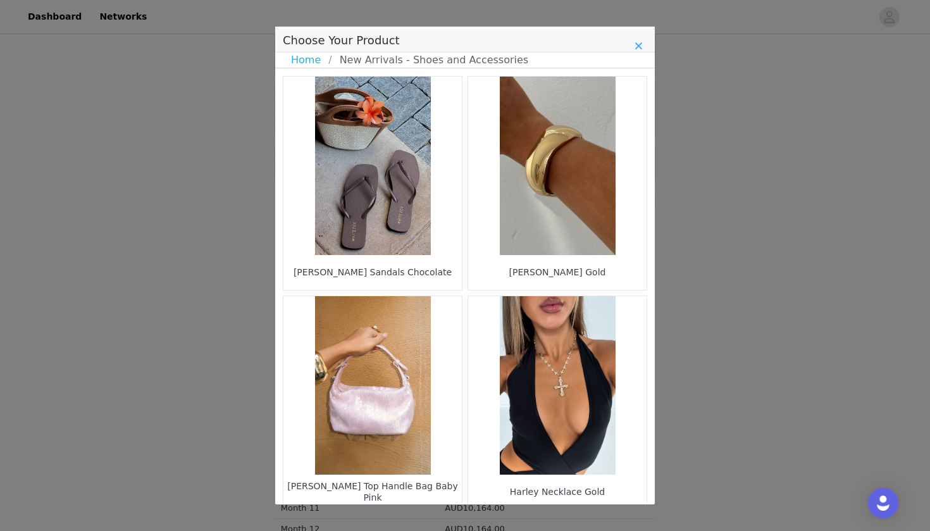
click at [637, 47] on icon "Close" at bounding box center [639, 46] width 8 height 10
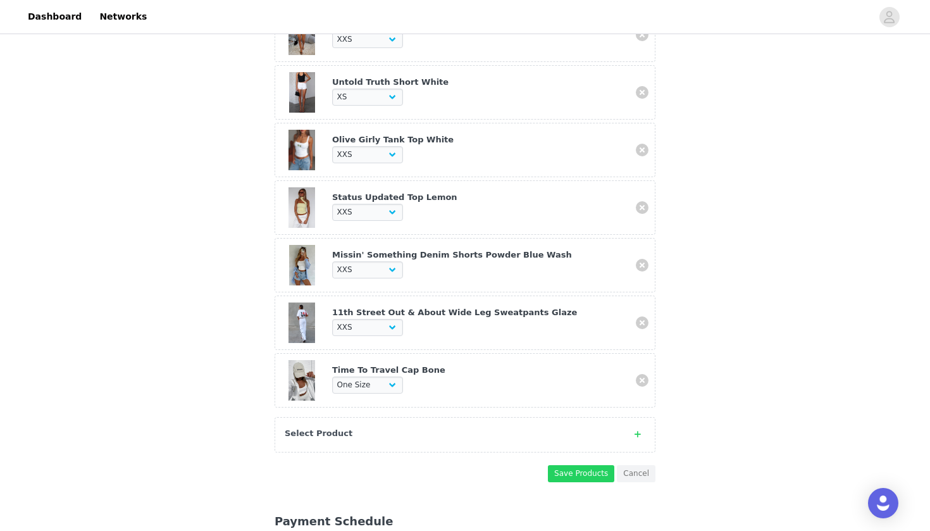
scroll to position [1110, 0]
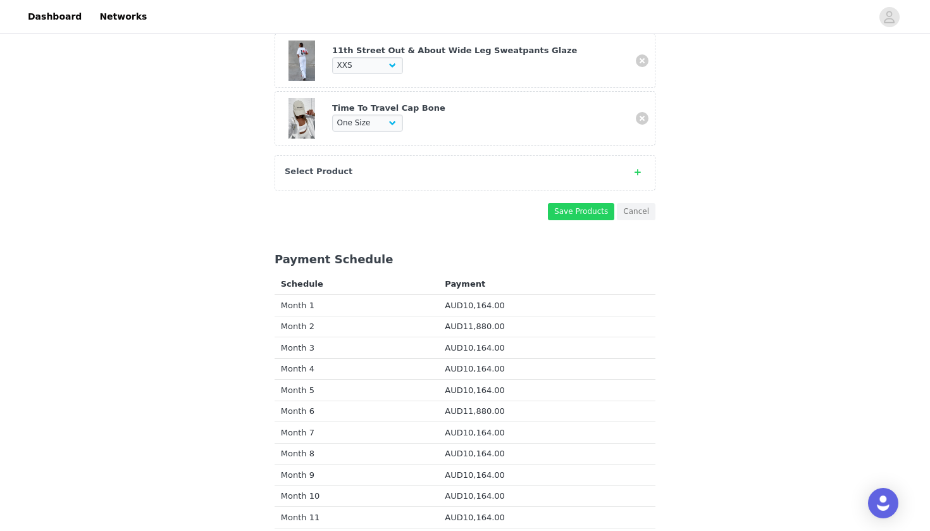
click at [442, 165] on div "Select Product" at bounding box center [452, 171] width 335 height 13
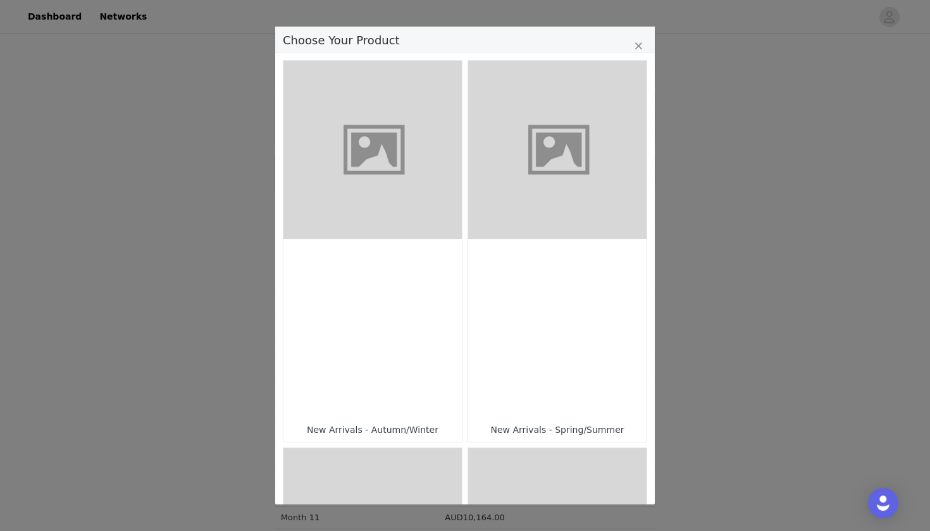
click at [559, 173] on figure "Choose Your Product" at bounding box center [557, 150] width 178 height 178
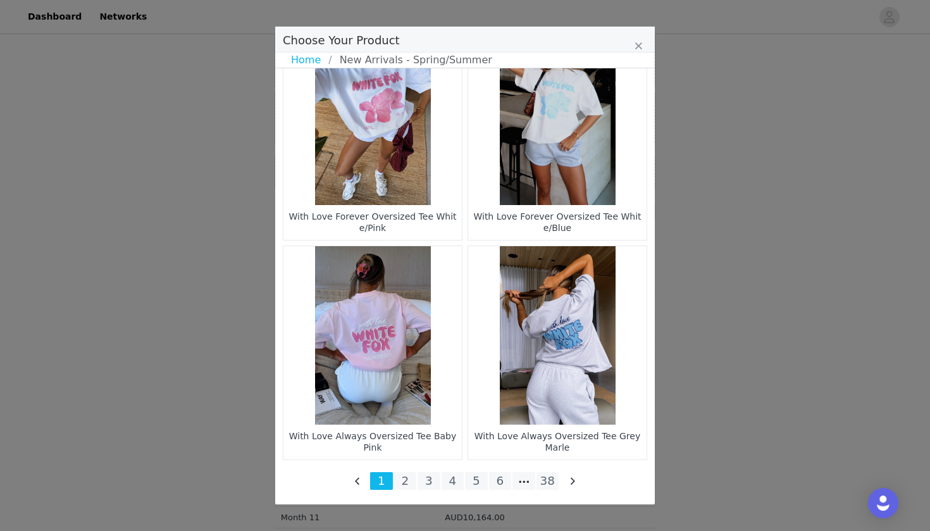
scroll to position [1807, 0]
click at [410, 479] on li "2" at bounding box center [405, 481] width 23 height 18
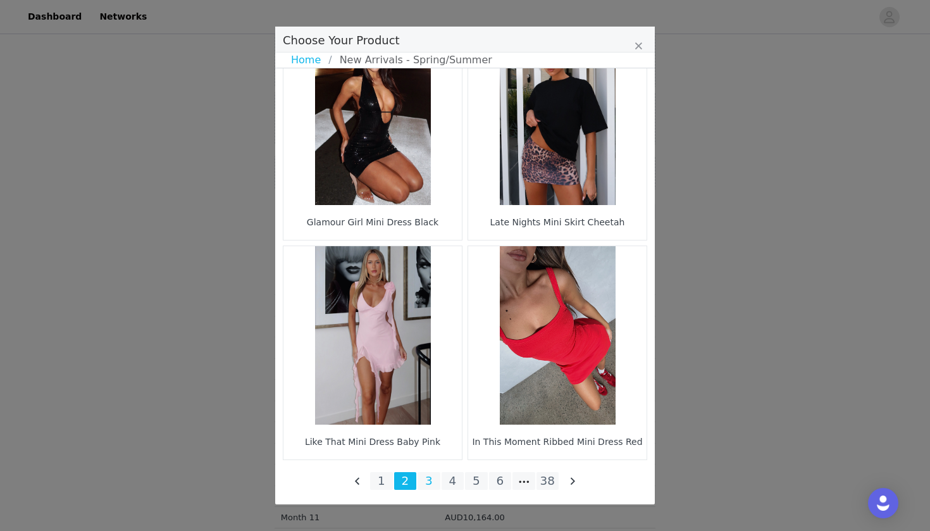
click at [425, 480] on li "3" at bounding box center [429, 481] width 23 height 18
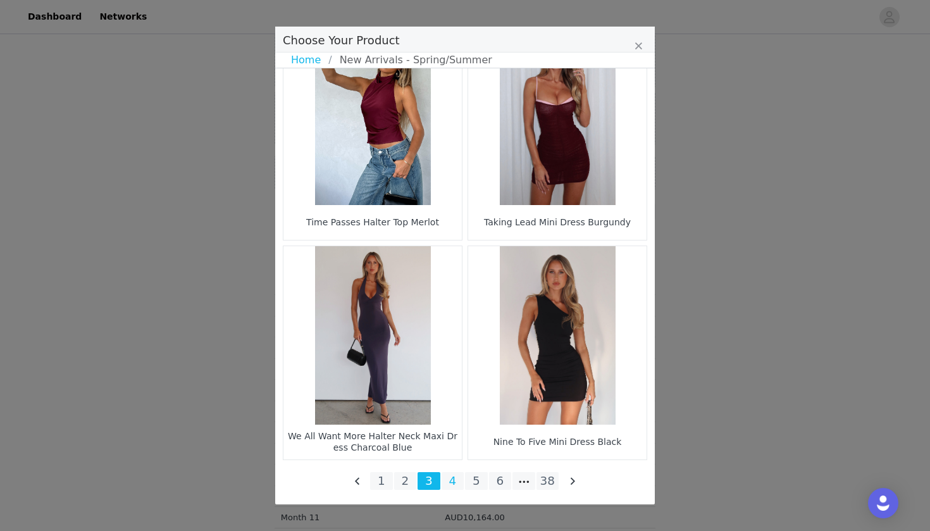
click at [449, 482] on li "4" at bounding box center [453, 481] width 23 height 18
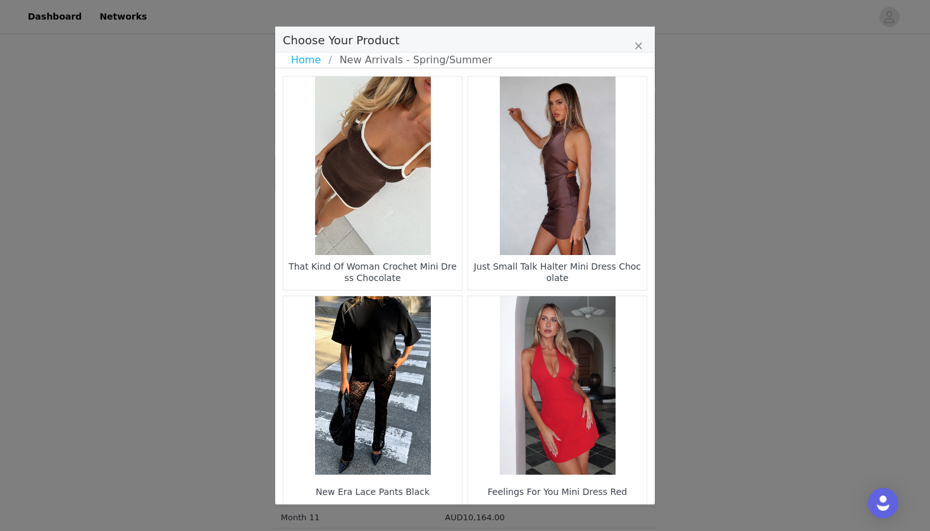
click at [413, 242] on figure "Choose Your Product" at bounding box center [373, 166] width 178 height 178
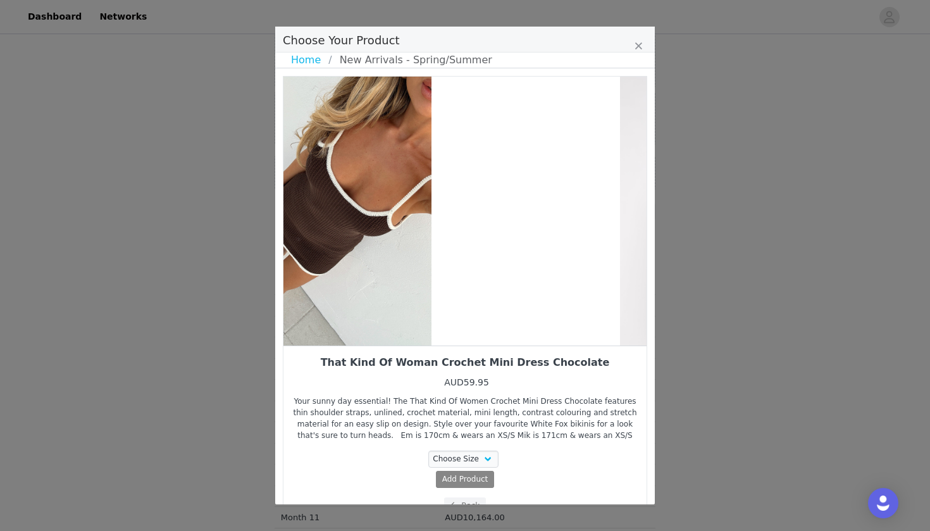
drag, startPoint x: 500, startPoint y: 273, endPoint x: 380, endPoint y: 273, distance: 120.2
click at [380, 273] on div "Choose Your Product" at bounding box center [344, 211] width 363 height 269
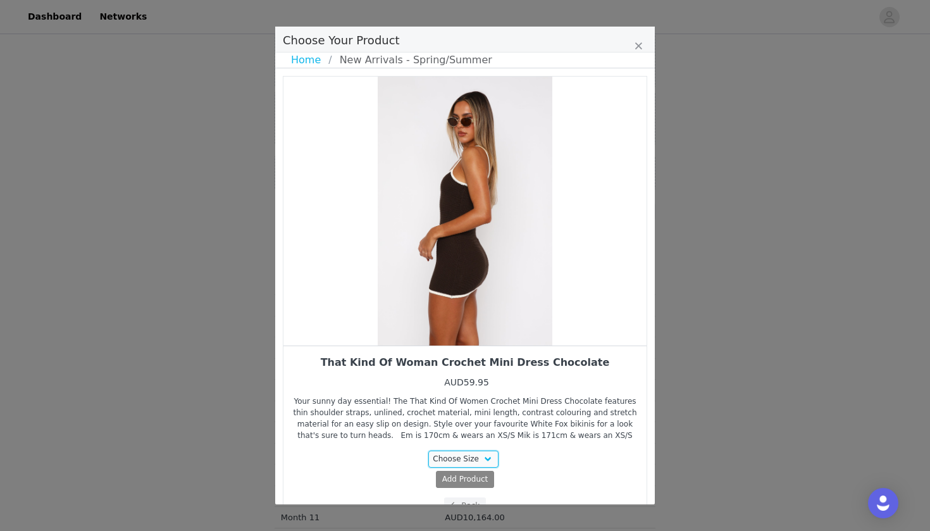
scroll to position [25, 0]
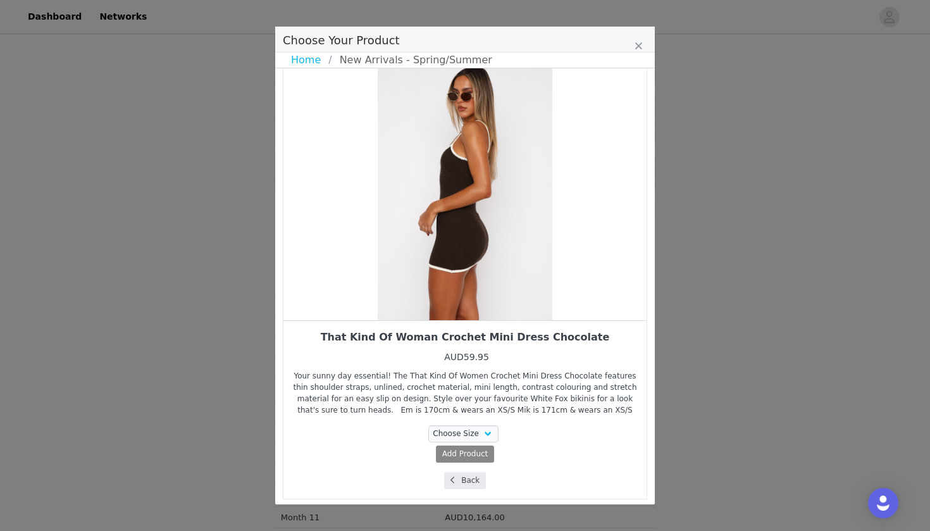
click at [458, 482] on span "Choose Your Product" at bounding box center [452, 480] width 11 height 11
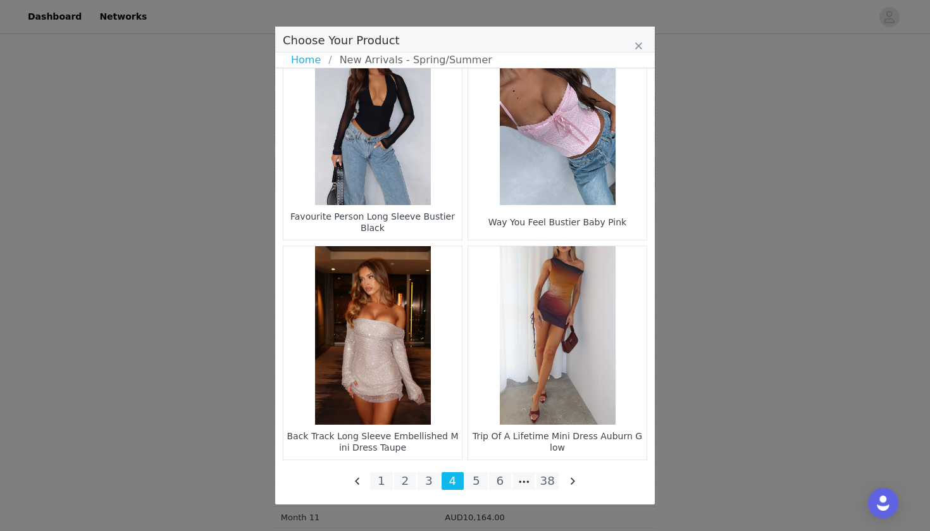
scroll to position [1807, 0]
click at [480, 482] on li "5" at bounding box center [476, 481] width 23 height 18
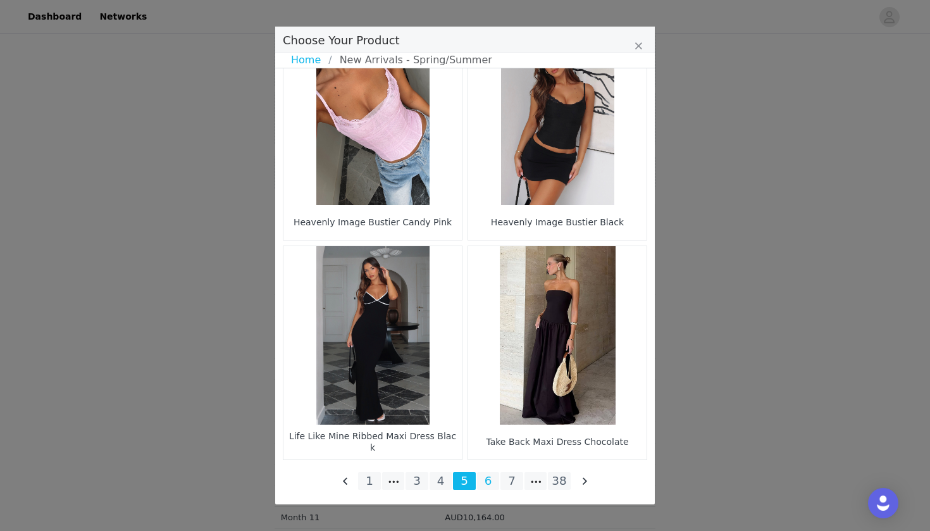
click at [487, 482] on li "6" at bounding box center [488, 481] width 23 height 18
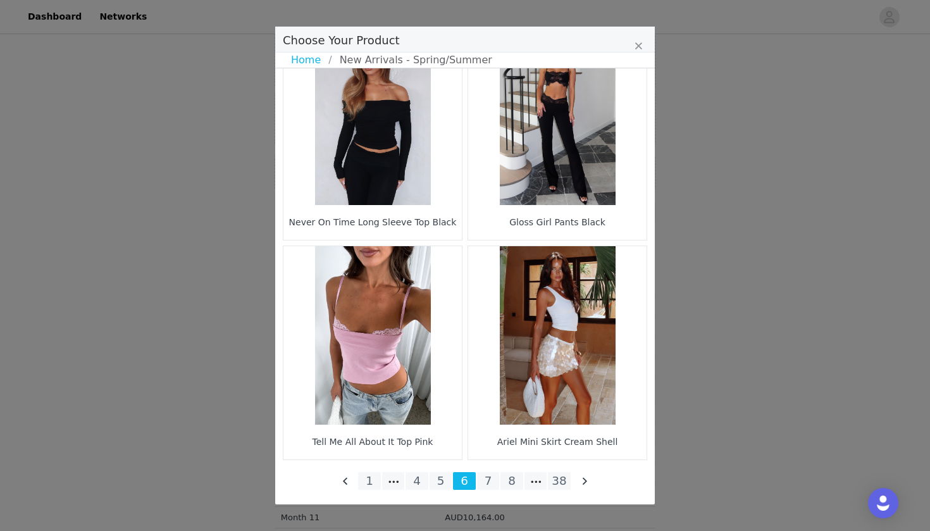
scroll to position [1113, 0]
click at [487, 487] on li "7" at bounding box center [488, 481] width 23 height 18
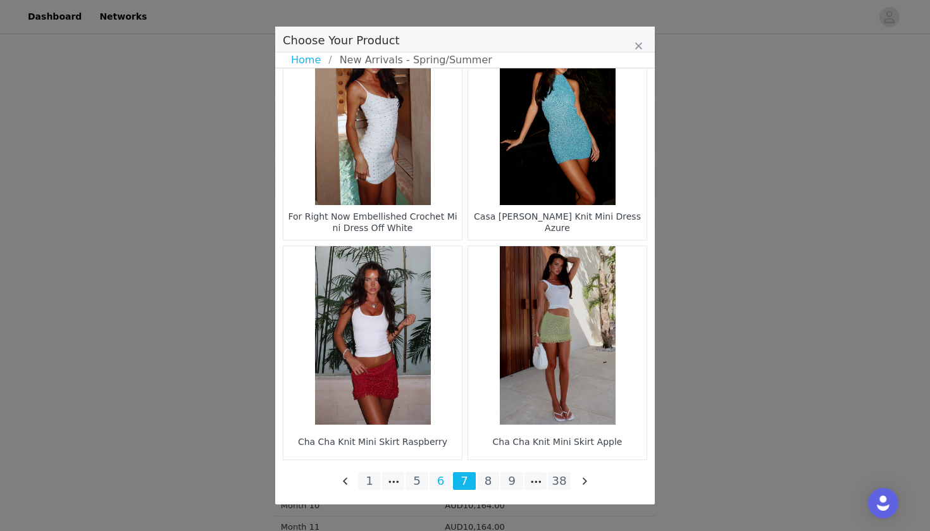
scroll to position [1807, 0]
click at [437, 484] on li "6" at bounding box center [441, 481] width 23 height 18
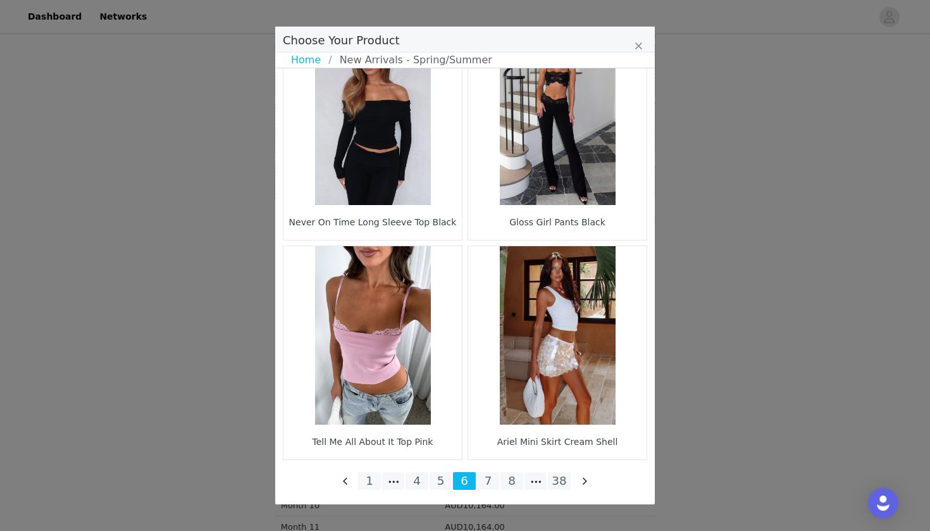
click at [550, 374] on figure "Choose Your Product" at bounding box center [557, 335] width 178 height 178
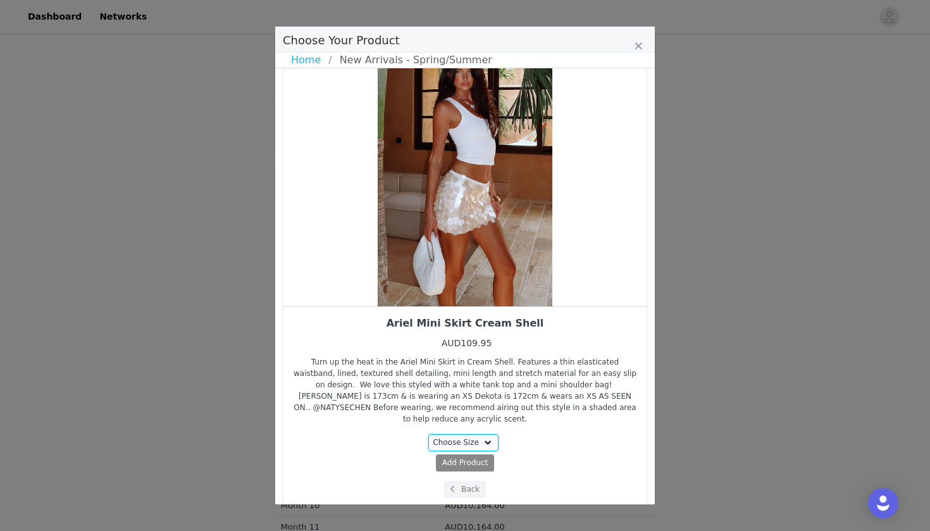
select select "25014068"
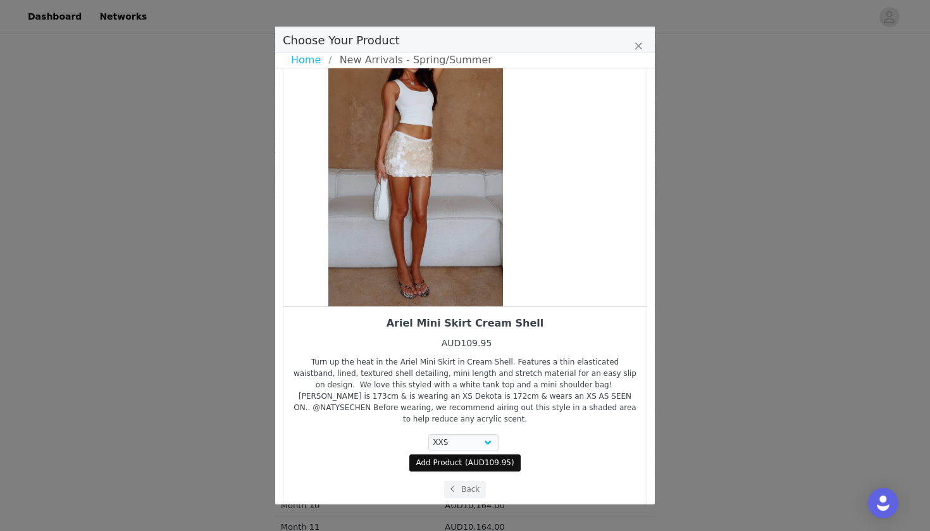
drag, startPoint x: 509, startPoint y: 287, endPoint x: 446, endPoint y: 282, distance: 63.5
click at [446, 282] on div "Choose Your Product" at bounding box center [415, 171] width 363 height 269
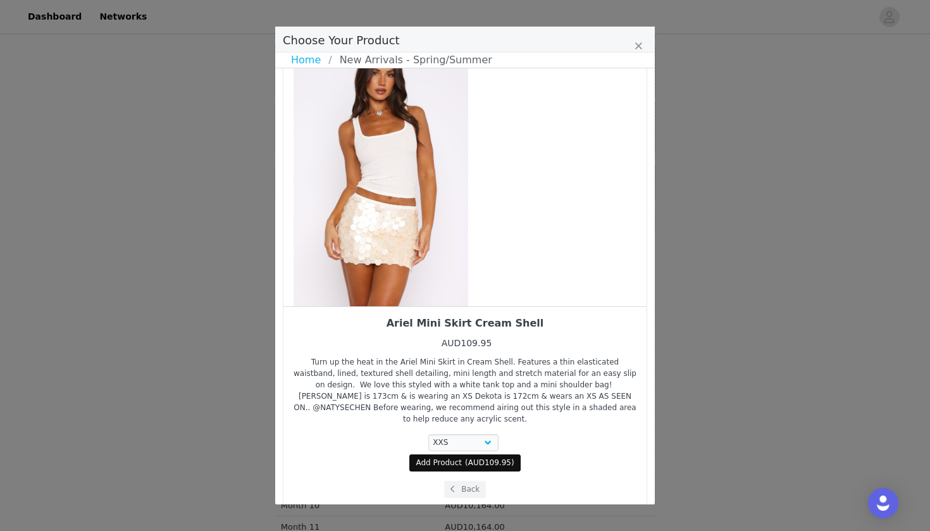
drag, startPoint x: 527, startPoint y: 278, endPoint x: 443, endPoint y: 279, distance: 84.2
click at [443, 279] on div "Choose Your Product" at bounding box center [380, 171] width 363 height 269
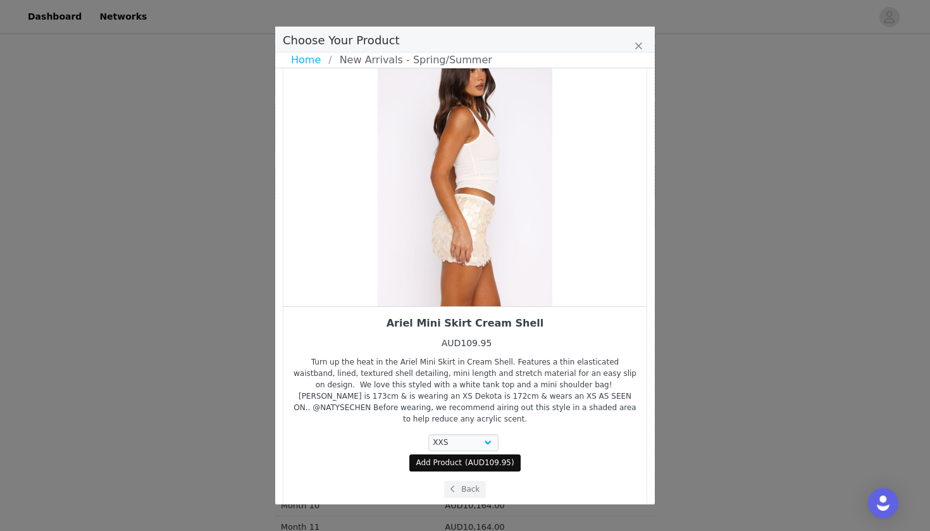
click at [467, 457] on span "( AUD109.95 )" at bounding box center [489, 462] width 49 height 11
select select "25014068"
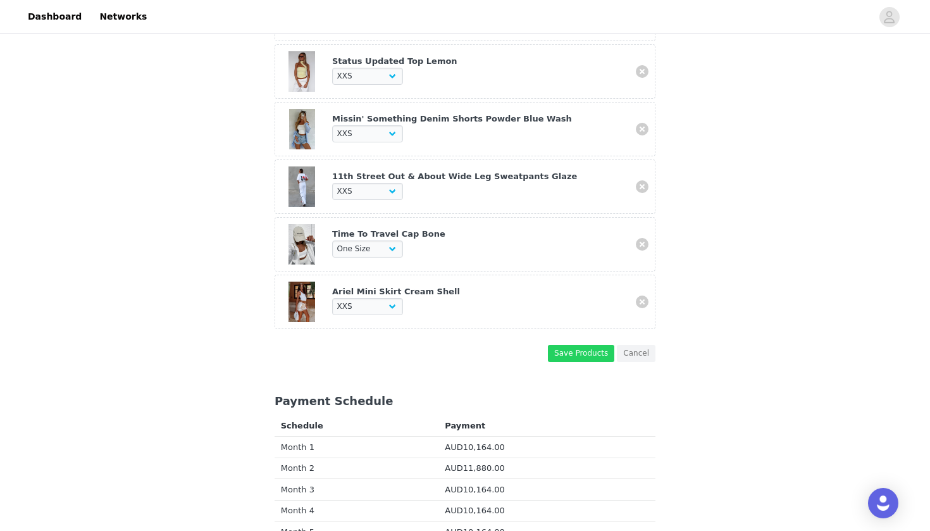
scroll to position [988, 0]
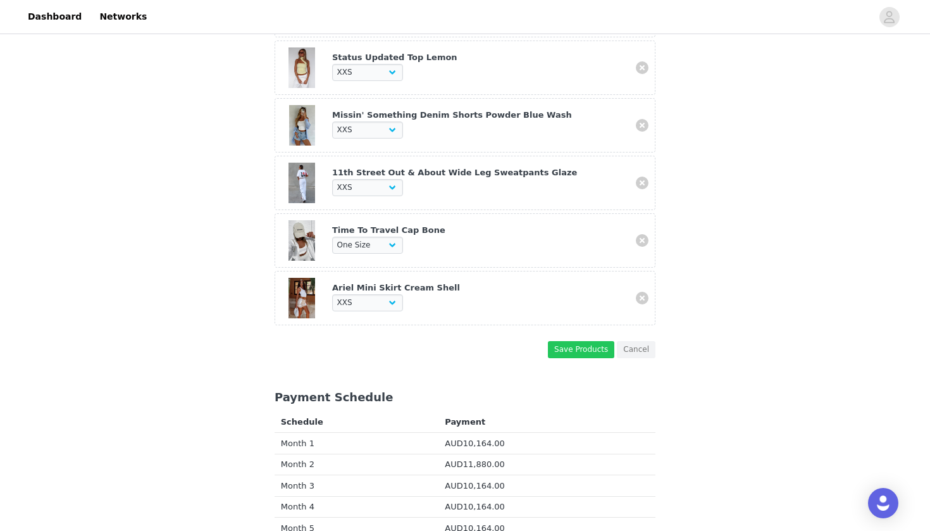
click at [578, 341] on button "Save Products" at bounding box center [581, 349] width 66 height 17
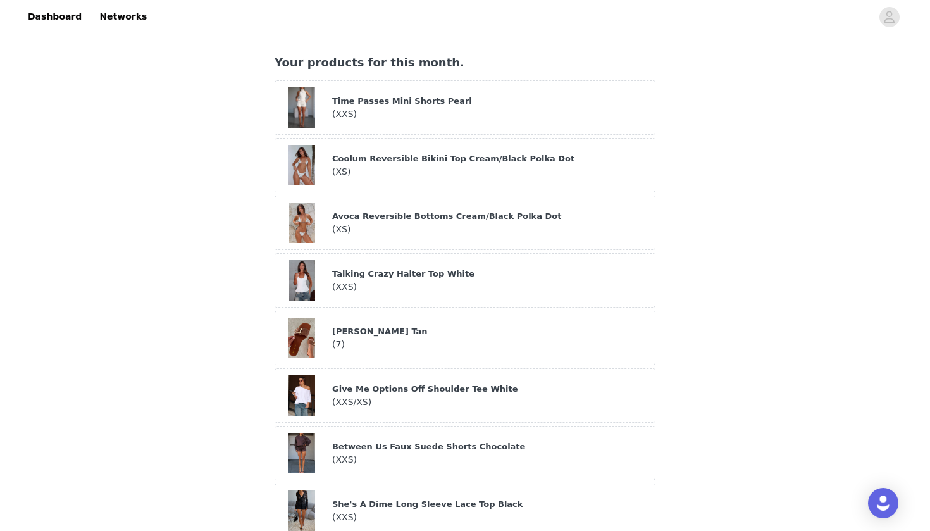
scroll to position [371, 0]
